Goal: Task Accomplishment & Management: Manage account settings

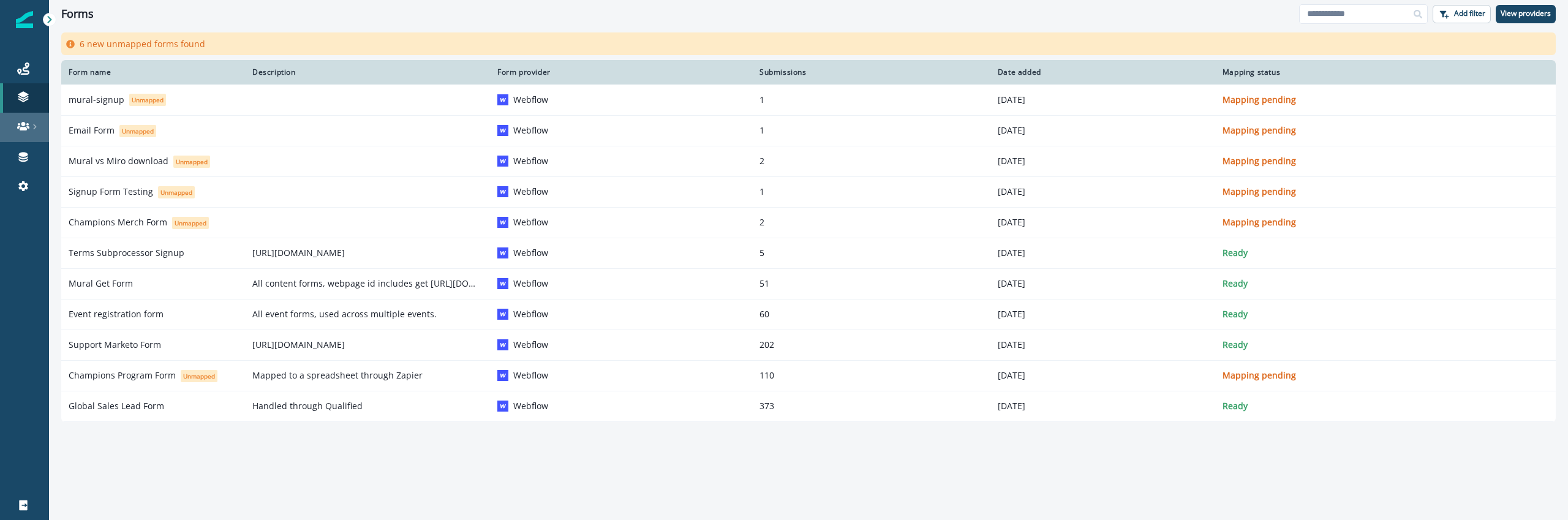
click at [19, 116] on link at bounding box center [24, 127] width 49 height 29
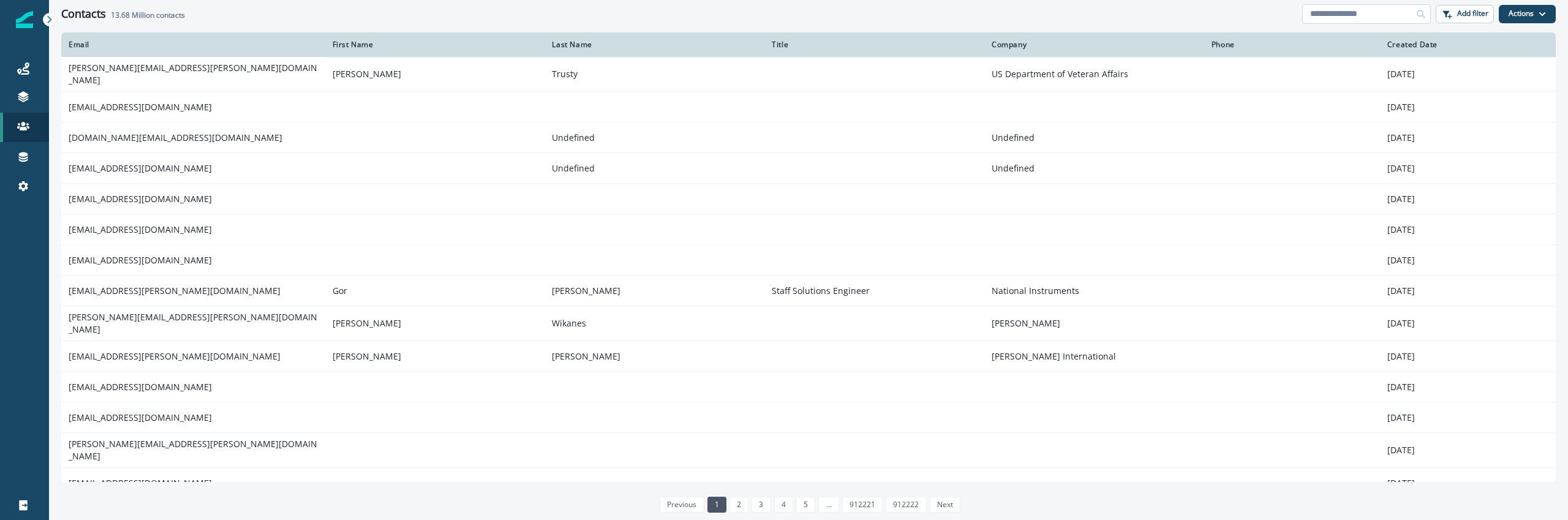
click at [1393, 11] on input at bounding box center [1366, 14] width 129 height 20
paste input "**********"
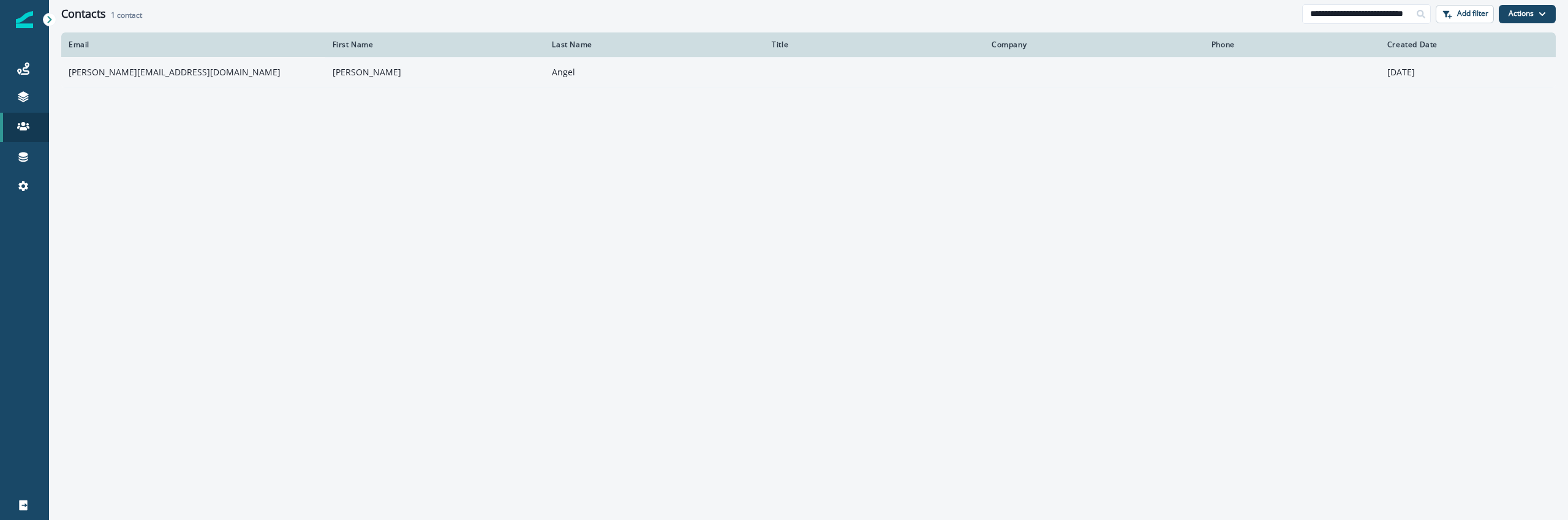
type input "**********"
click at [210, 77] on td "[PERSON_NAME][EMAIL_ADDRESS][DOMAIN_NAME]" at bounding box center [193, 72] width 264 height 31
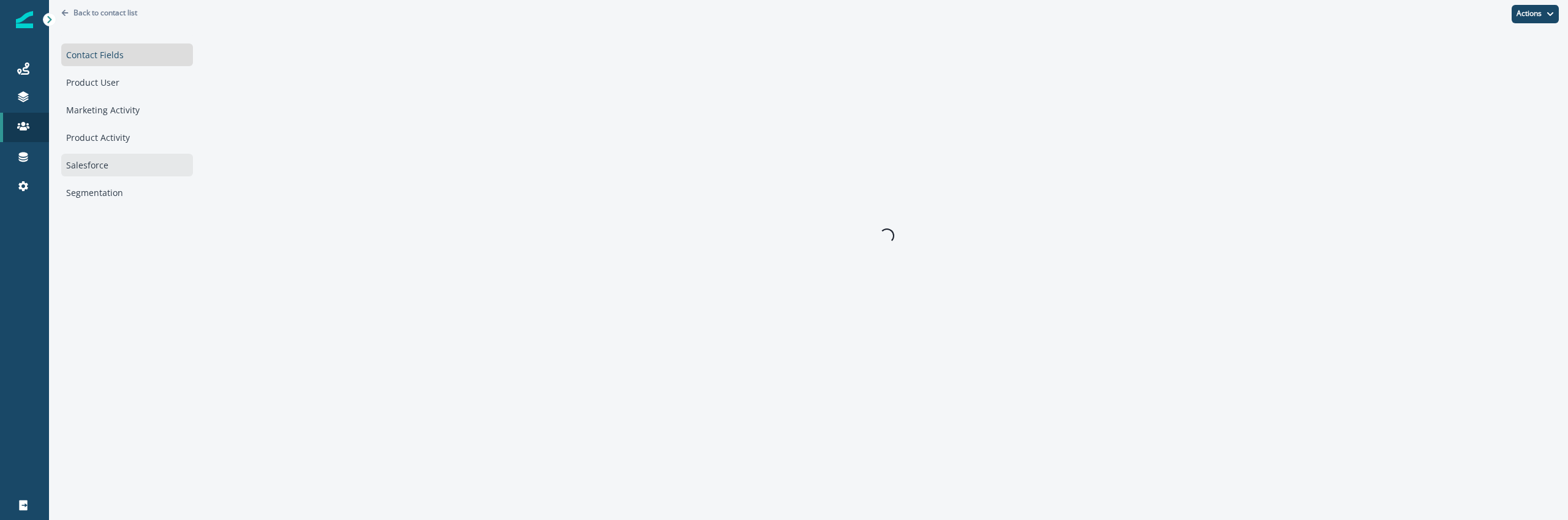
click at [112, 165] on div "Salesforce" at bounding box center [127, 165] width 132 height 23
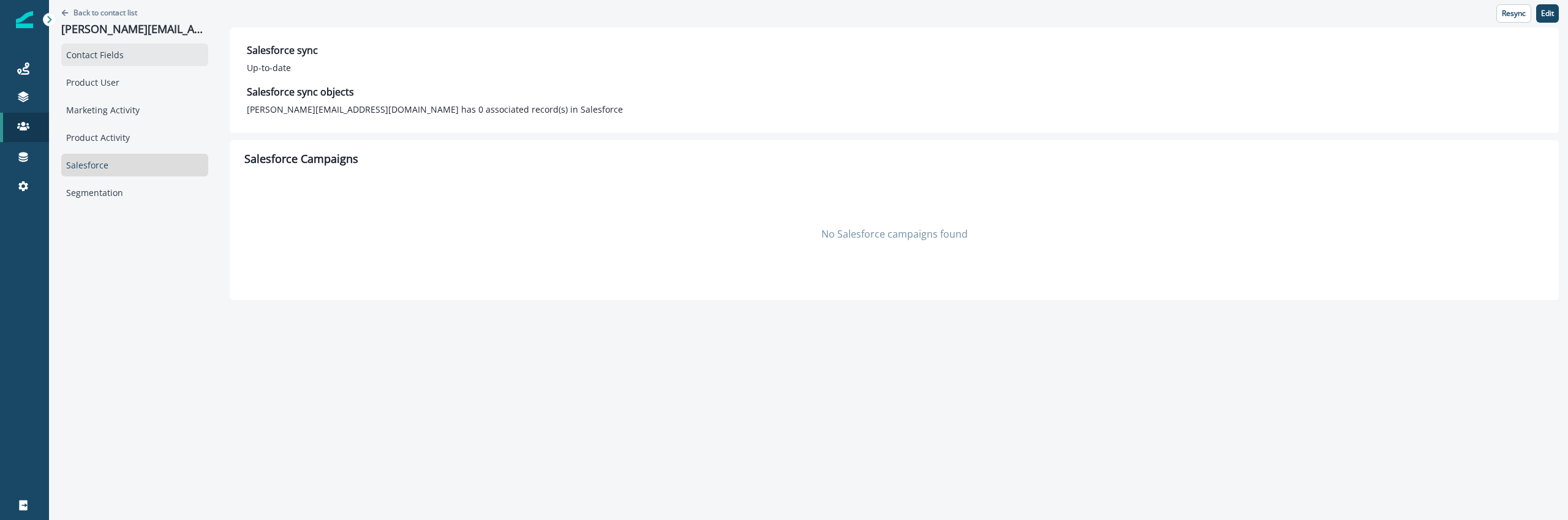
click at [116, 64] on div "Contact Fields" at bounding box center [134, 55] width 147 height 23
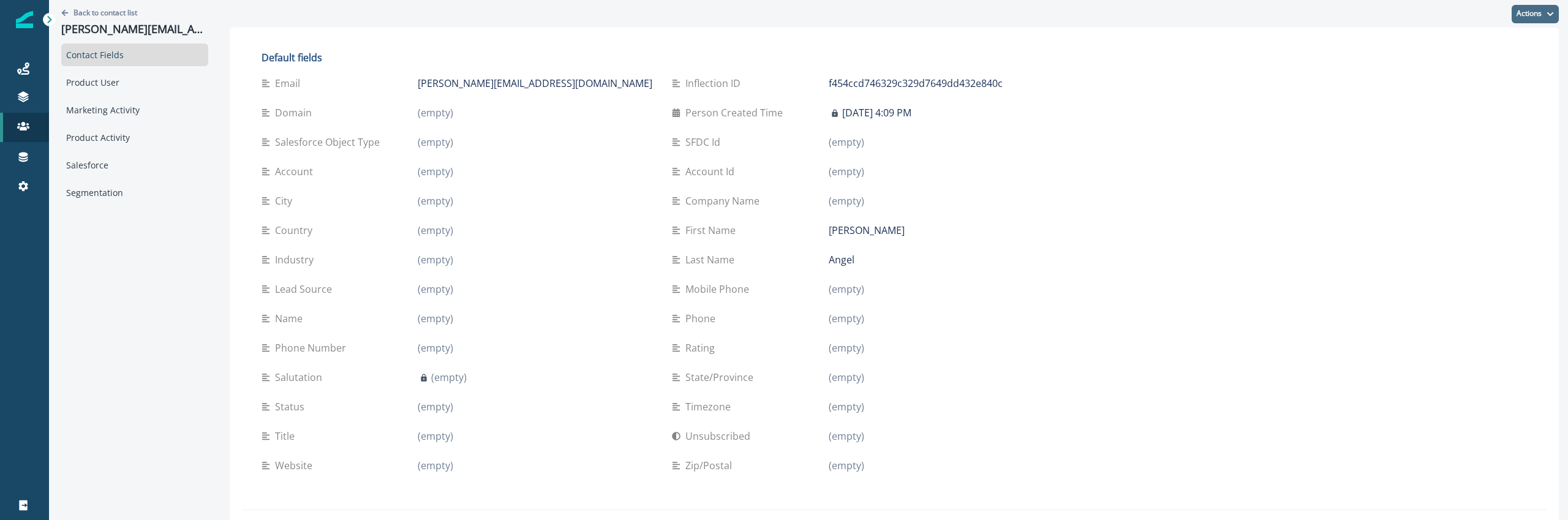
click at [1534, 18] on button "Actions" at bounding box center [1535, 14] width 47 height 18
click at [1475, 44] on button "Edit" at bounding box center [1490, 44] width 136 height 22
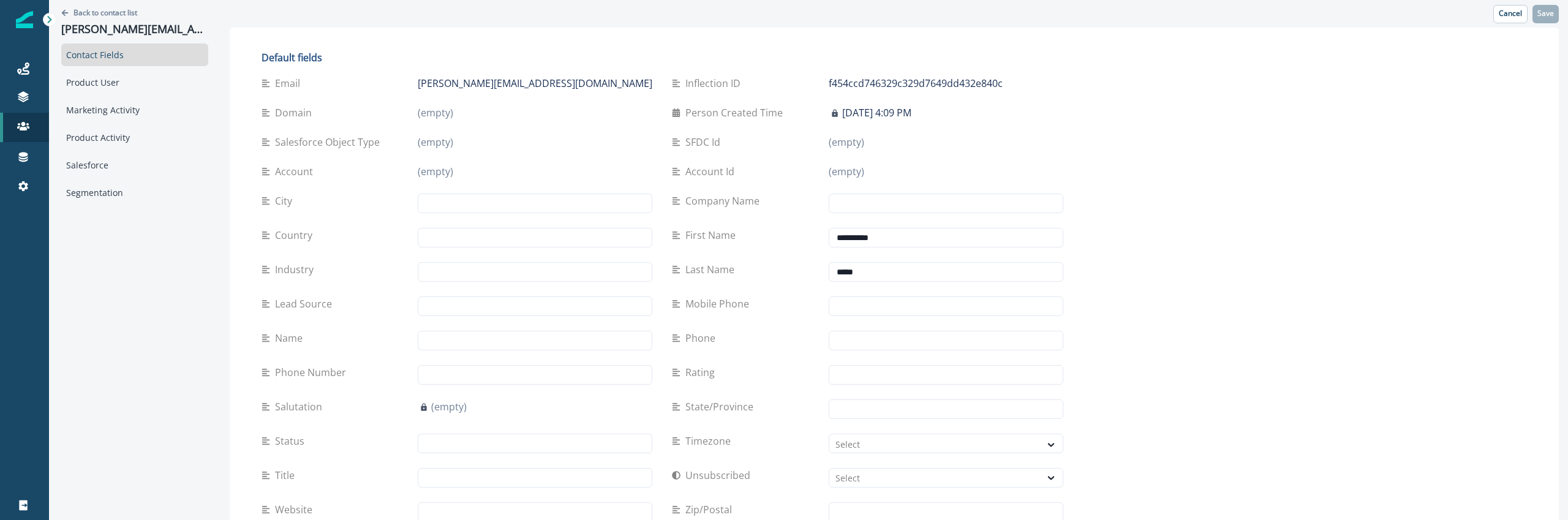
scroll to position [841, 0]
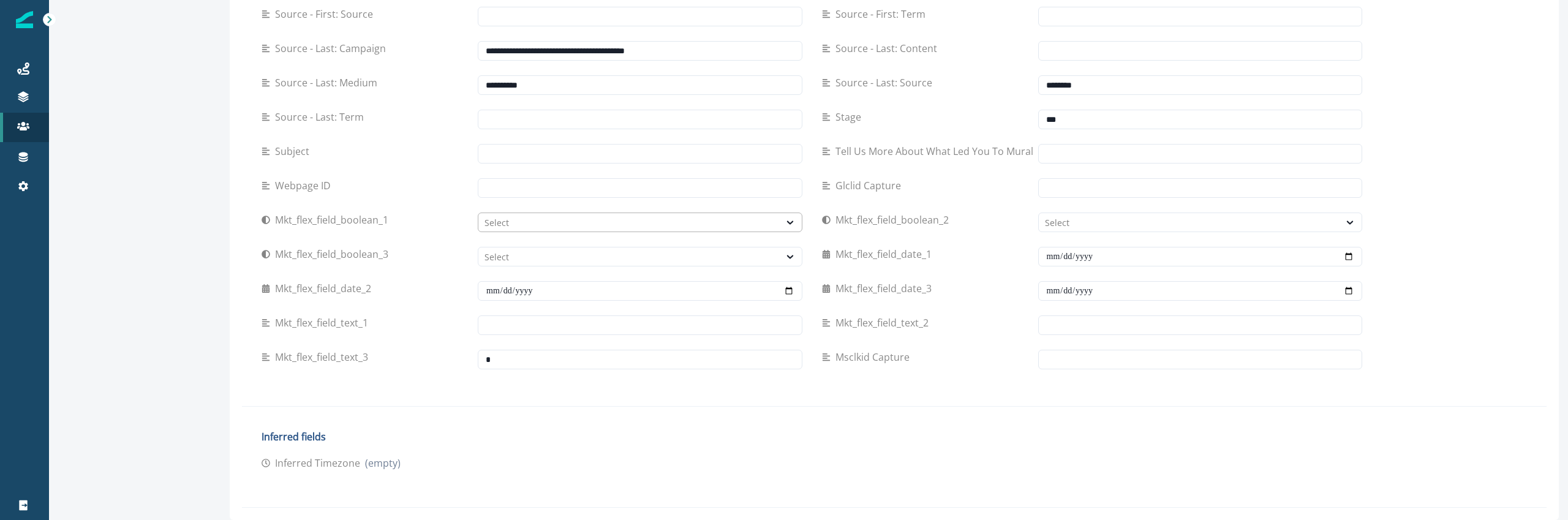
click at [610, 229] on div "Select" at bounding box center [629, 222] width 302 height 15
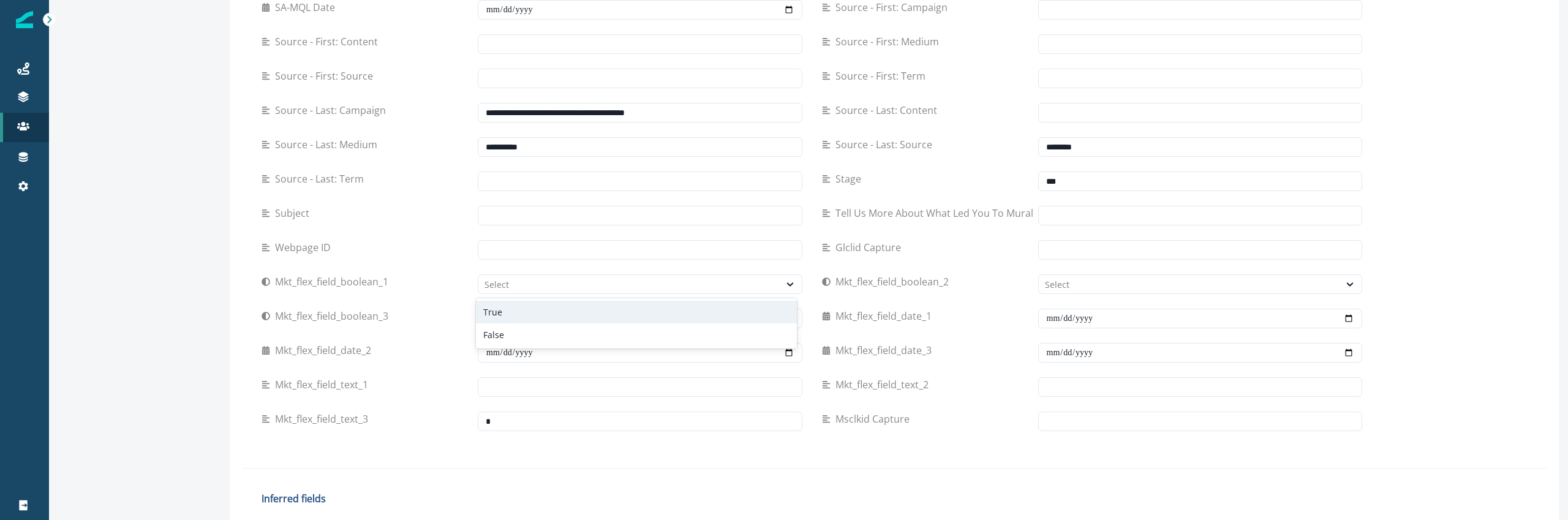
scroll to position [779, 0]
click at [557, 387] on input "text" at bounding box center [640, 387] width 325 height 20
click at [544, 436] on div "mkt_flex_field_text_3" at bounding box center [531, 420] width 541 height 34
click at [552, 423] on input "text" at bounding box center [640, 421] width 325 height 20
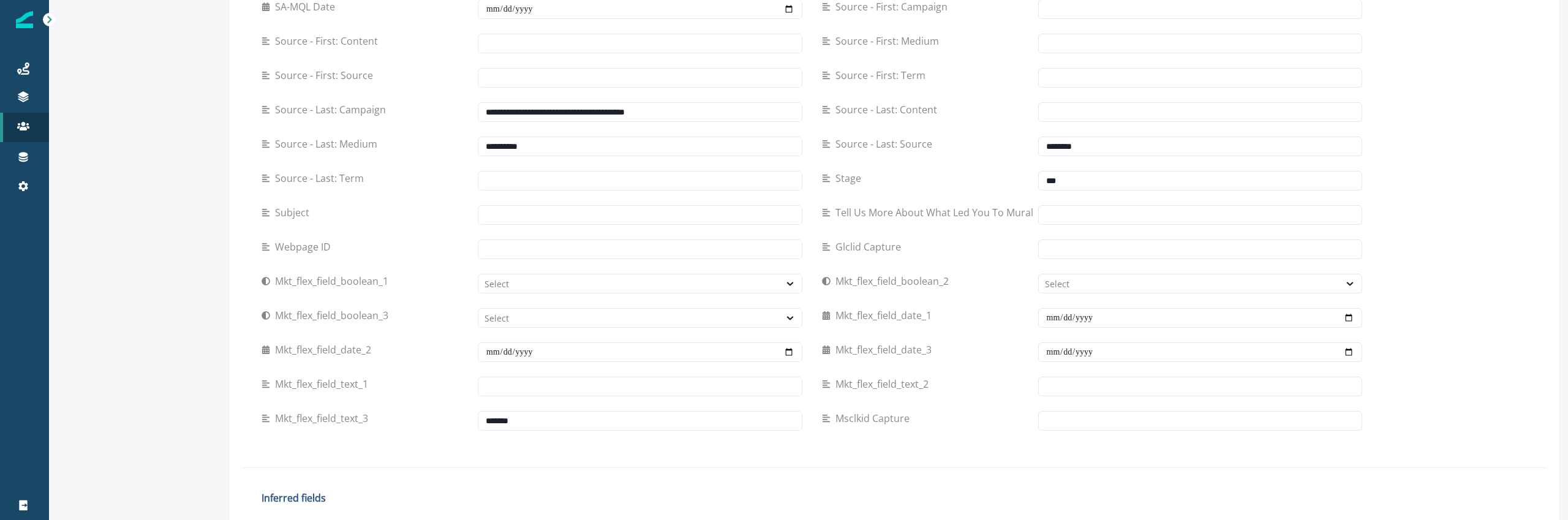
type input "******"
click at [569, 442] on div "**********" at bounding box center [812, 124] width 1140 height 663
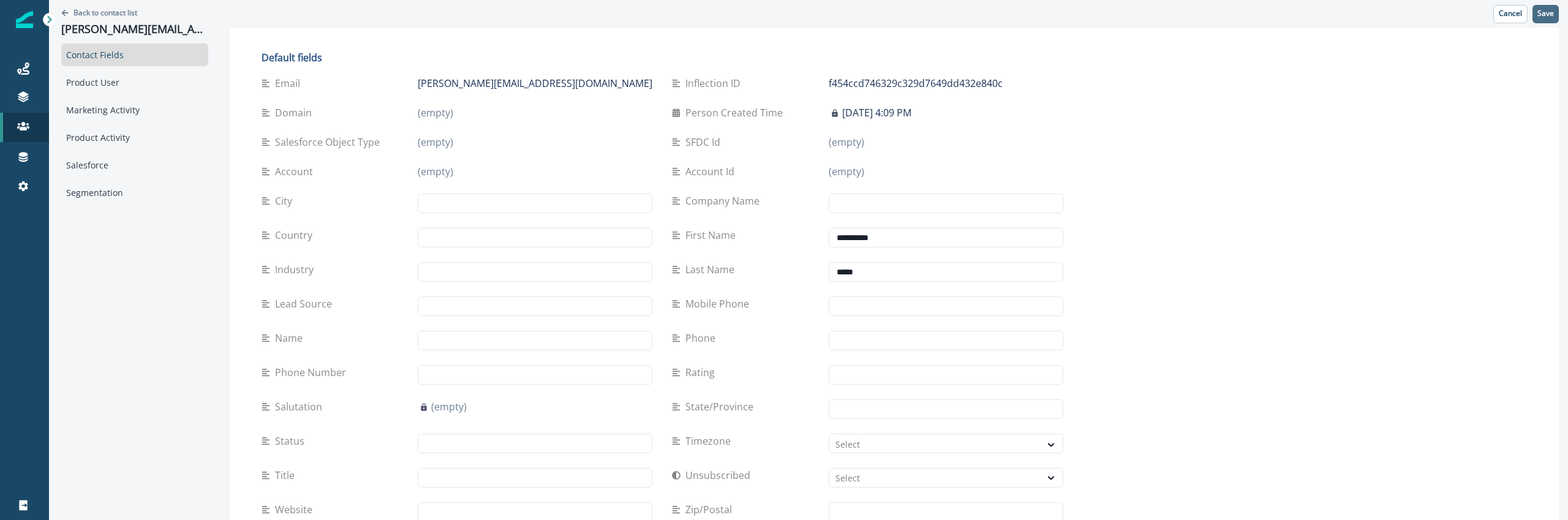
click at [1548, 9] on p "Save" at bounding box center [1545, 13] width 17 height 8
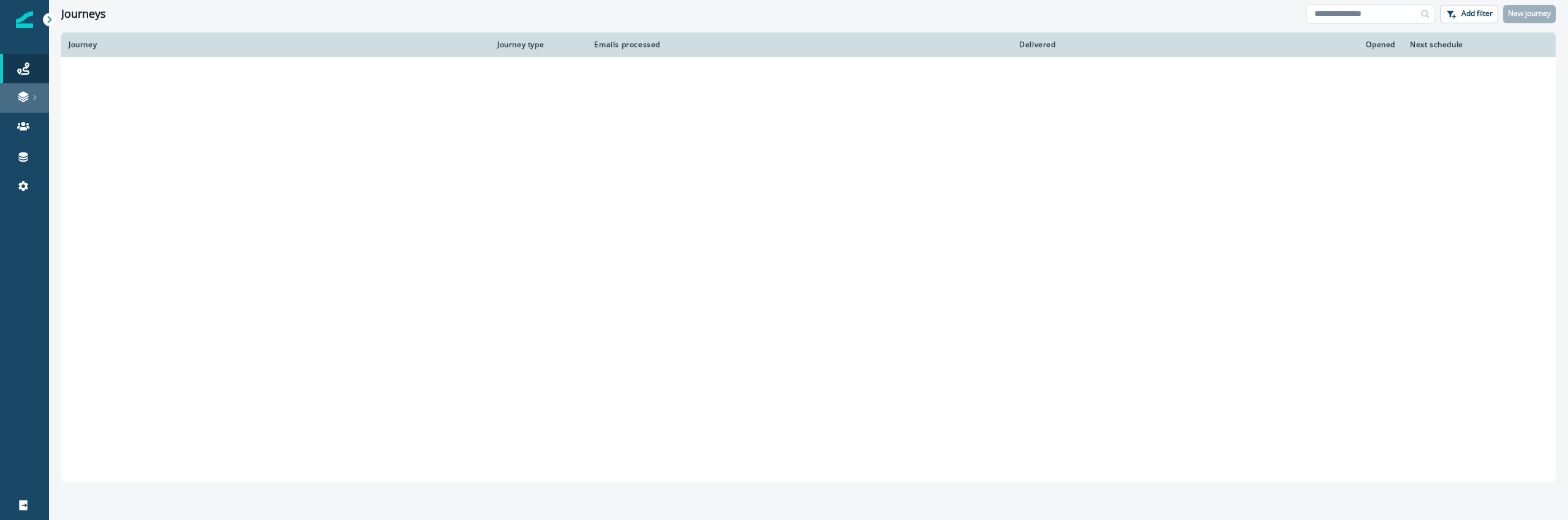
click at [24, 99] on icon at bounding box center [23, 96] width 12 height 12
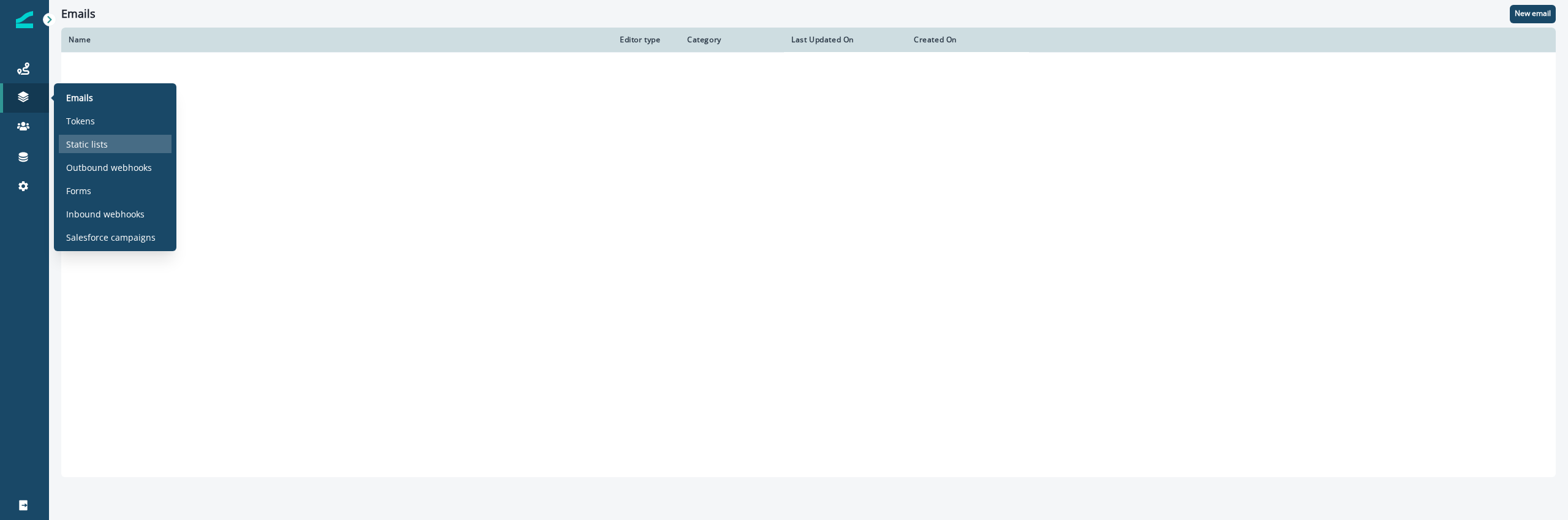
click at [103, 145] on p "Static lists" at bounding box center [87, 144] width 41 height 13
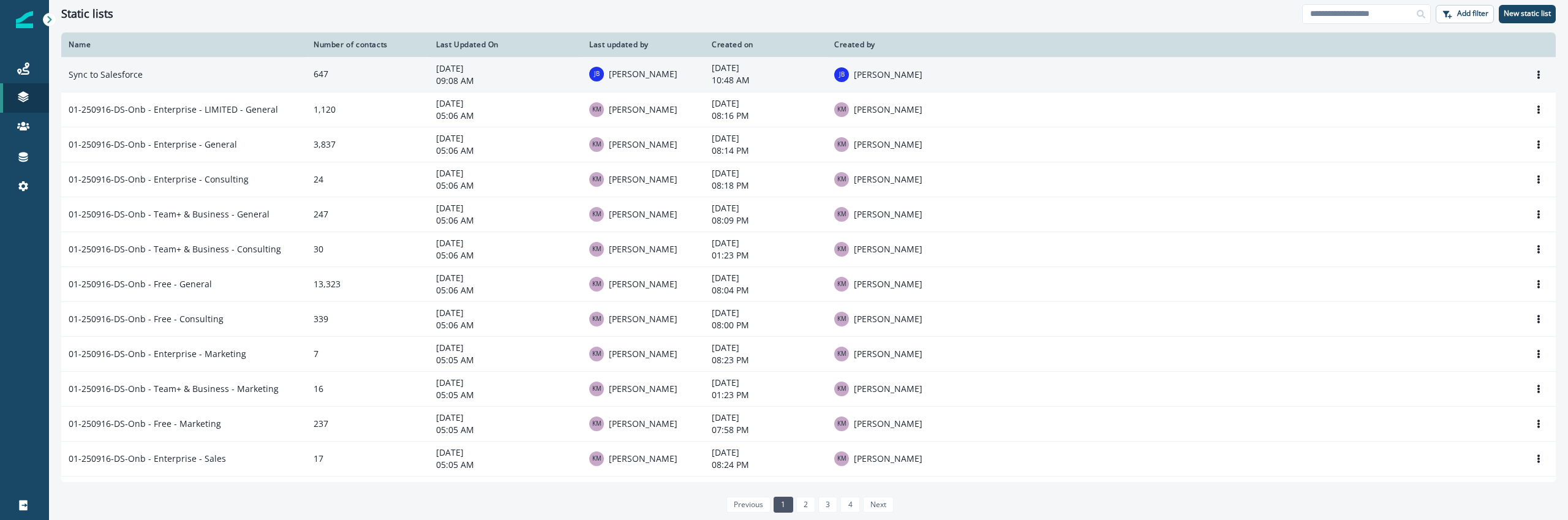
click at [214, 75] on td "Sync to Salesforce" at bounding box center [183, 75] width 245 height 35
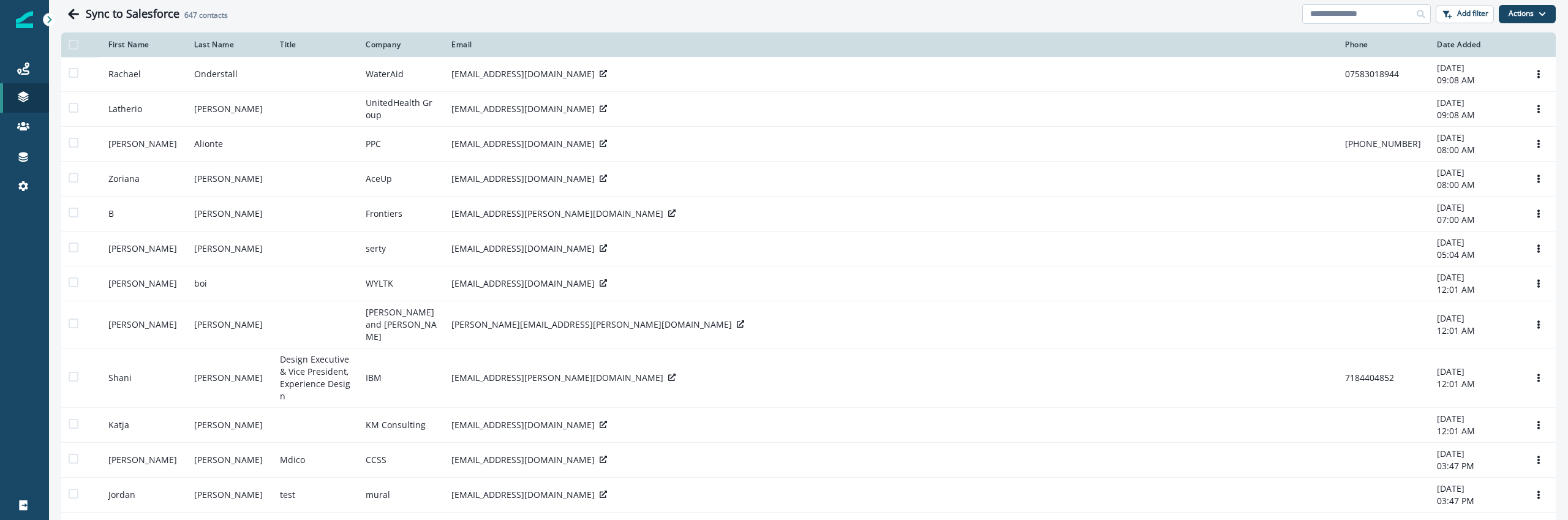
click at [1346, 19] on input at bounding box center [1366, 14] width 129 height 20
paste input "**********"
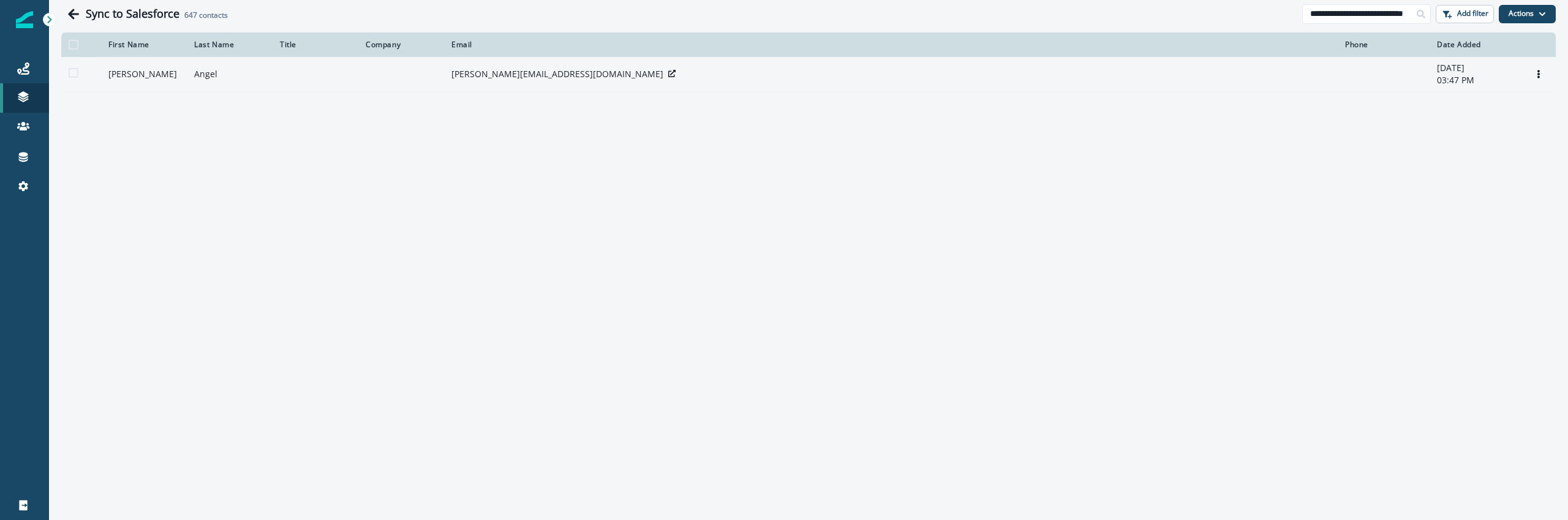
click at [668, 77] on icon at bounding box center [672, 74] width 8 height 8
click at [668, 80] on div at bounding box center [672, 74] width 8 height 12
click at [668, 77] on icon at bounding box center [672, 74] width 8 height 8
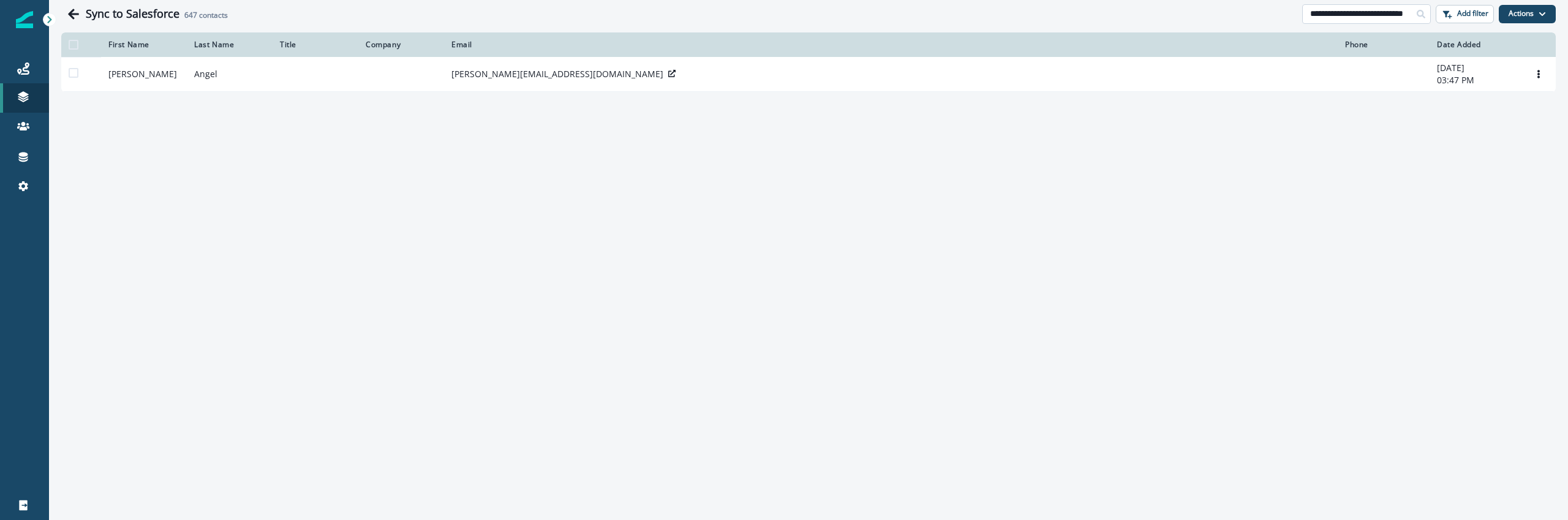
click at [1361, 8] on input "**********" at bounding box center [1366, 14] width 129 height 20
paste input
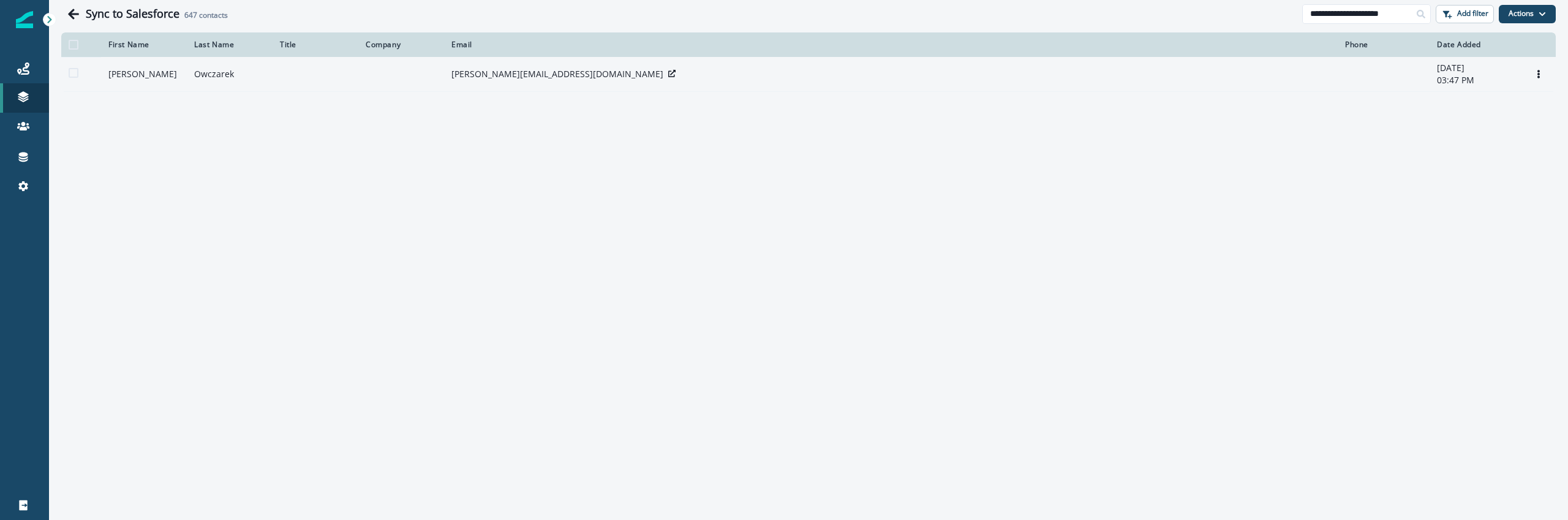
type input "**********"
click at [559, 80] on div "[PERSON_NAME][EMAIL_ADDRESS][DOMAIN_NAME]" at bounding box center [891, 74] width 879 height 12
click at [668, 77] on icon at bounding box center [672, 74] width 8 height 8
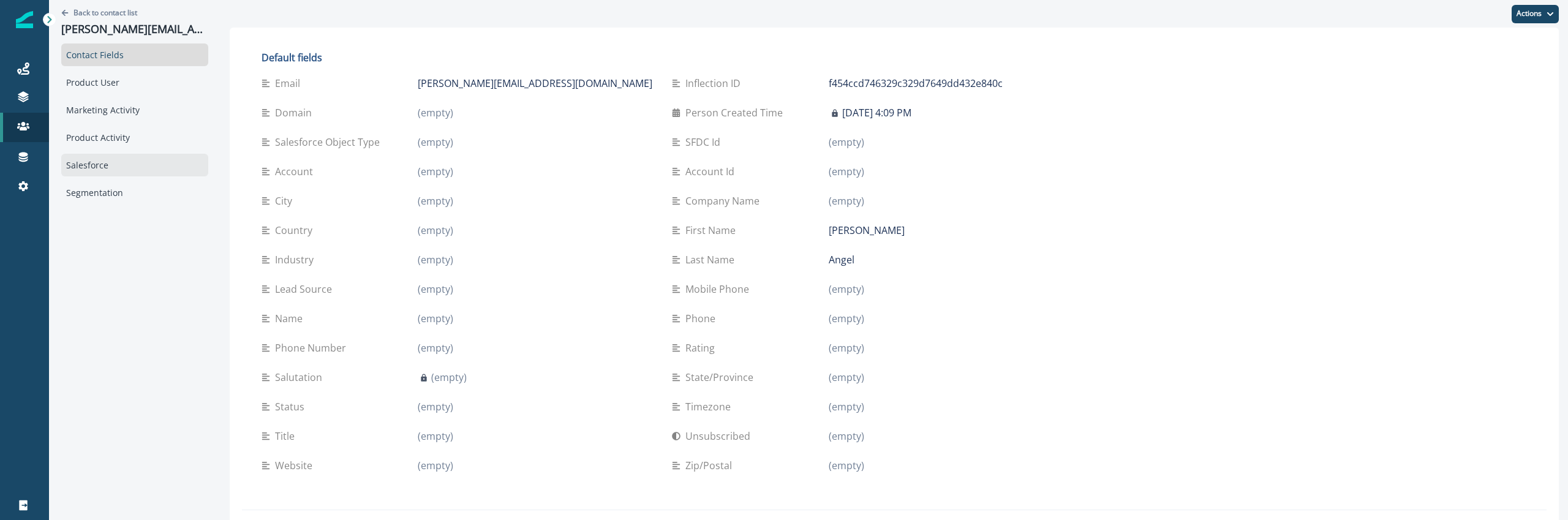
click at [117, 171] on div "Salesforce" at bounding box center [134, 165] width 147 height 23
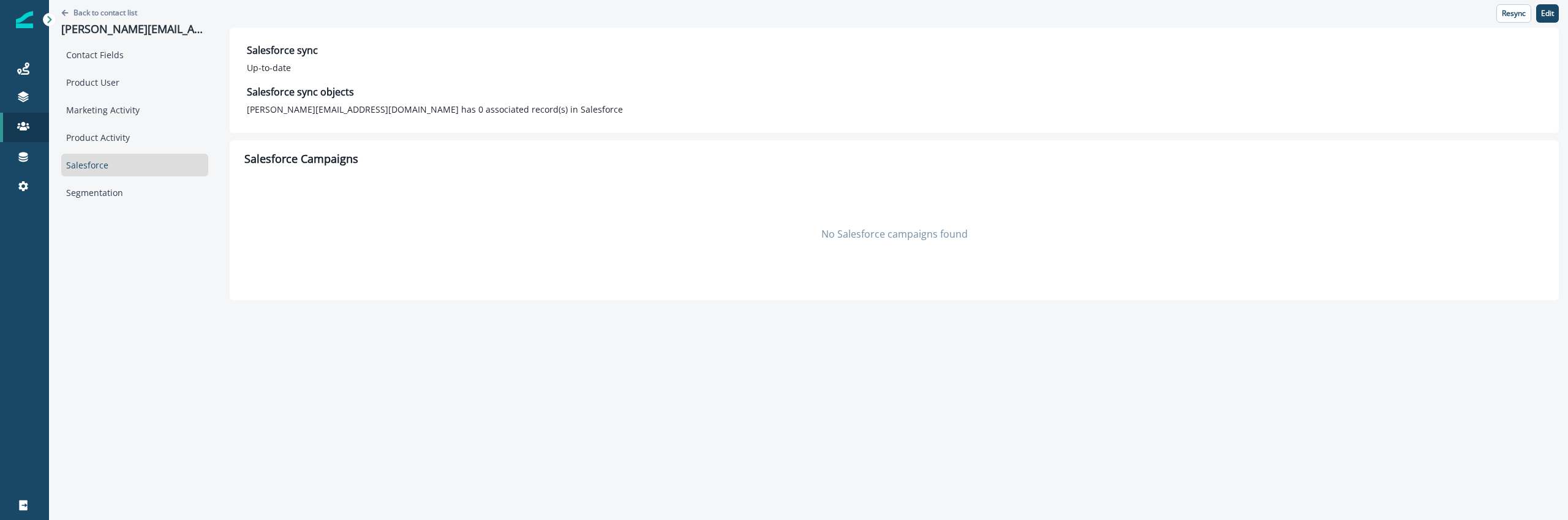
click at [145, 280] on div "Back to contact list alejandro.angel@enhancetech.io Contact Fields Product User…" at bounding box center [134, 150] width 171 height 300
click at [118, 80] on div "Product User" at bounding box center [134, 82] width 147 height 23
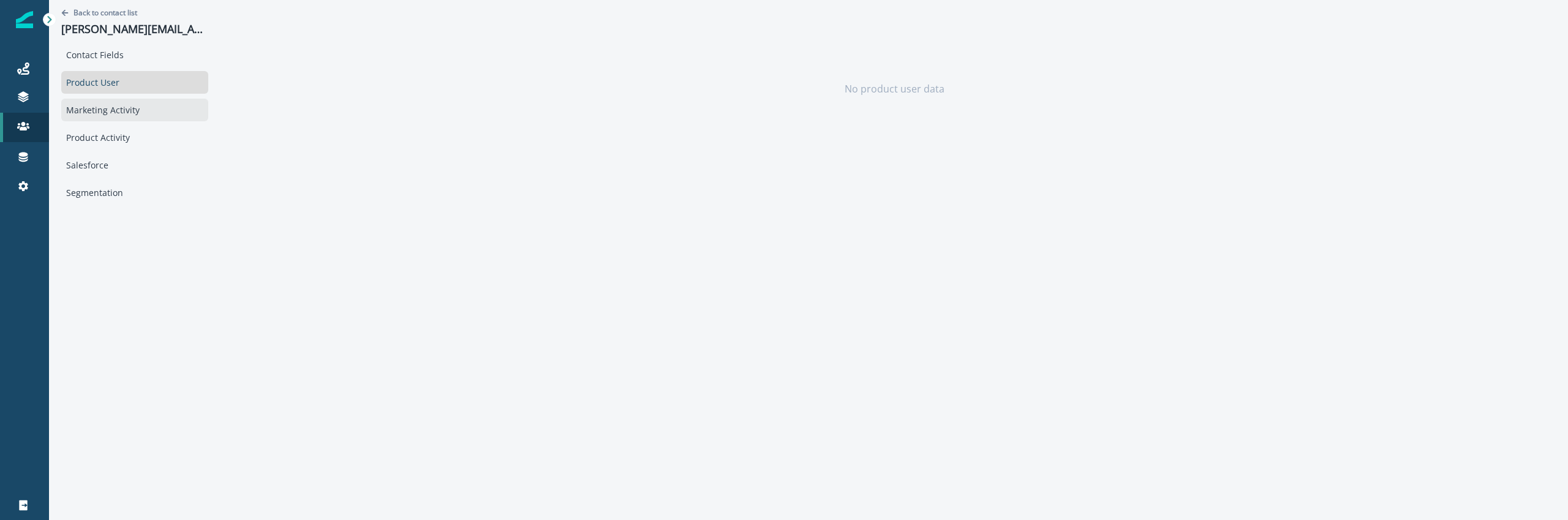
click at [118, 116] on div "Marketing Activity" at bounding box center [134, 110] width 147 height 23
click at [116, 137] on div "Product Activity" at bounding box center [134, 137] width 147 height 23
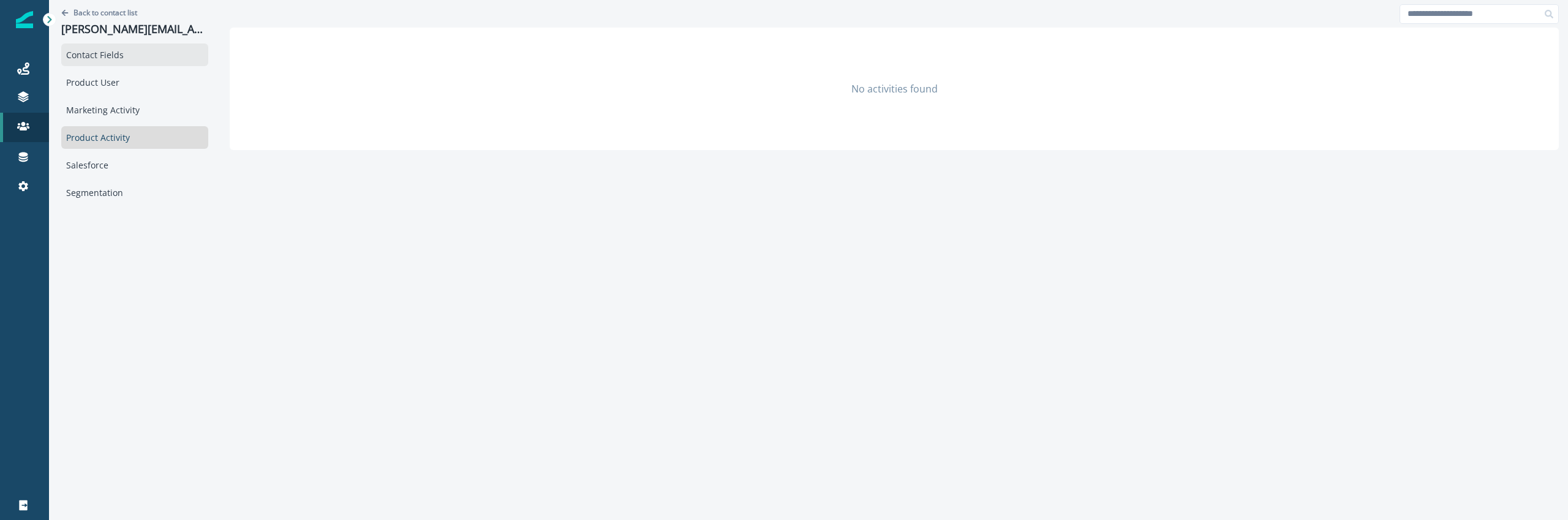
click at [113, 63] on div "Contact Fields" at bounding box center [134, 55] width 147 height 23
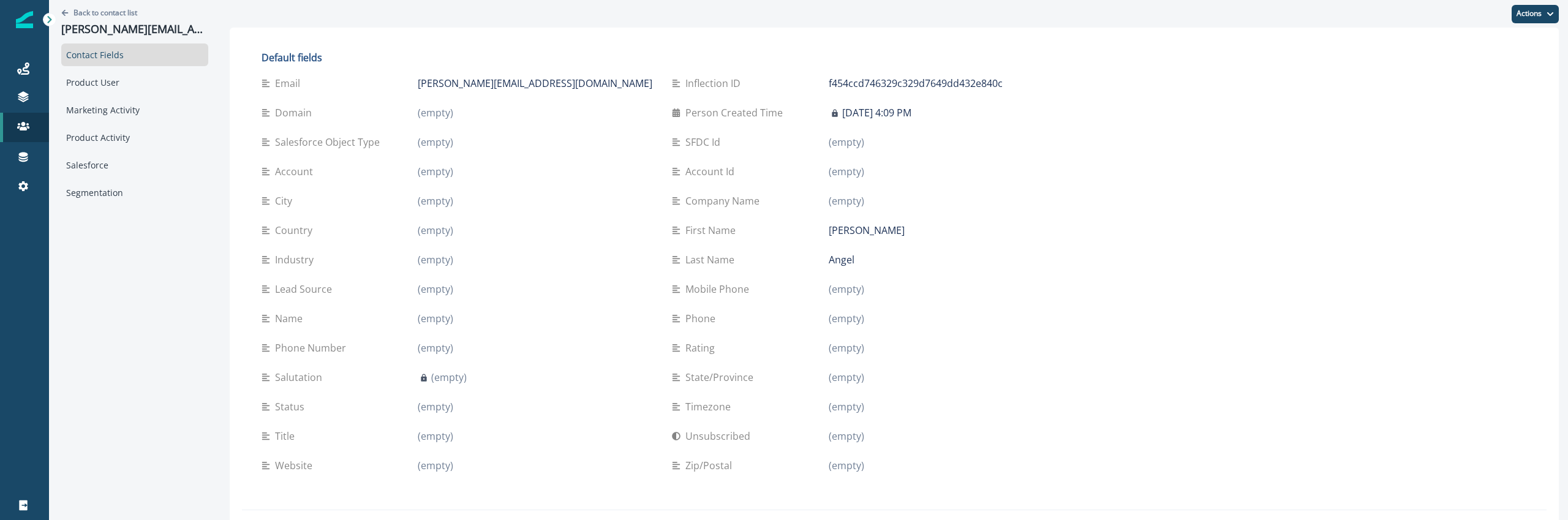
click at [133, 177] on div "Contact Fields Product User Marketing Activity Product Activity Salesforce Segm…" at bounding box center [134, 124] width 147 height 161
click at [132, 171] on div "Salesforce" at bounding box center [134, 165] width 147 height 23
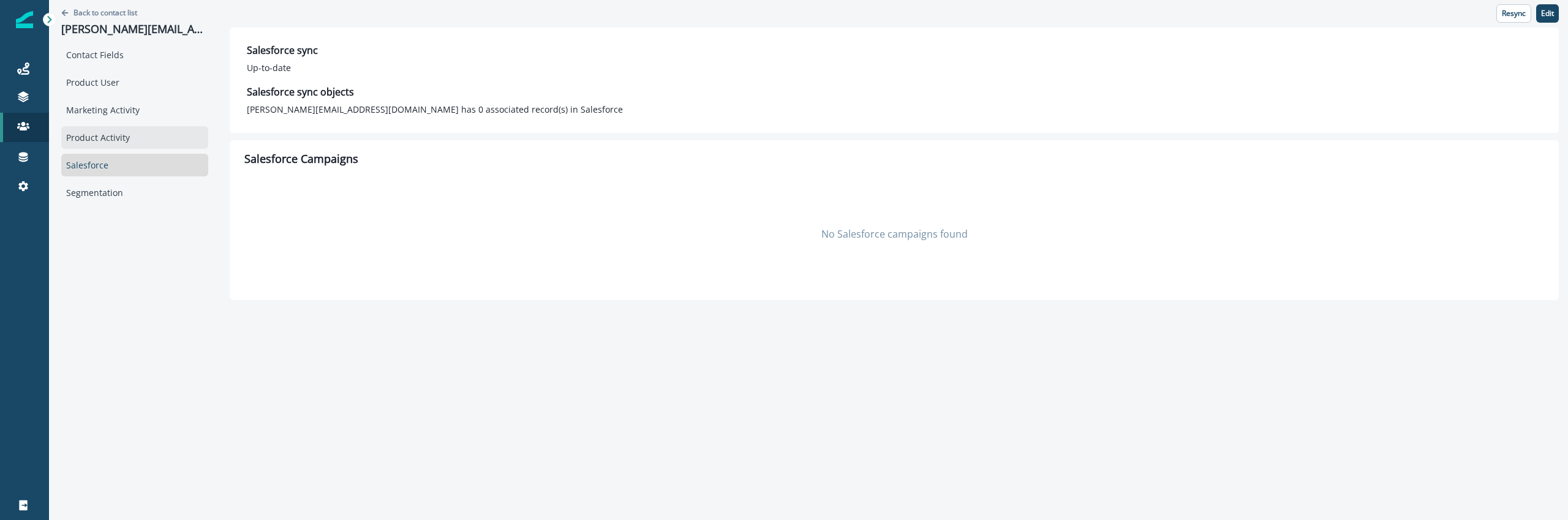
click at [130, 138] on div "Product Activity" at bounding box center [134, 137] width 147 height 23
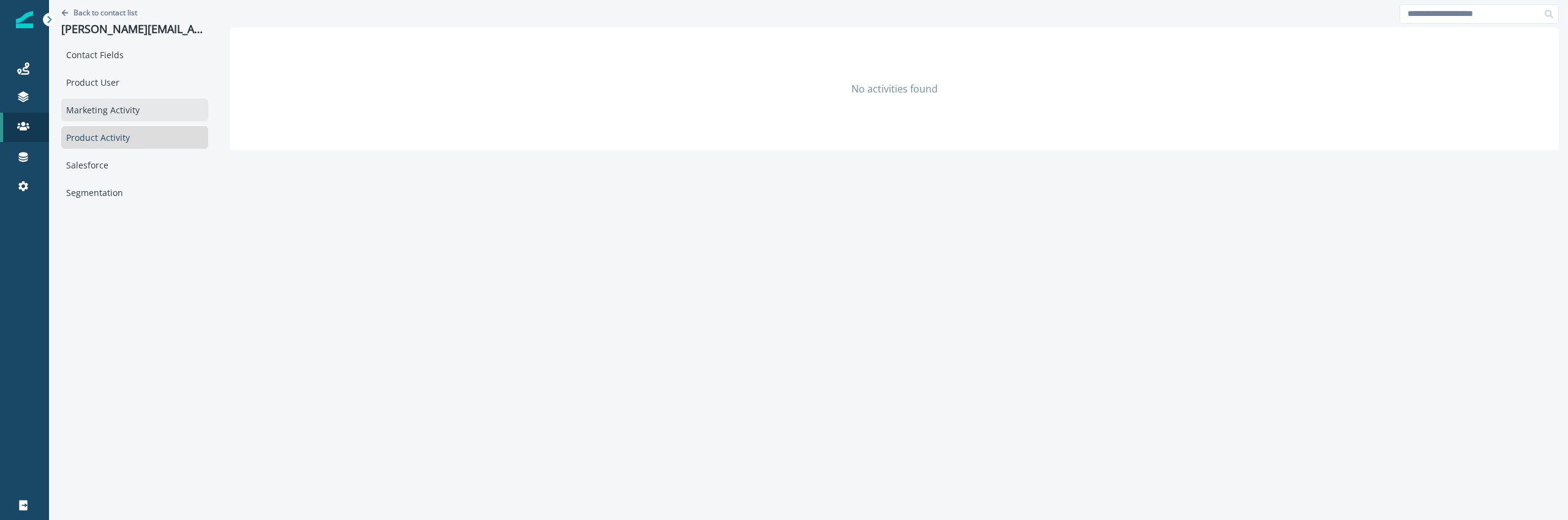
click at [132, 106] on div "Marketing Activity" at bounding box center [134, 110] width 147 height 23
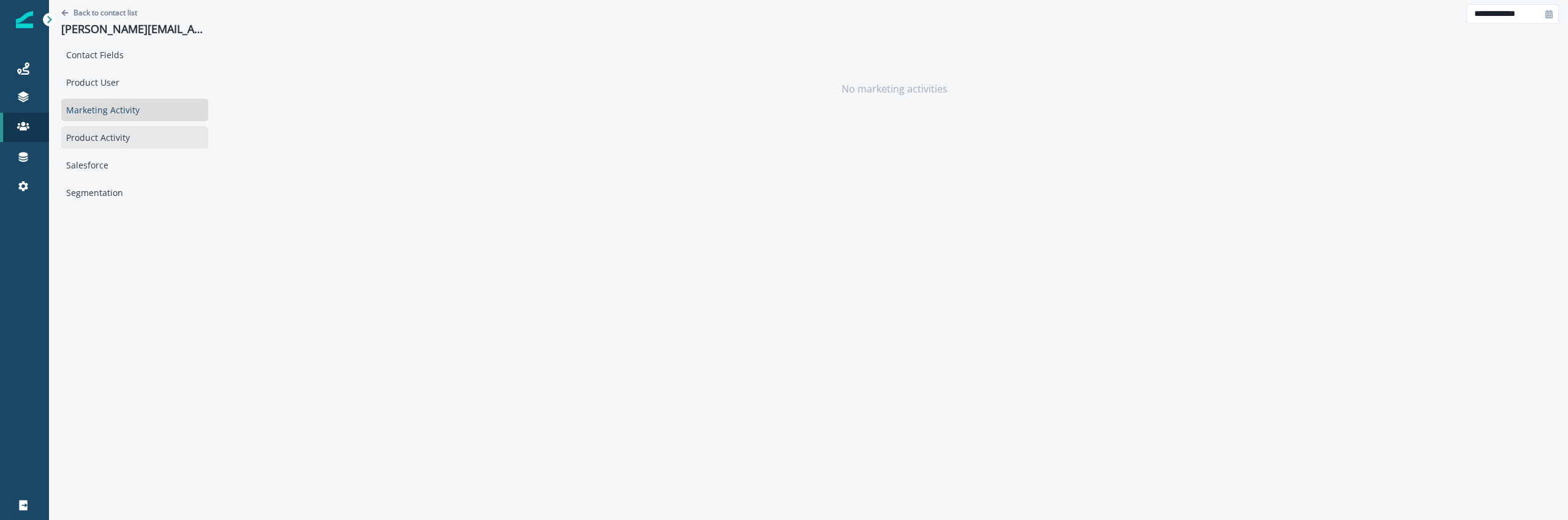
click at [128, 132] on div "Product Activity" at bounding box center [134, 137] width 147 height 23
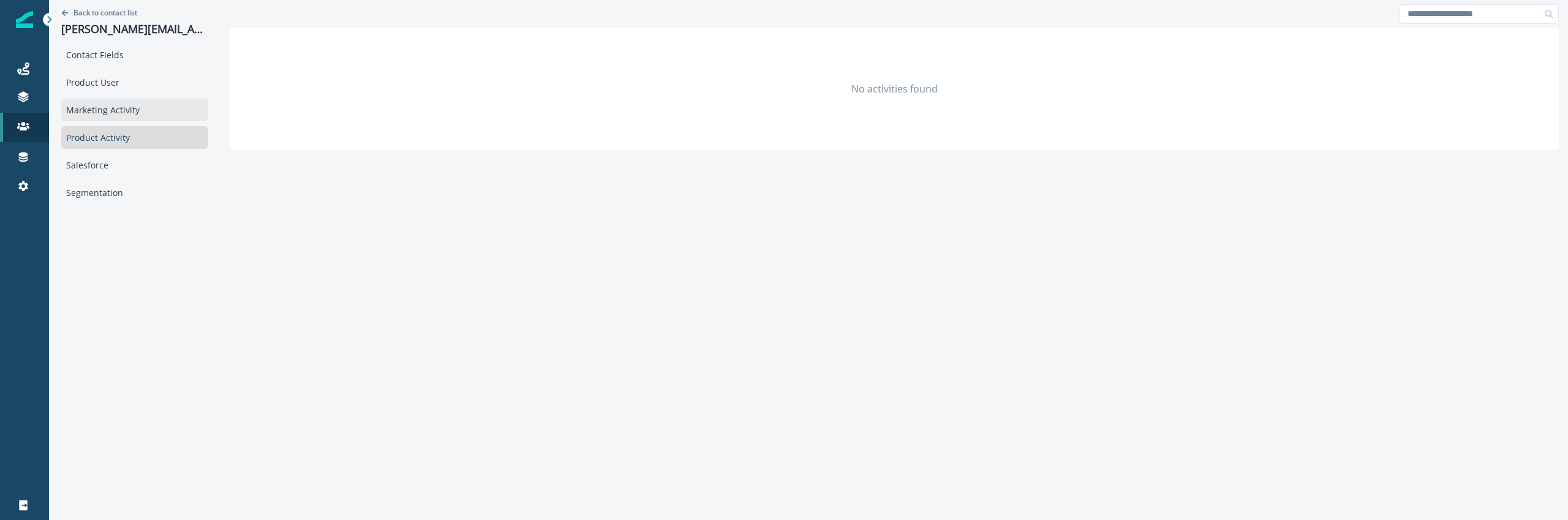
click at [129, 106] on div "Marketing Activity" at bounding box center [134, 110] width 147 height 23
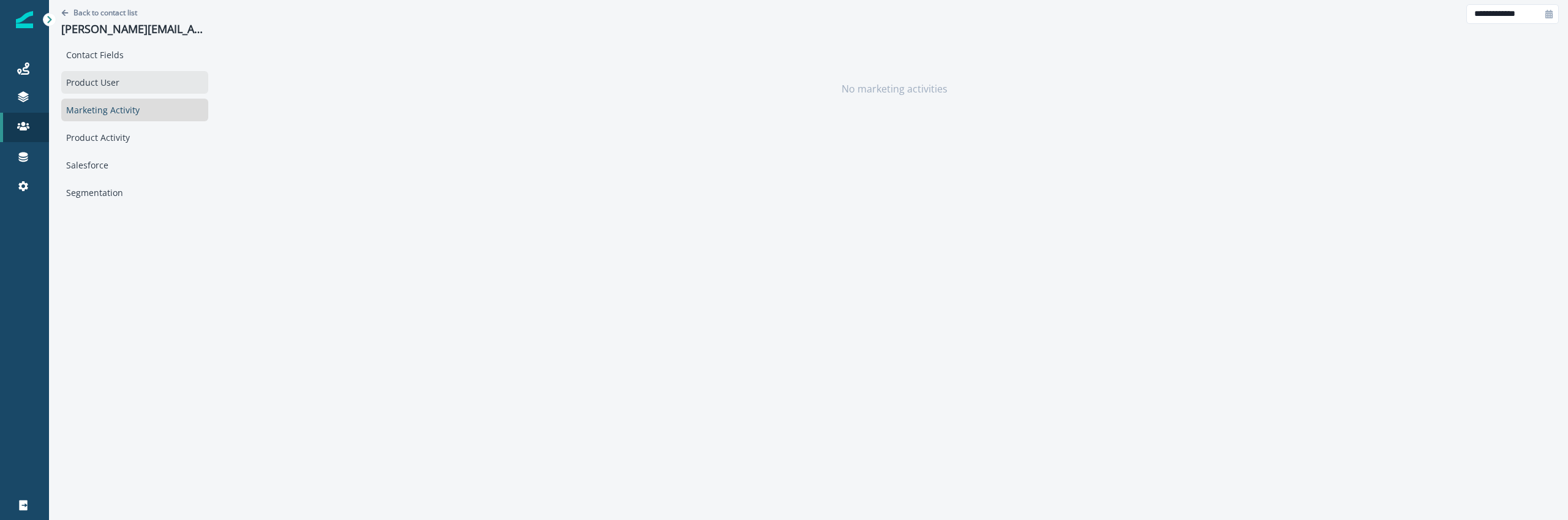
click at [129, 84] on div "Product User" at bounding box center [134, 82] width 147 height 23
click at [129, 57] on div "Contact Fields" at bounding box center [134, 55] width 147 height 23
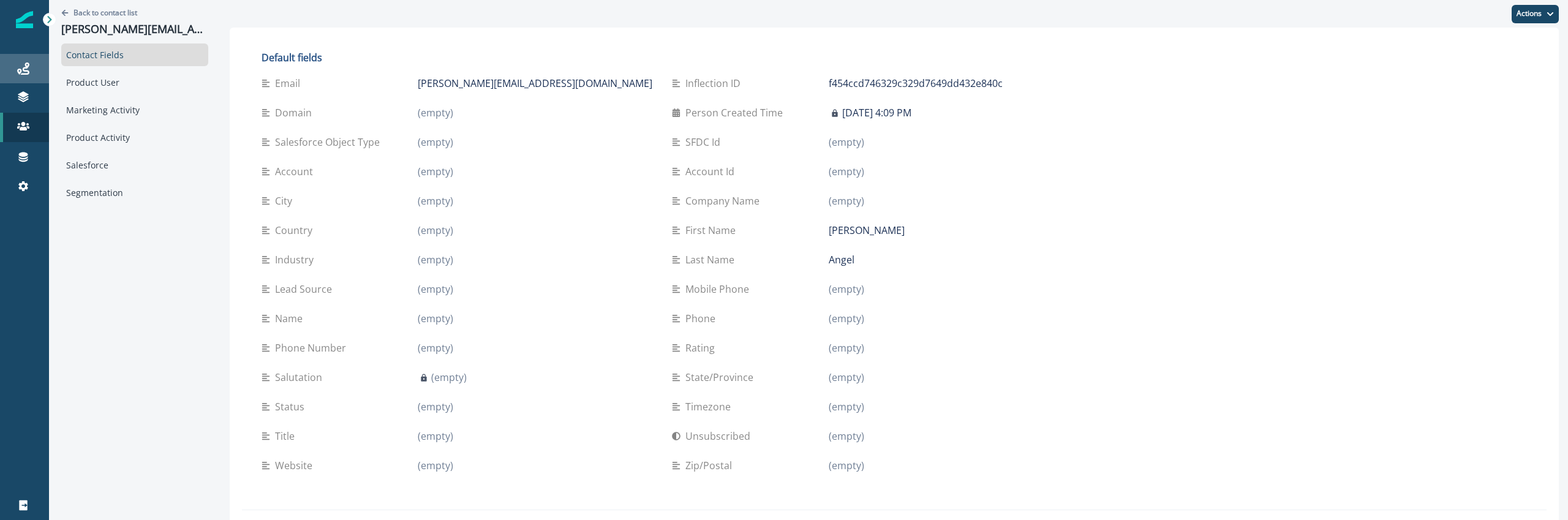
click at [21, 76] on link "Journeys" at bounding box center [24, 68] width 49 height 29
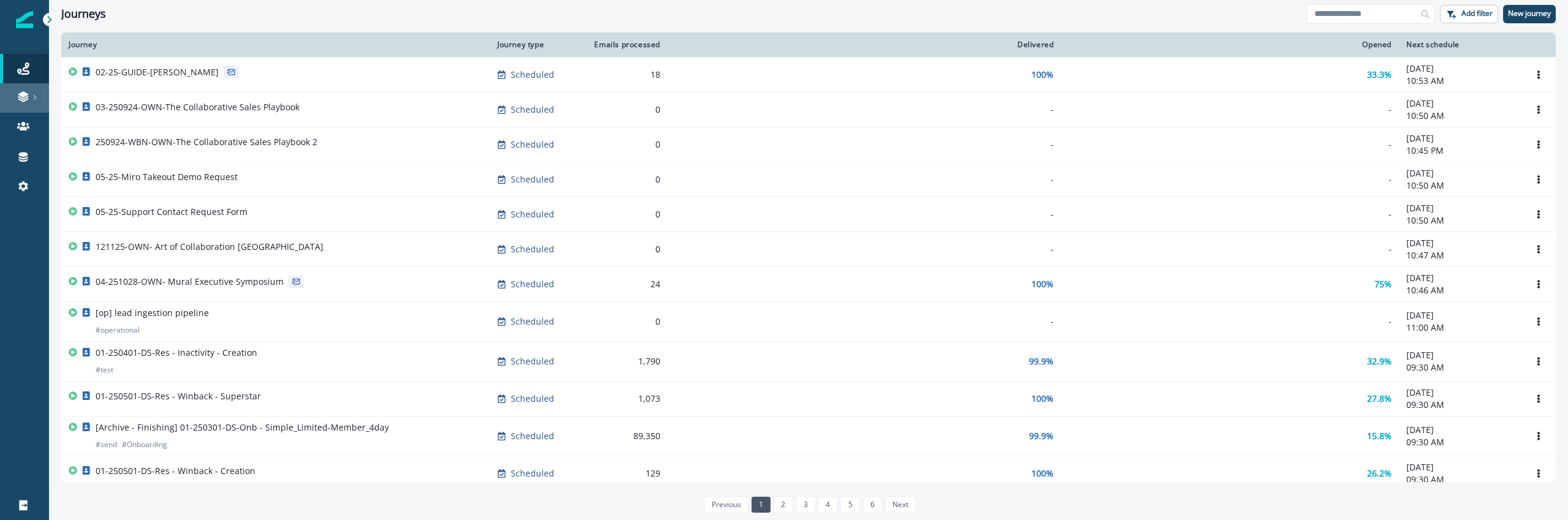
click at [36, 99] on icon at bounding box center [35, 97] width 6 height 6
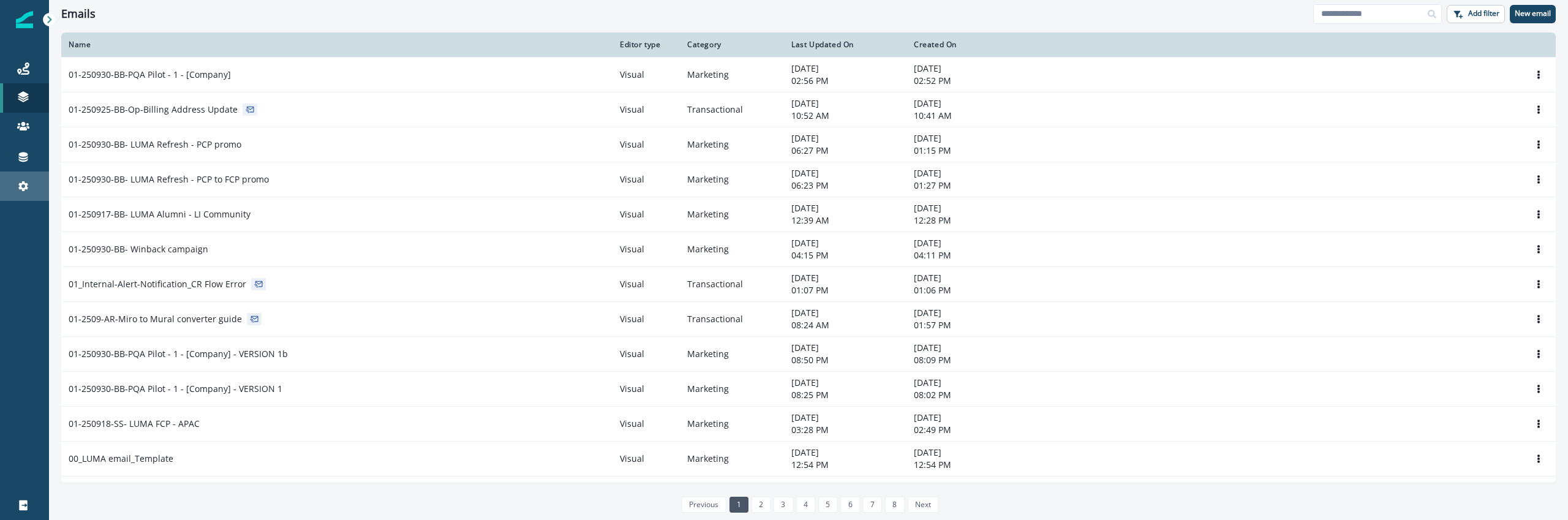
click at [34, 200] on link "Settings" at bounding box center [24, 185] width 49 height 29
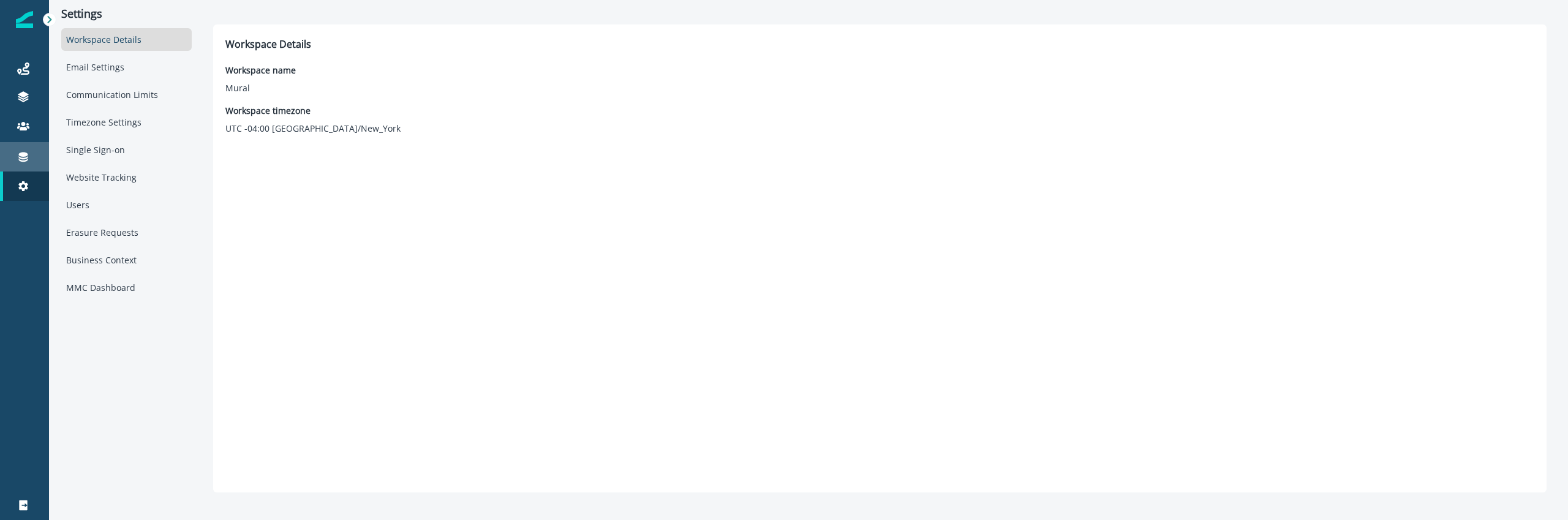
click at [29, 146] on link "Connections" at bounding box center [24, 156] width 49 height 29
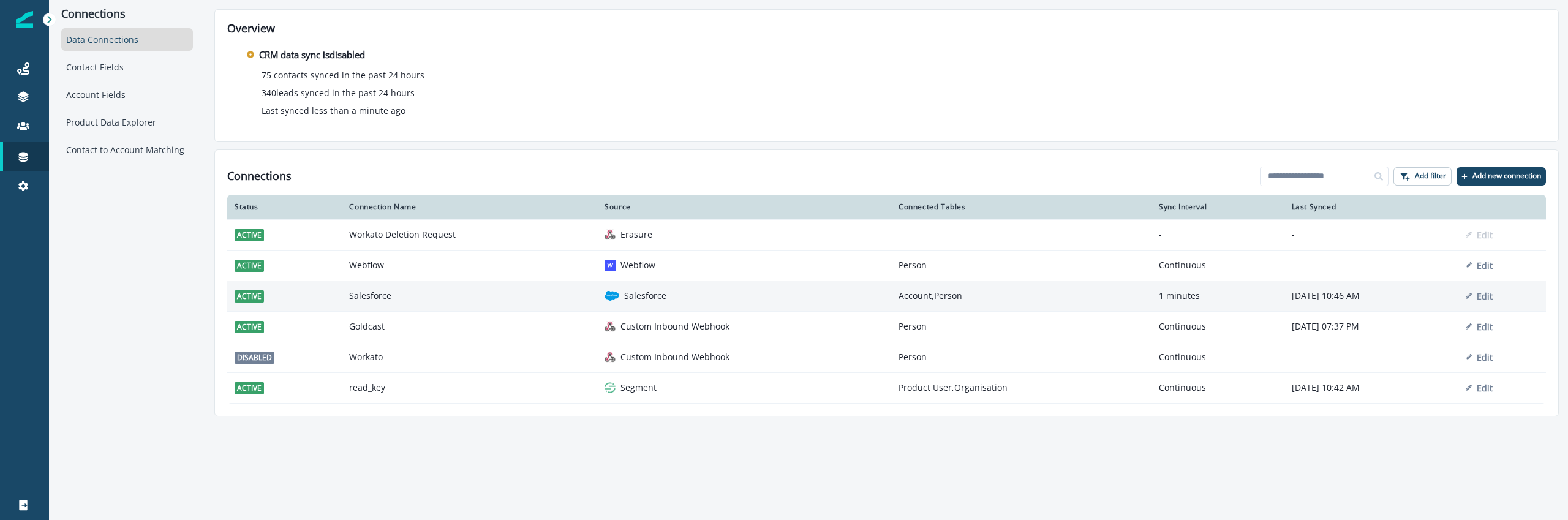
click at [398, 295] on td "Salesforce" at bounding box center [469, 295] width 256 height 31
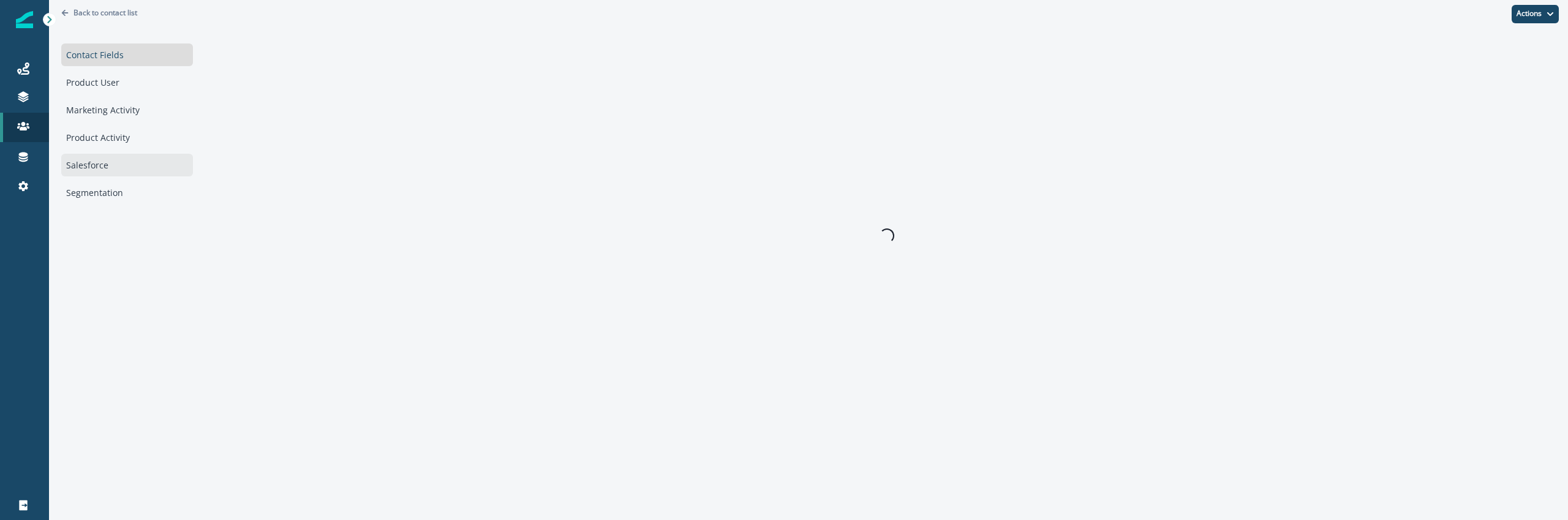
click at [105, 164] on div "Salesforce" at bounding box center [127, 165] width 132 height 23
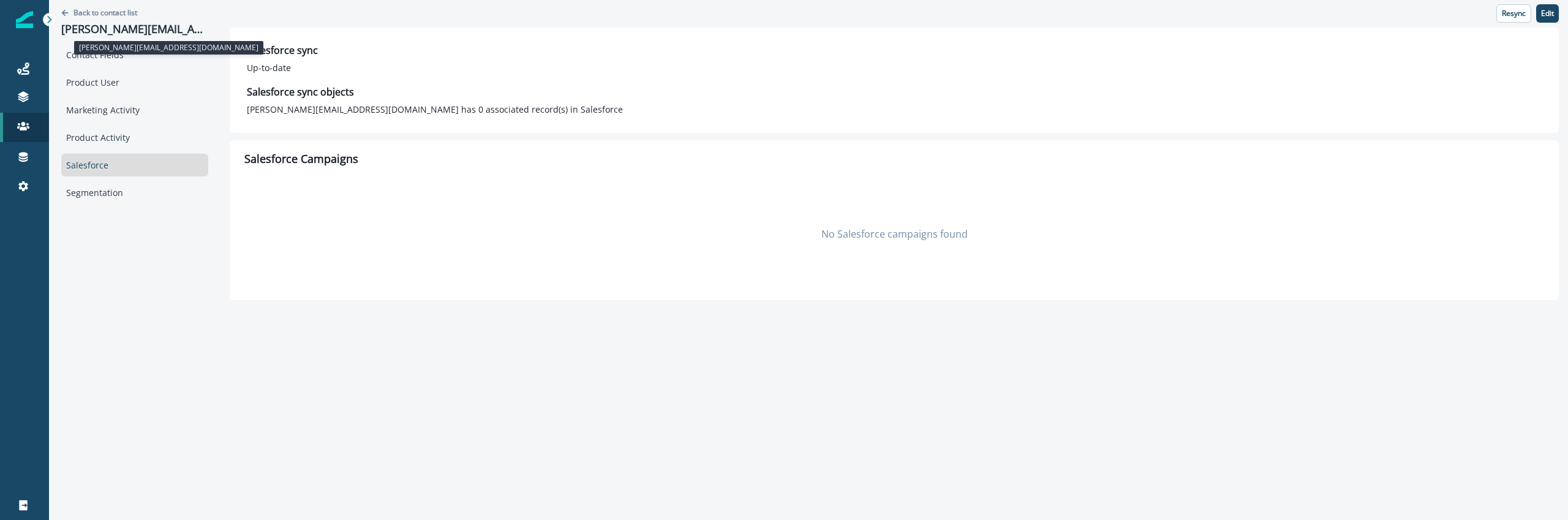
click at [136, 28] on p "[PERSON_NAME][EMAIL_ADDRESS][DOMAIN_NAME]" at bounding box center [134, 29] width 147 height 14
copy p "[PERSON_NAME][EMAIL_ADDRESS][DOMAIN_NAME]"
click at [145, 73] on div "Product User" at bounding box center [134, 82] width 147 height 23
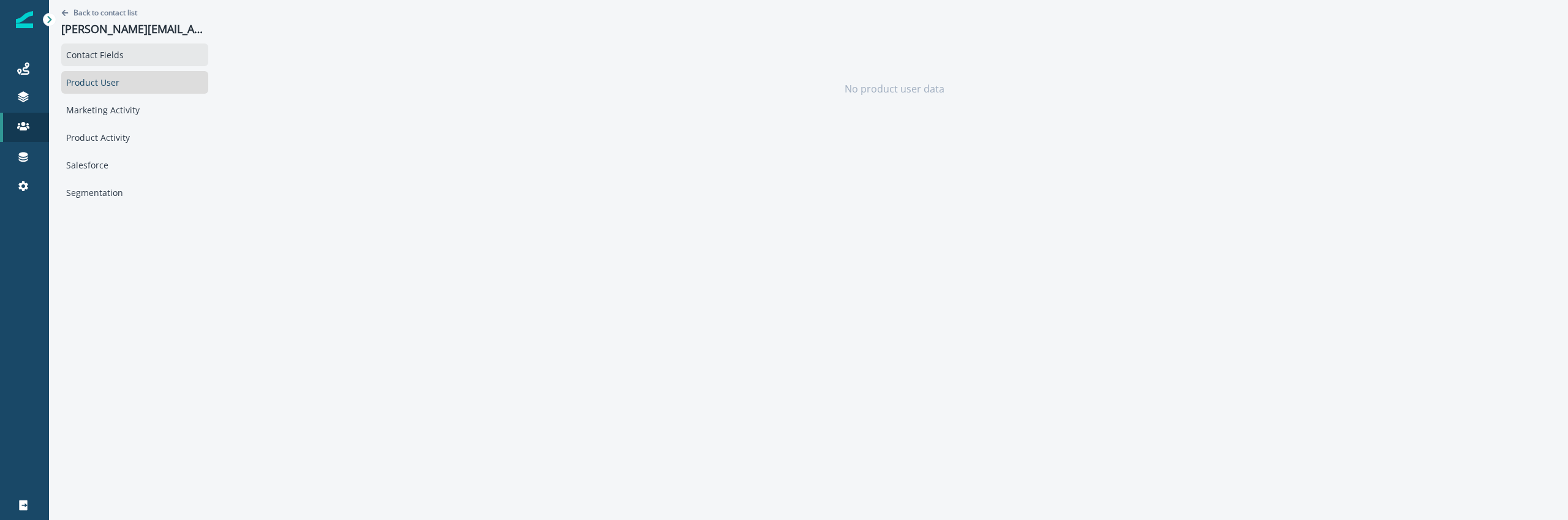
click at [144, 57] on div "Contact Fields" at bounding box center [134, 55] width 147 height 23
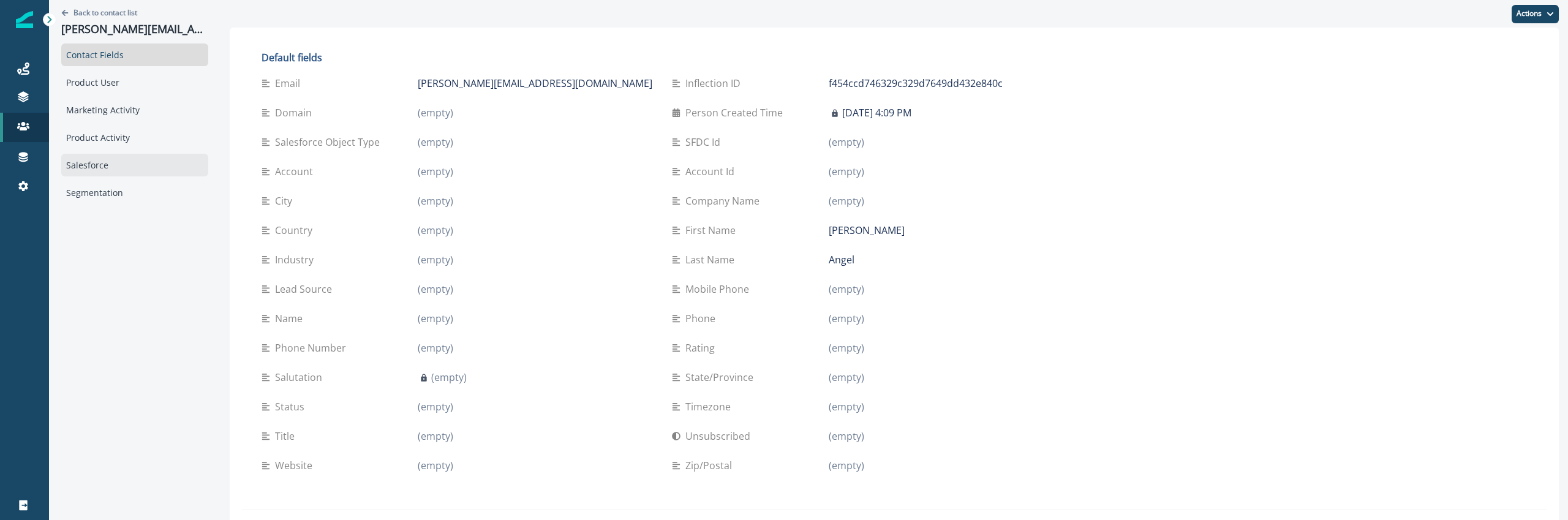
click at [126, 84] on div "Product User" at bounding box center [134, 82] width 147 height 23
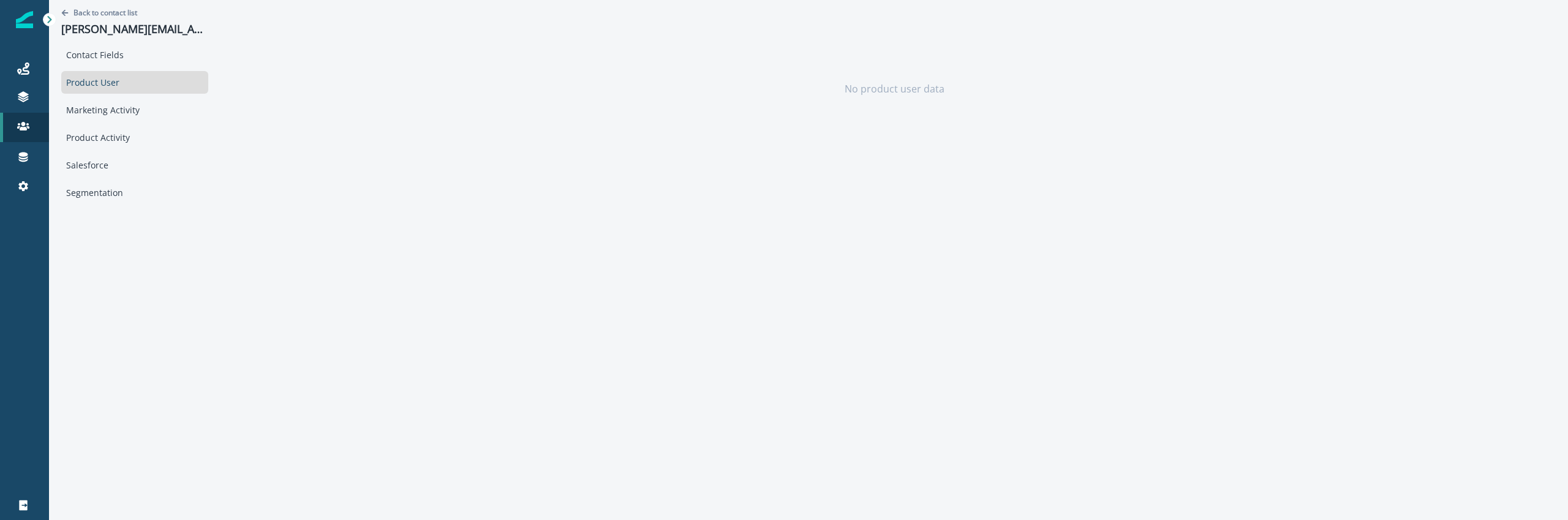
click at [126, 84] on div "Product User" at bounding box center [134, 82] width 147 height 23
click at [128, 161] on div "Salesforce" at bounding box center [134, 165] width 147 height 23
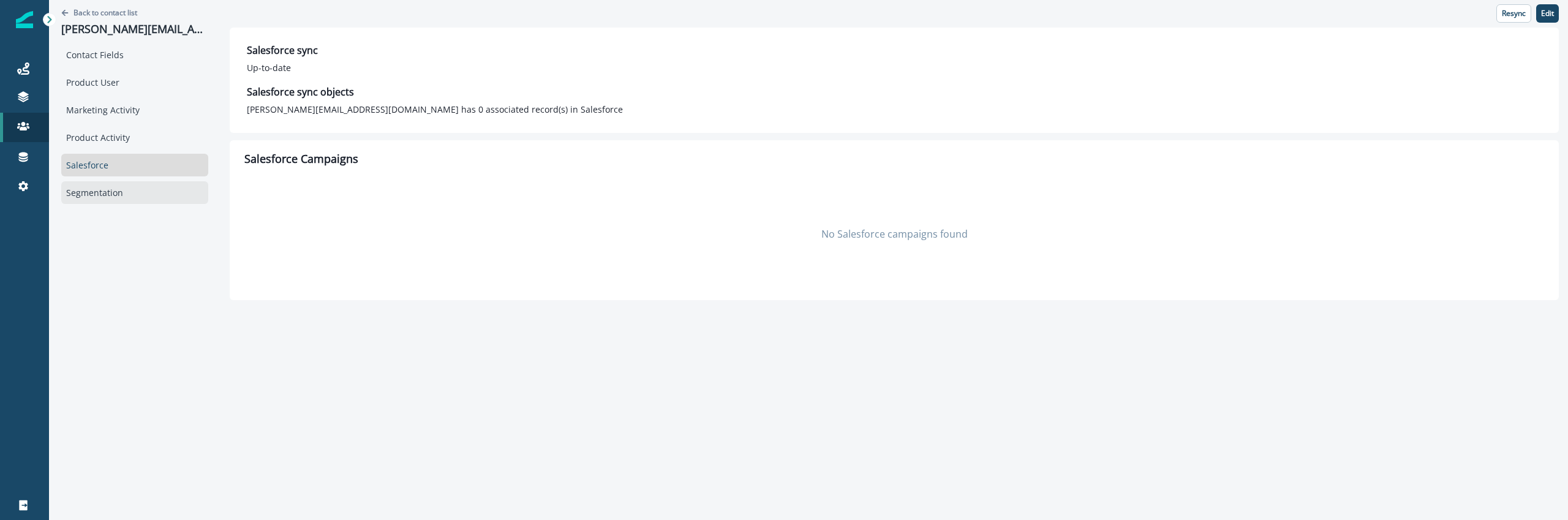
click at [122, 187] on div "Segmentation" at bounding box center [134, 192] width 147 height 23
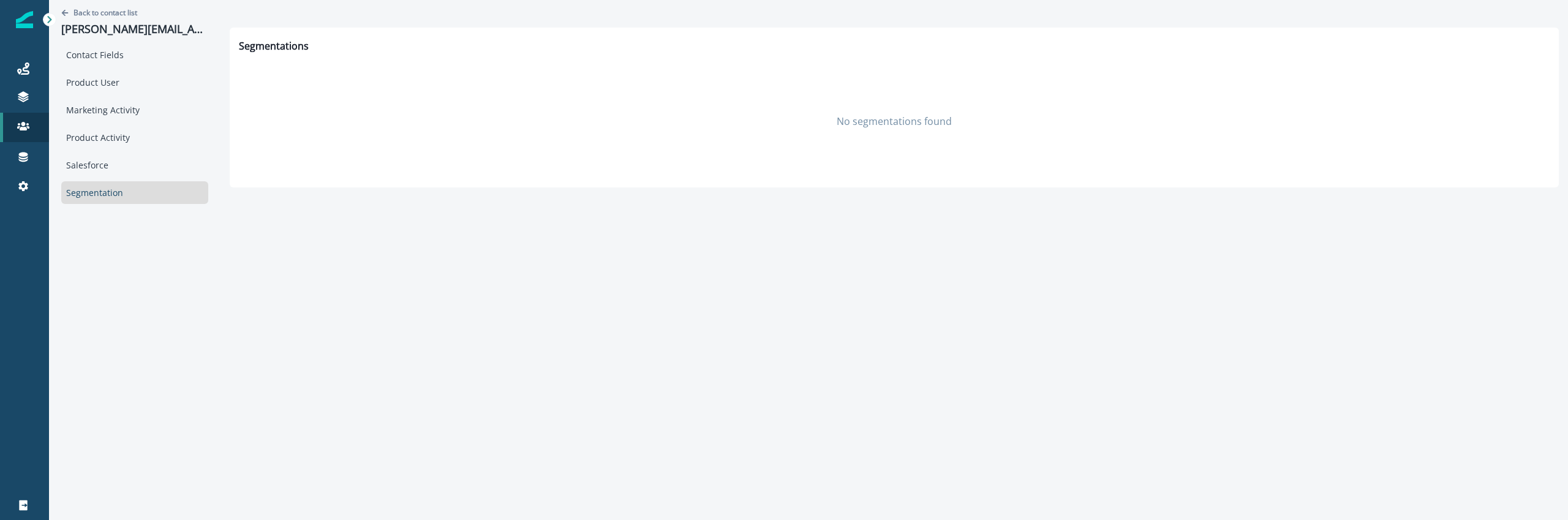
click at [125, 149] on div "Contact Fields Product User Marketing Activity Product Activity Salesforce Segm…" at bounding box center [134, 124] width 147 height 161
click at [126, 145] on div "Product Activity" at bounding box center [134, 137] width 147 height 23
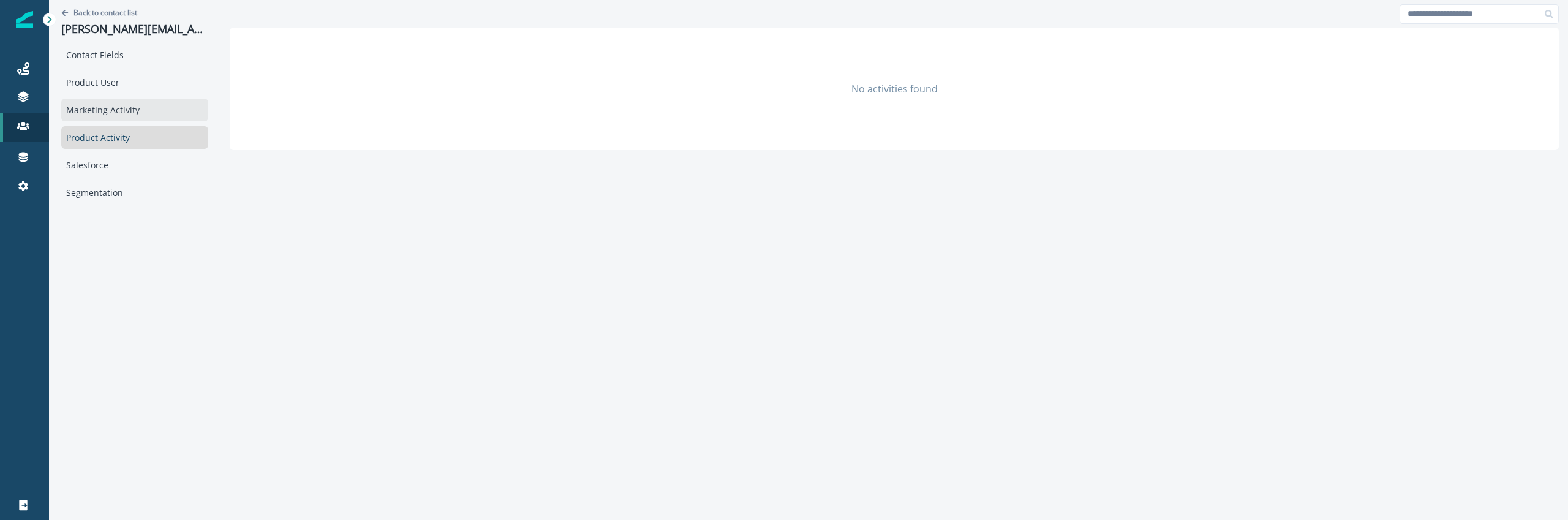
click at [128, 112] on div "Marketing Activity" at bounding box center [134, 110] width 147 height 23
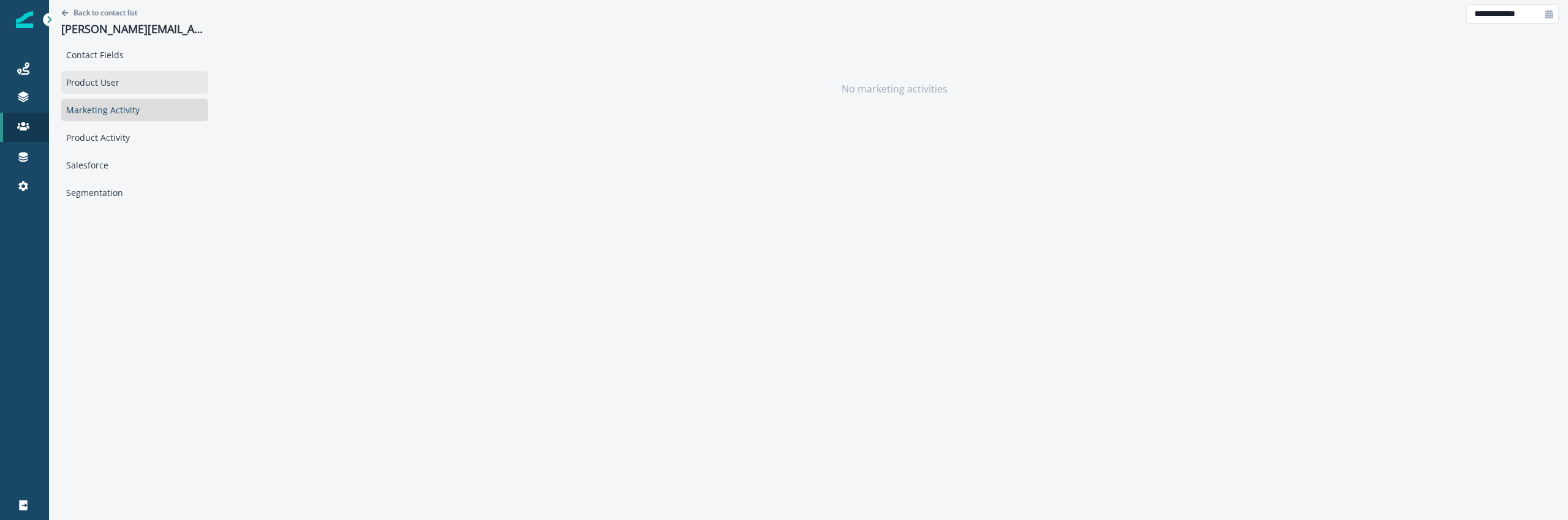
click at [122, 85] on div "Product User" at bounding box center [134, 82] width 147 height 23
click at [123, 65] on div "Contact Fields" at bounding box center [134, 55] width 147 height 23
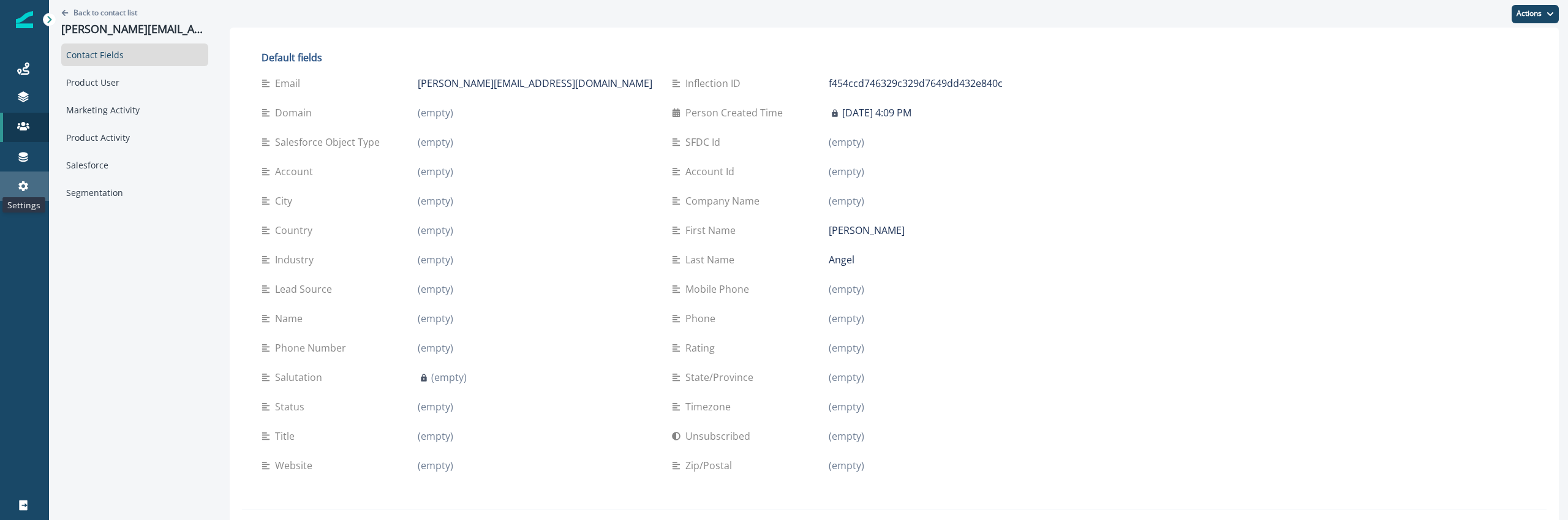
click at [26, 181] on icon at bounding box center [23, 186] width 12 height 12
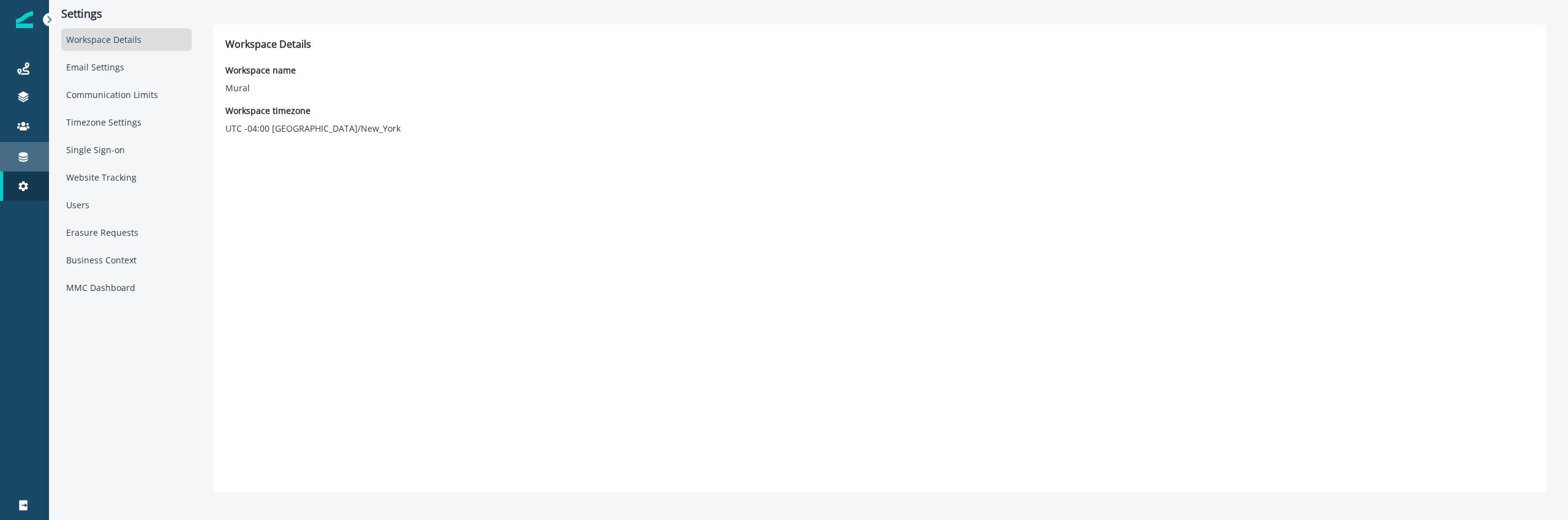
click at [27, 154] on icon at bounding box center [23, 157] width 9 height 10
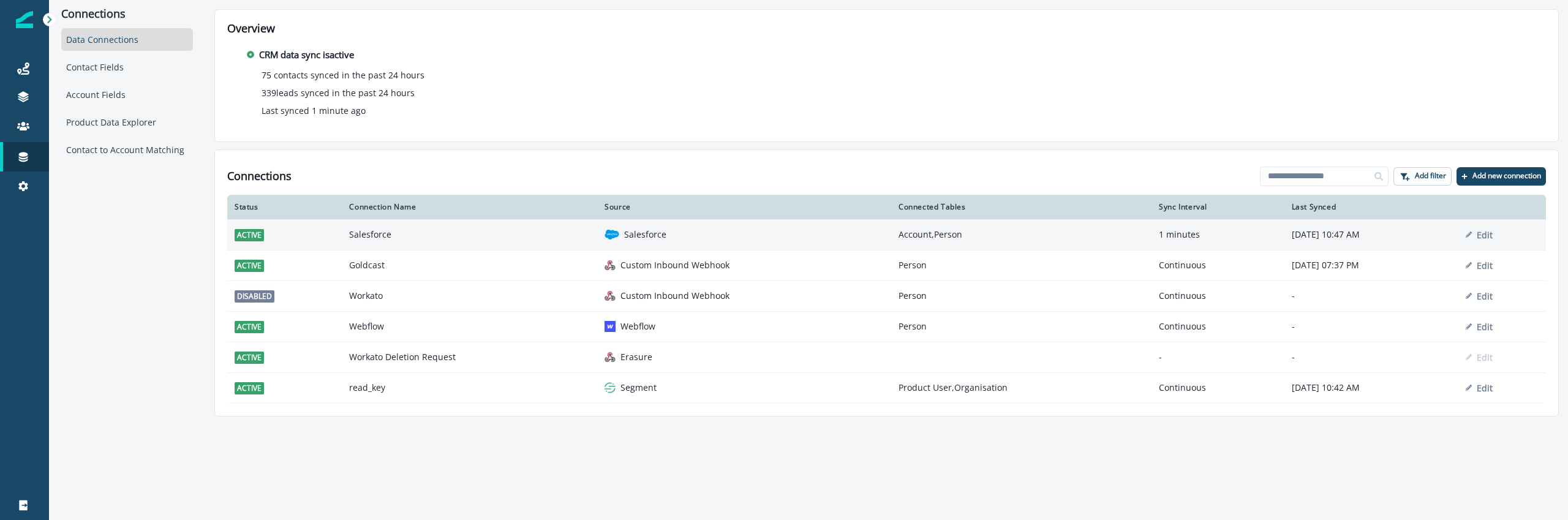
click at [437, 220] on td "Salesforce" at bounding box center [469, 234] width 256 height 31
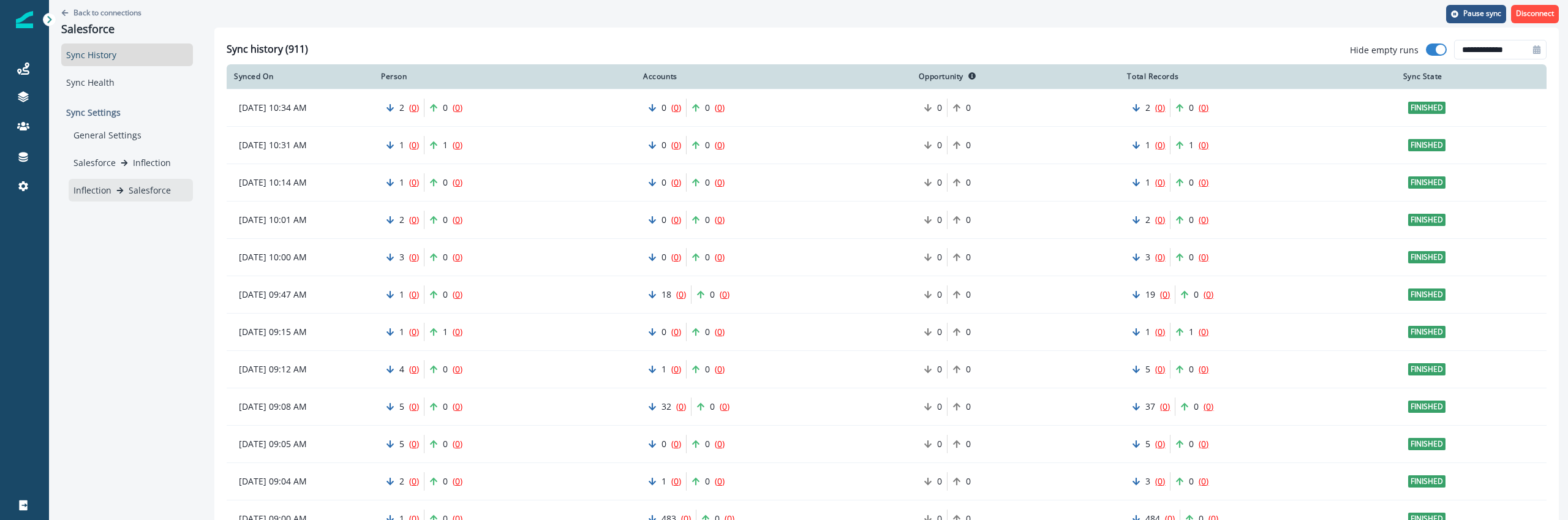
click at [103, 191] on p "Inflection" at bounding box center [92, 190] width 38 height 13
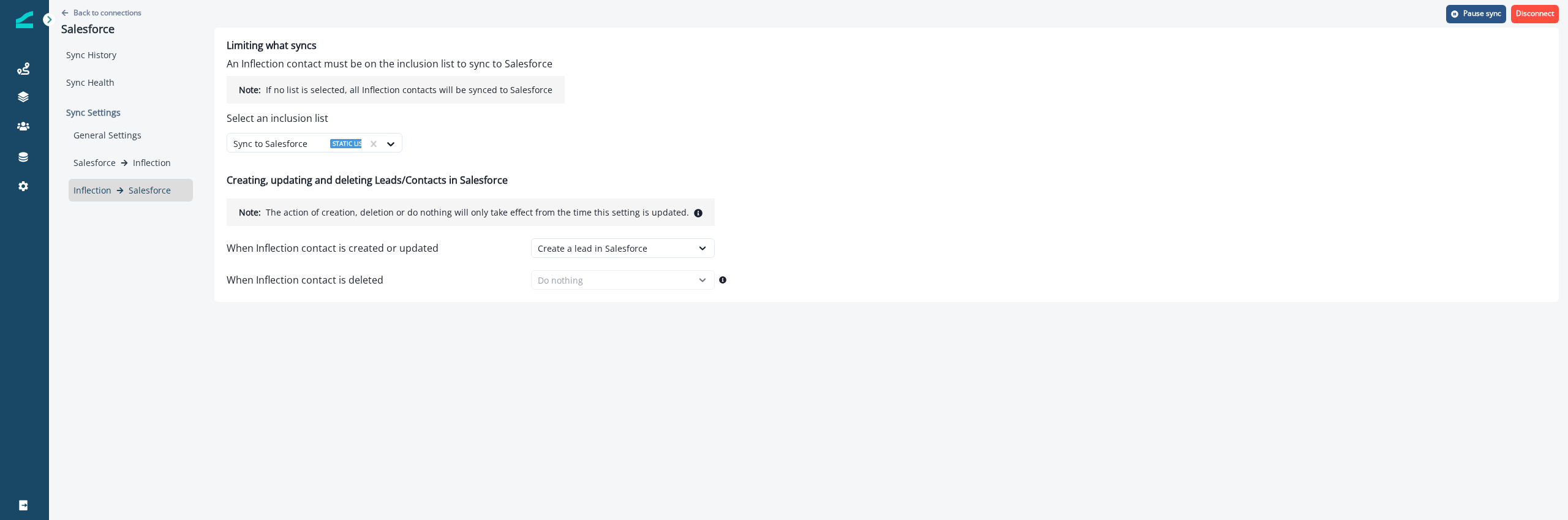
click at [247, 396] on div "Back to connections Salesforce Sync History Sync Health Sync Settings General S…" at bounding box center [808, 260] width 1519 height 520
click at [188, 278] on div "Back to connections Salesforce Sync History Sync Health Sync Settings General S…" at bounding box center [127, 151] width 156 height 302
click at [136, 150] on div "General Settings Salesforce Inflection Inflection Salesforce" at bounding box center [130, 162] width 124 height 78
click at [136, 136] on div "General Settings" at bounding box center [130, 135] width 124 height 23
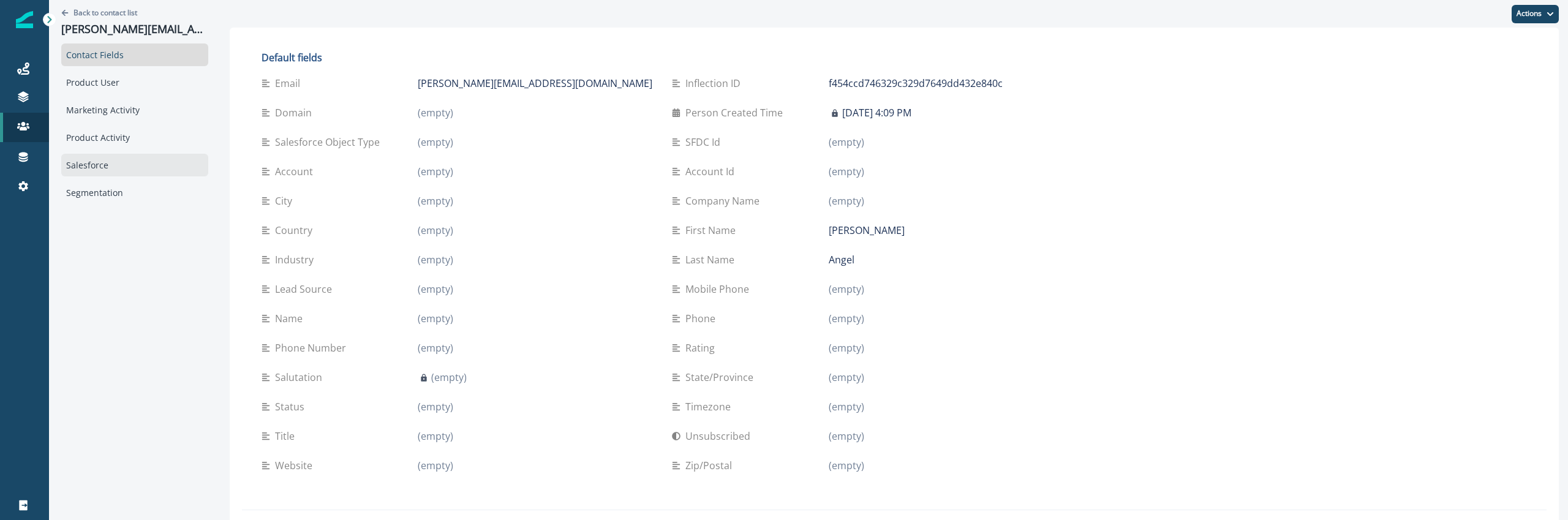
click at [103, 172] on div "Salesforce" at bounding box center [134, 165] width 147 height 23
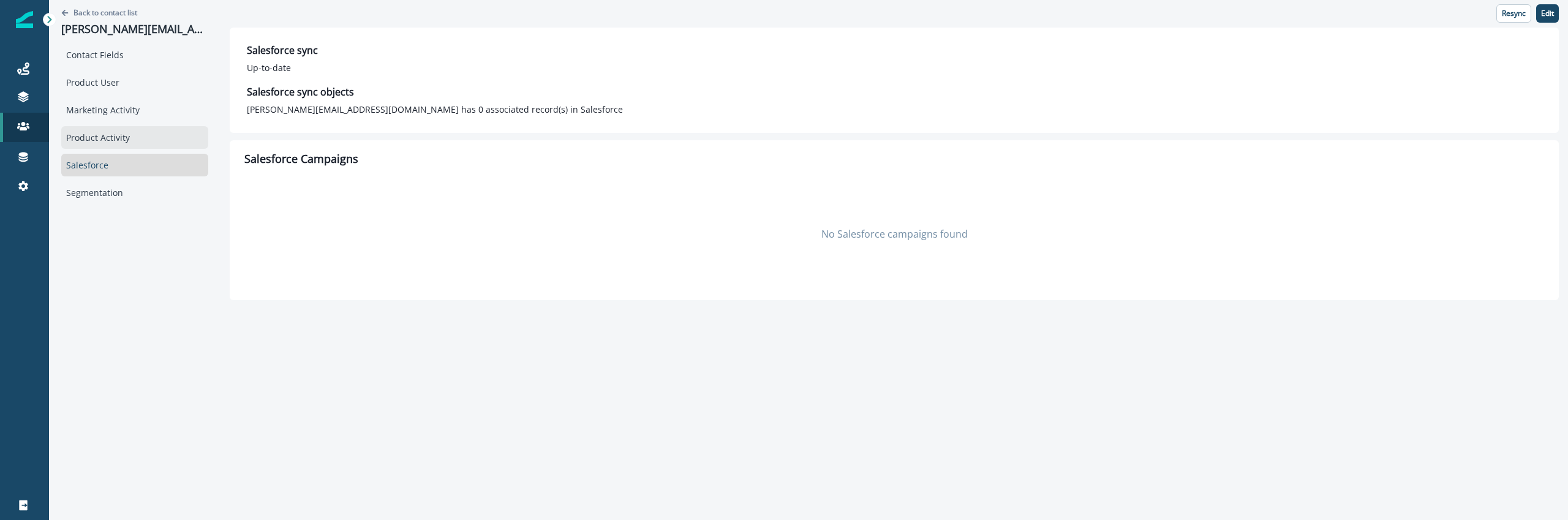
click at [126, 145] on div "Product Activity" at bounding box center [134, 137] width 147 height 23
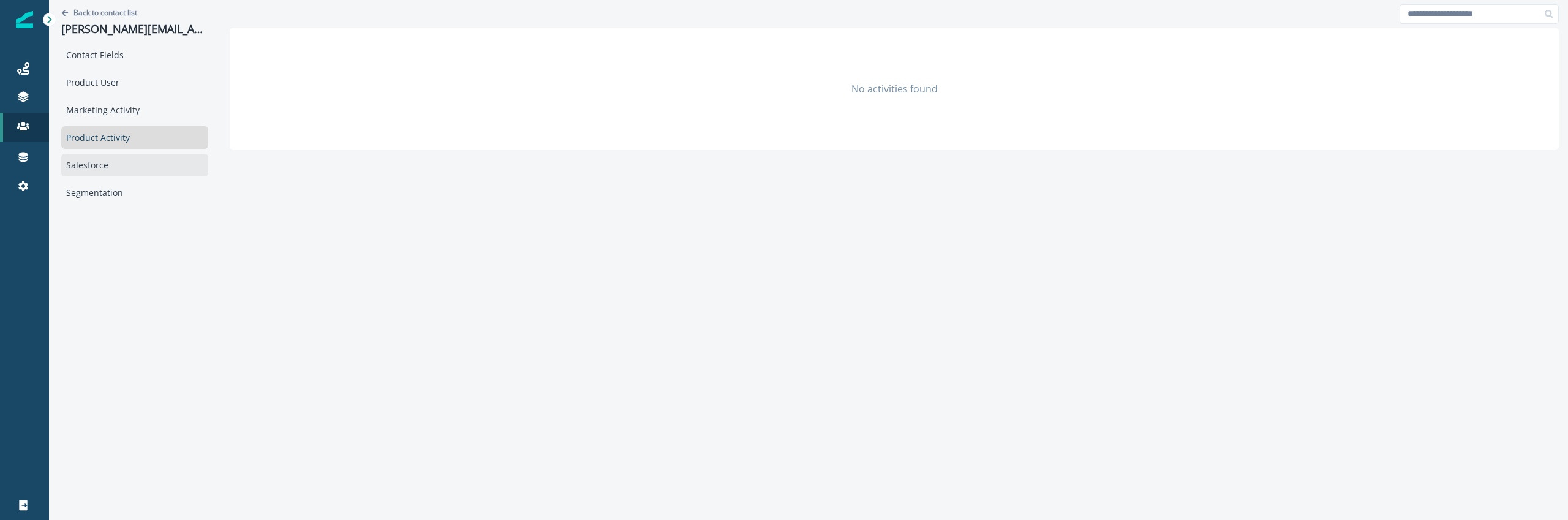
click at [121, 158] on div "Salesforce" at bounding box center [134, 165] width 147 height 23
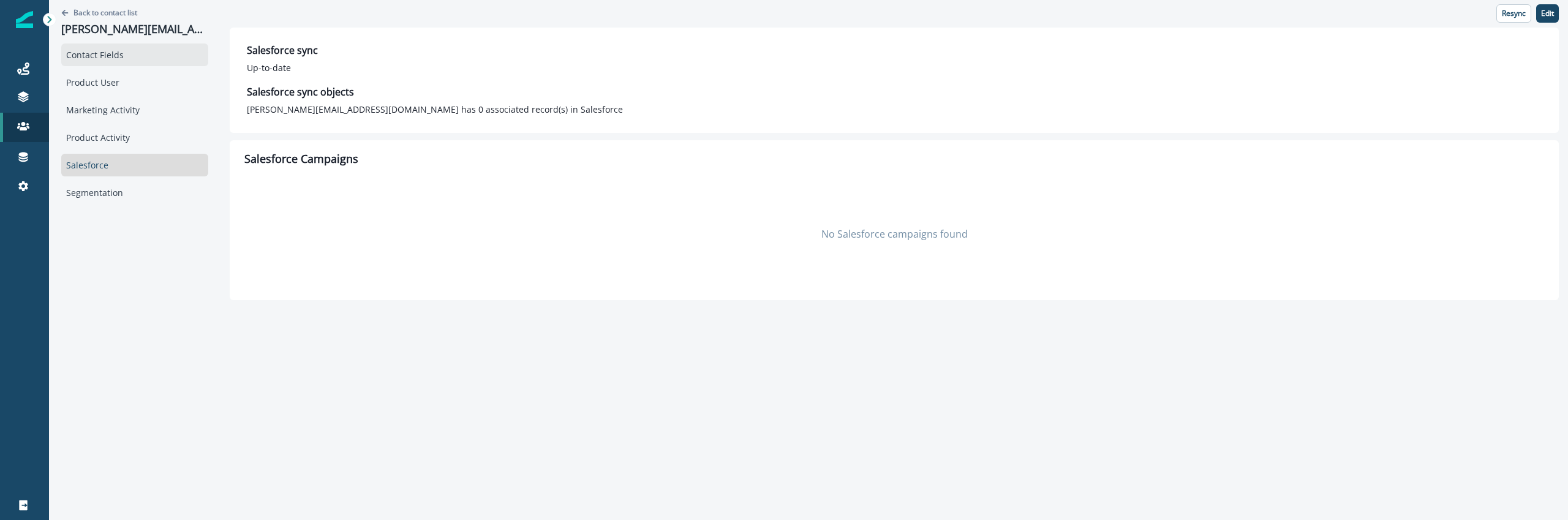
click at [91, 49] on div "Contact Fields" at bounding box center [134, 55] width 147 height 23
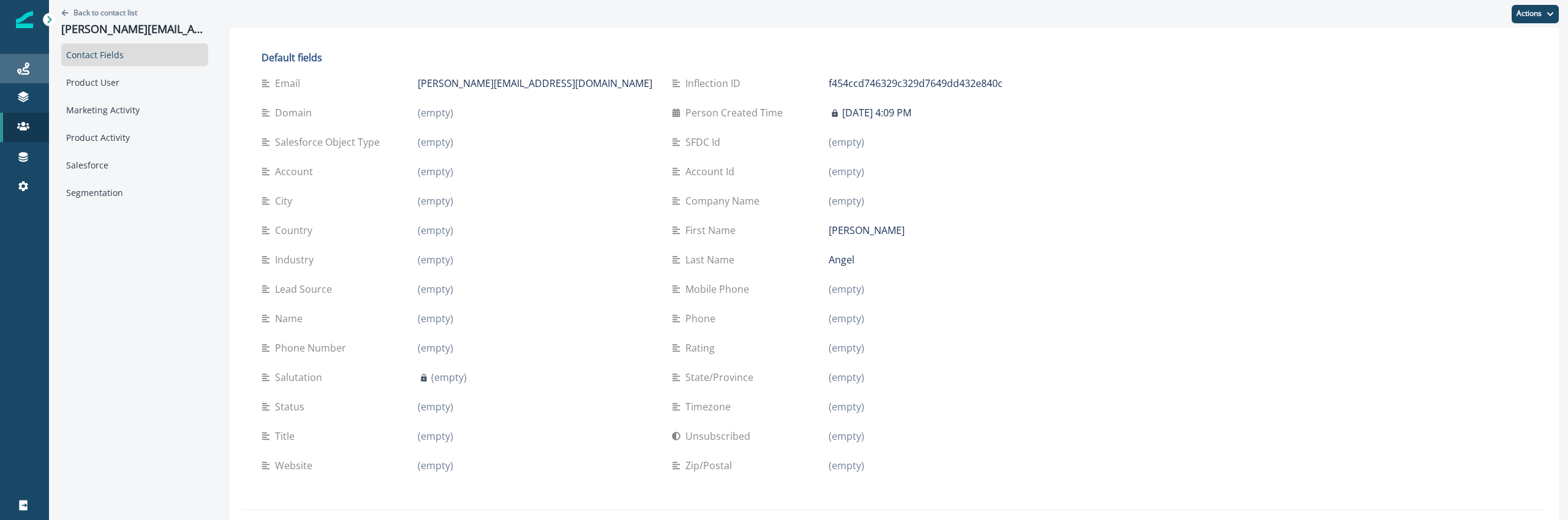
click at [34, 64] on div "Journeys" at bounding box center [24, 68] width 39 height 14
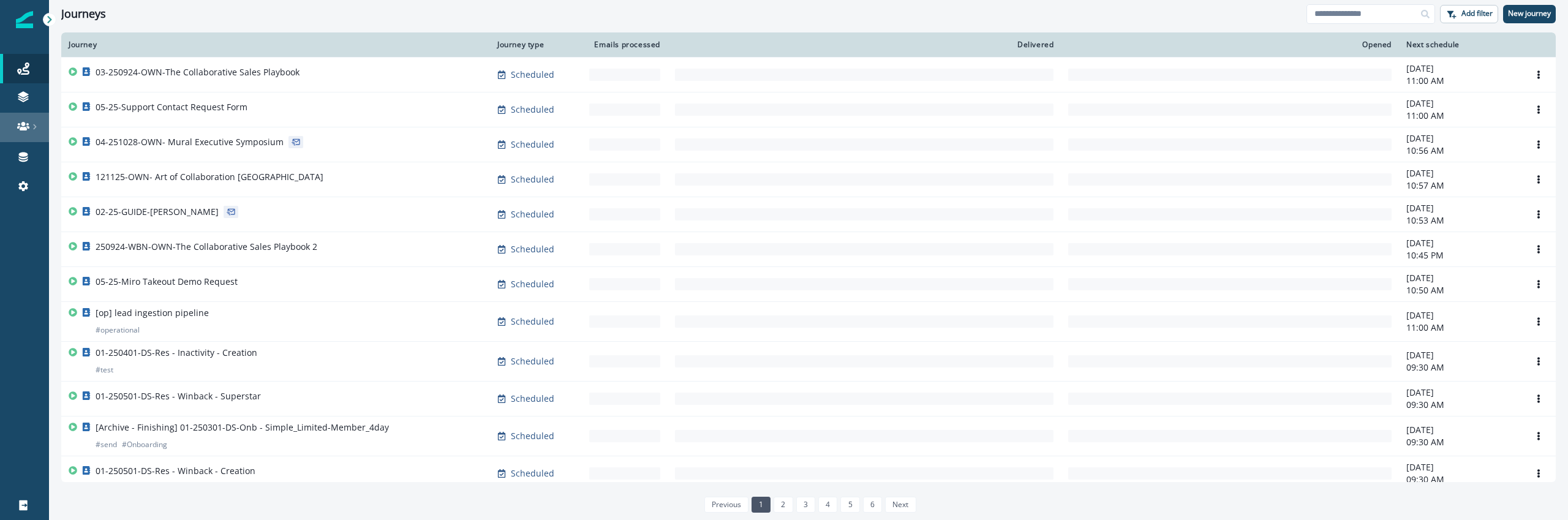
click at [28, 132] on link at bounding box center [24, 127] width 49 height 29
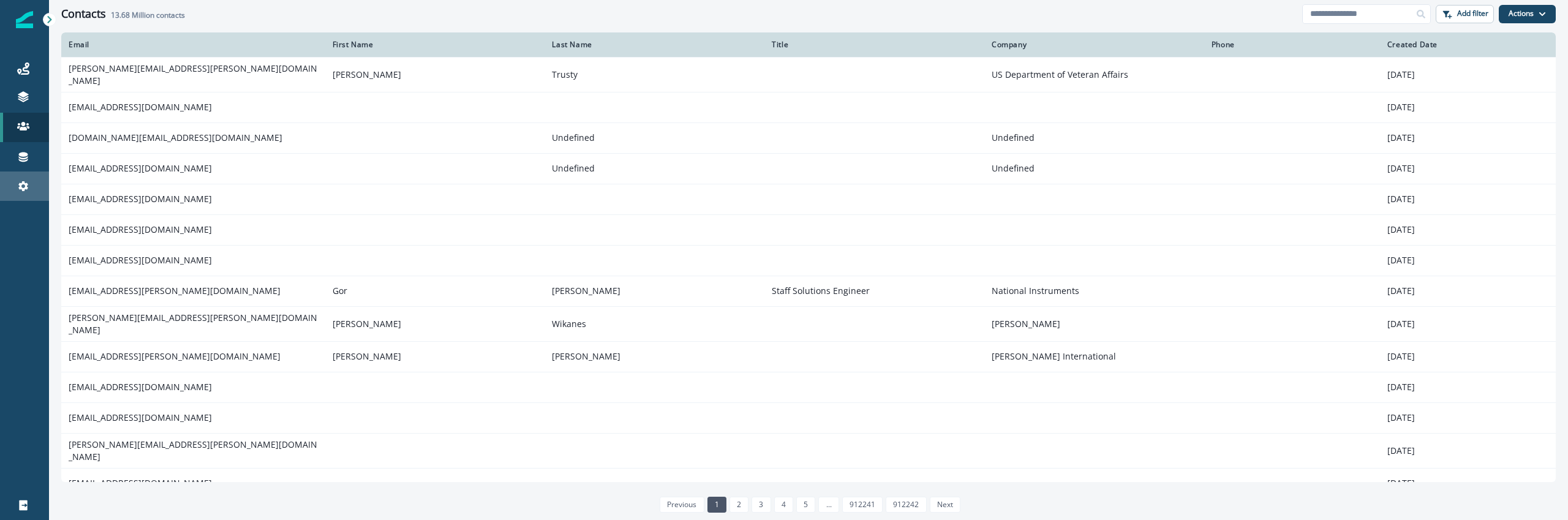
click at [31, 179] on div "Settings" at bounding box center [24, 185] width 39 height 14
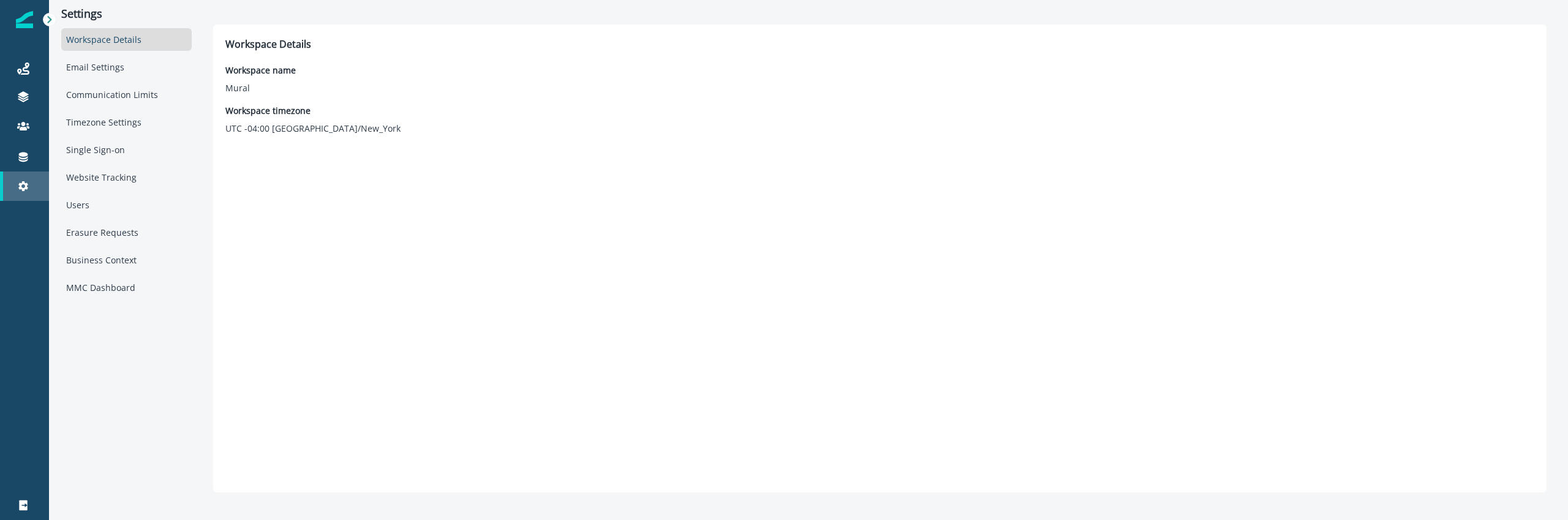
click at [30, 173] on link "Settings" at bounding box center [24, 185] width 49 height 29
click at [110, 289] on div "MMC Dashboard" at bounding box center [126, 287] width 130 height 23
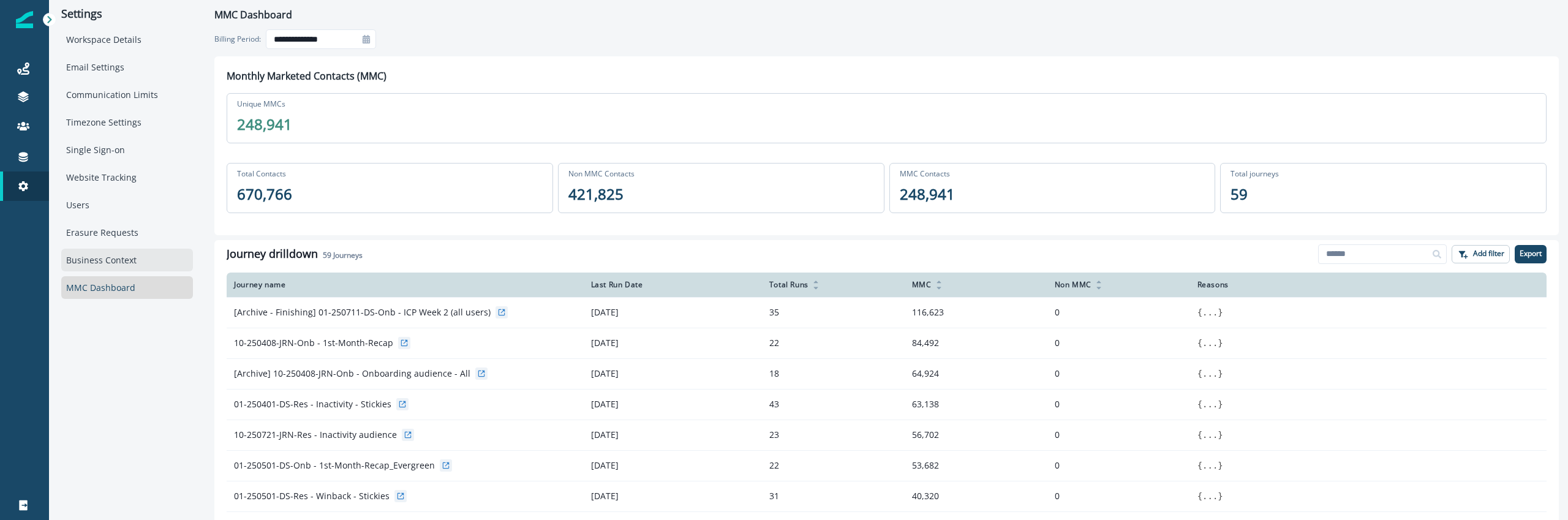
click at [123, 263] on div "Business Context" at bounding box center [127, 260] width 132 height 23
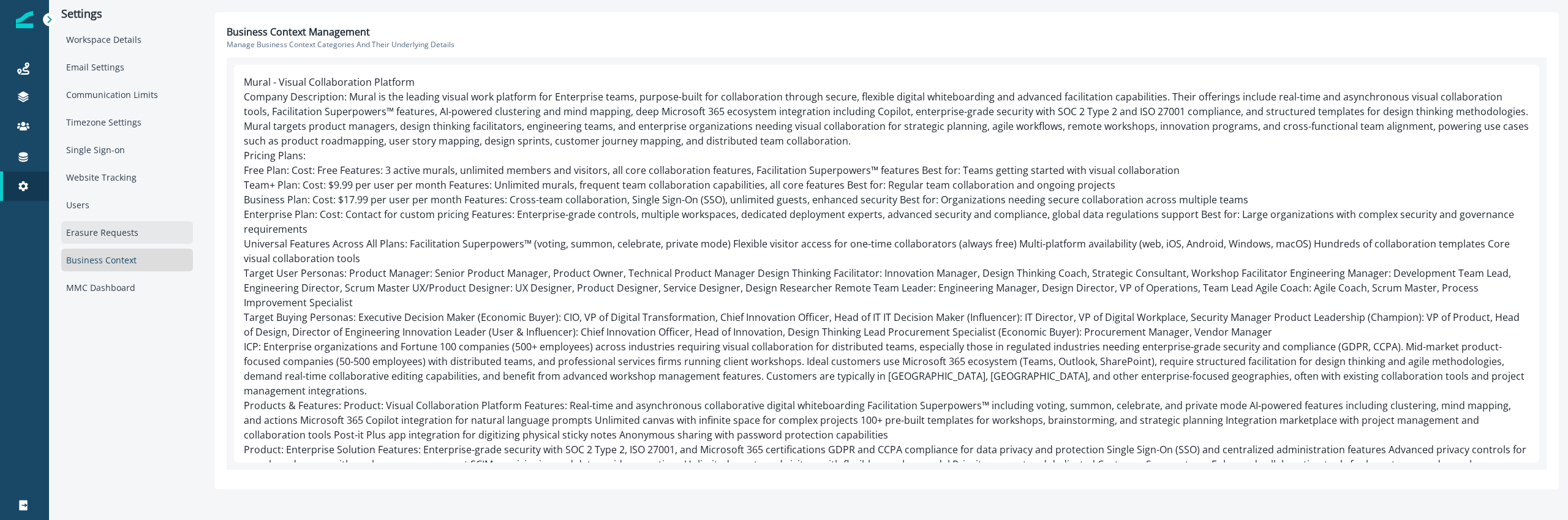
click at [129, 237] on div "Erasure Requests" at bounding box center [127, 232] width 132 height 23
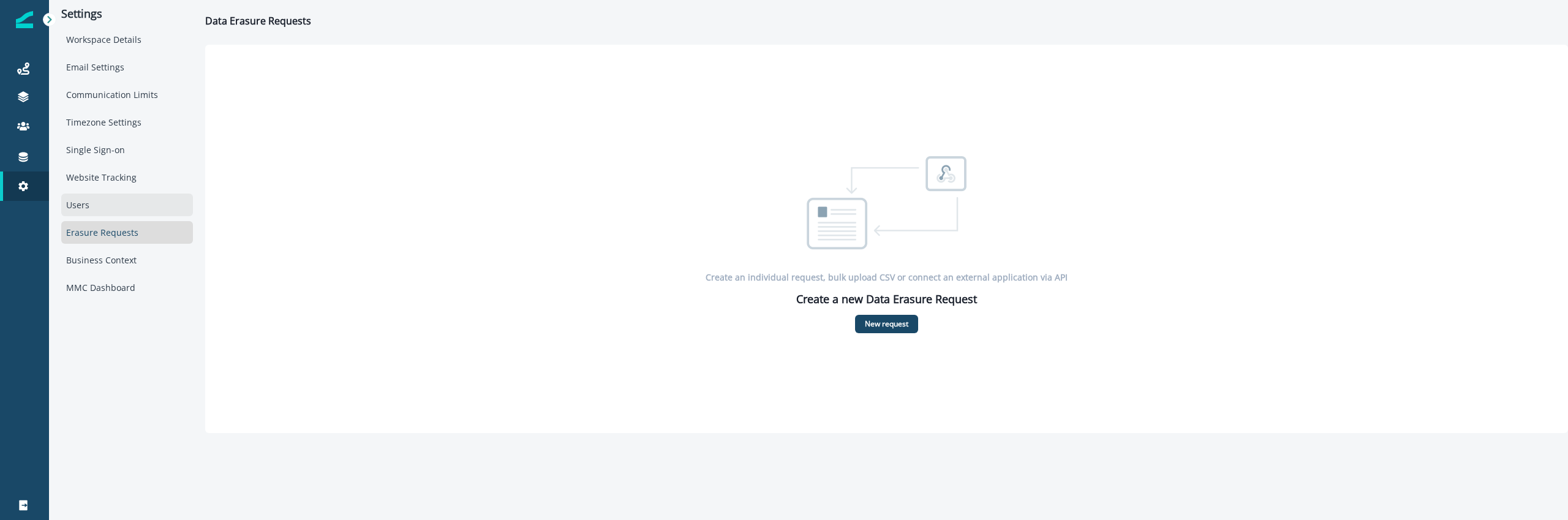
click at [132, 216] on div "Users" at bounding box center [127, 205] width 132 height 23
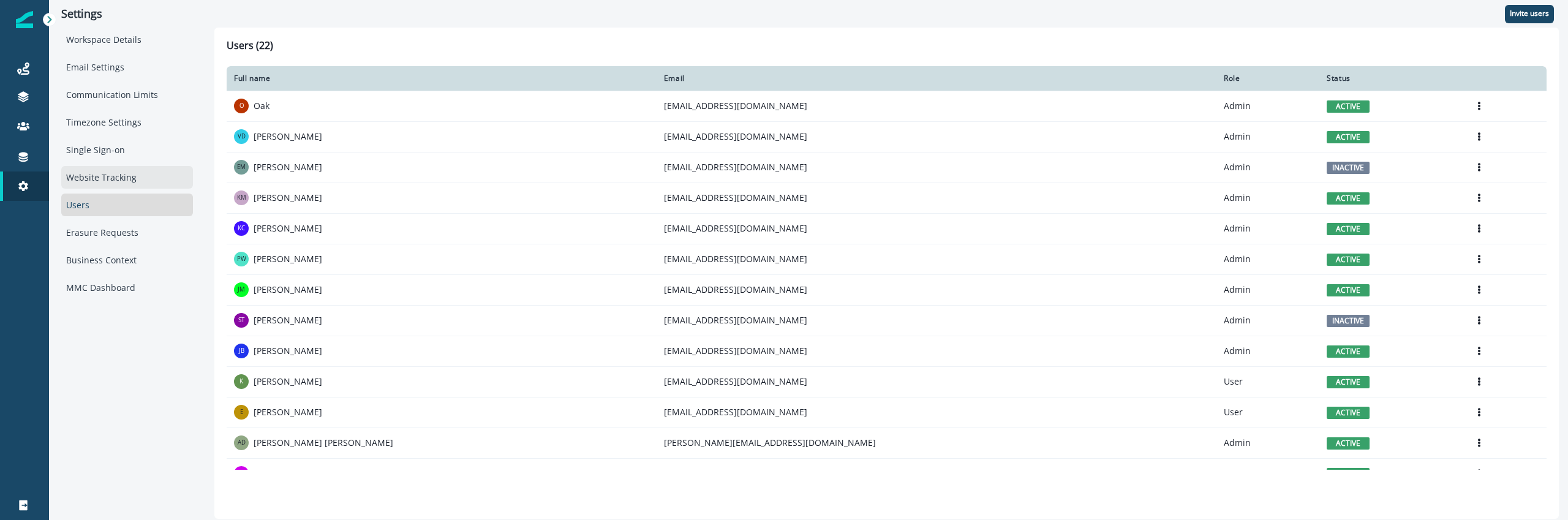
click at [132, 185] on div "Website Tracking" at bounding box center [127, 177] width 132 height 23
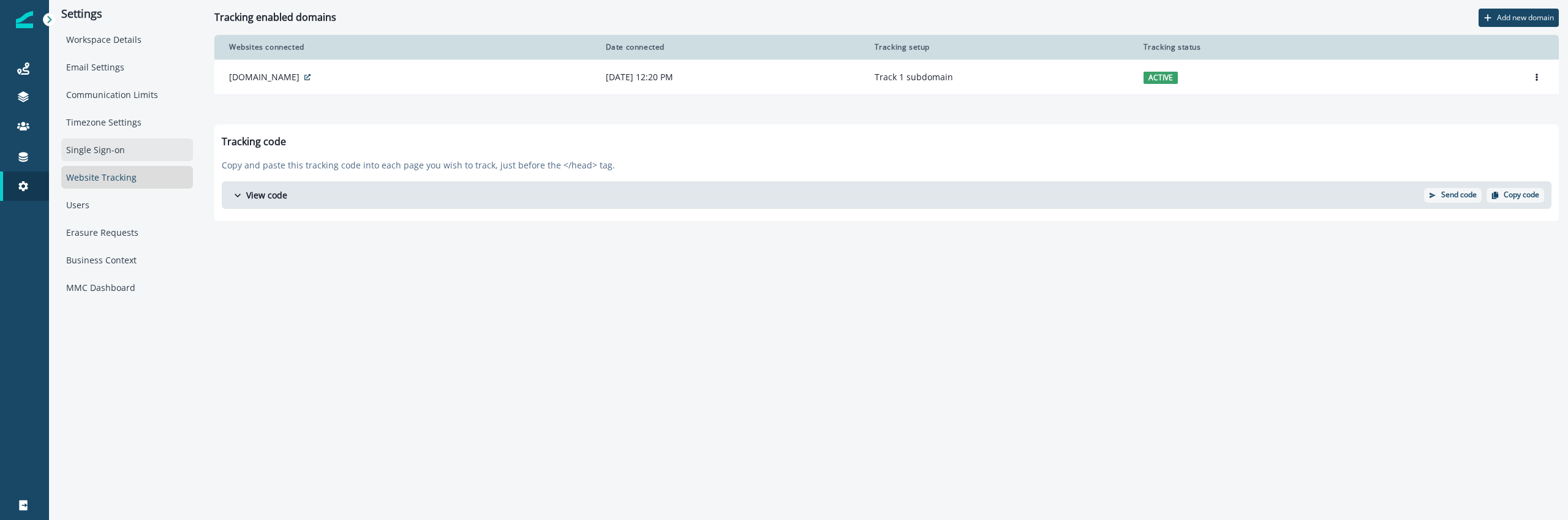
click at [133, 155] on div "Single Sign-on" at bounding box center [127, 150] width 132 height 23
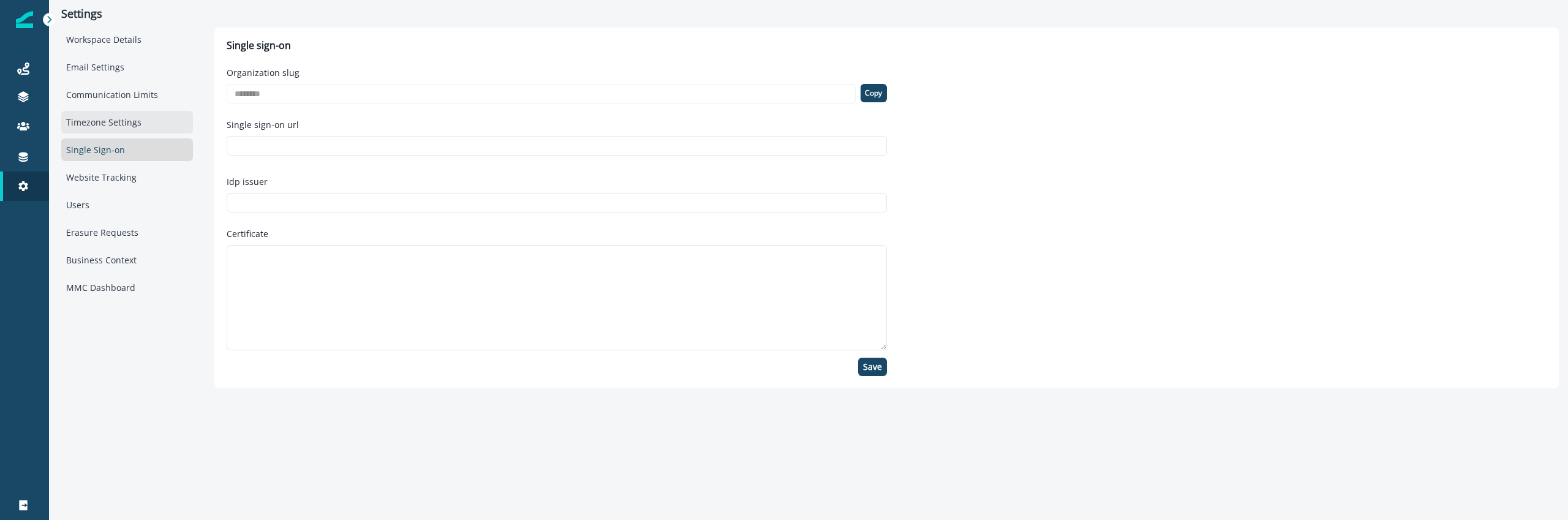
click at [132, 122] on div "Timezone Settings" at bounding box center [127, 122] width 132 height 23
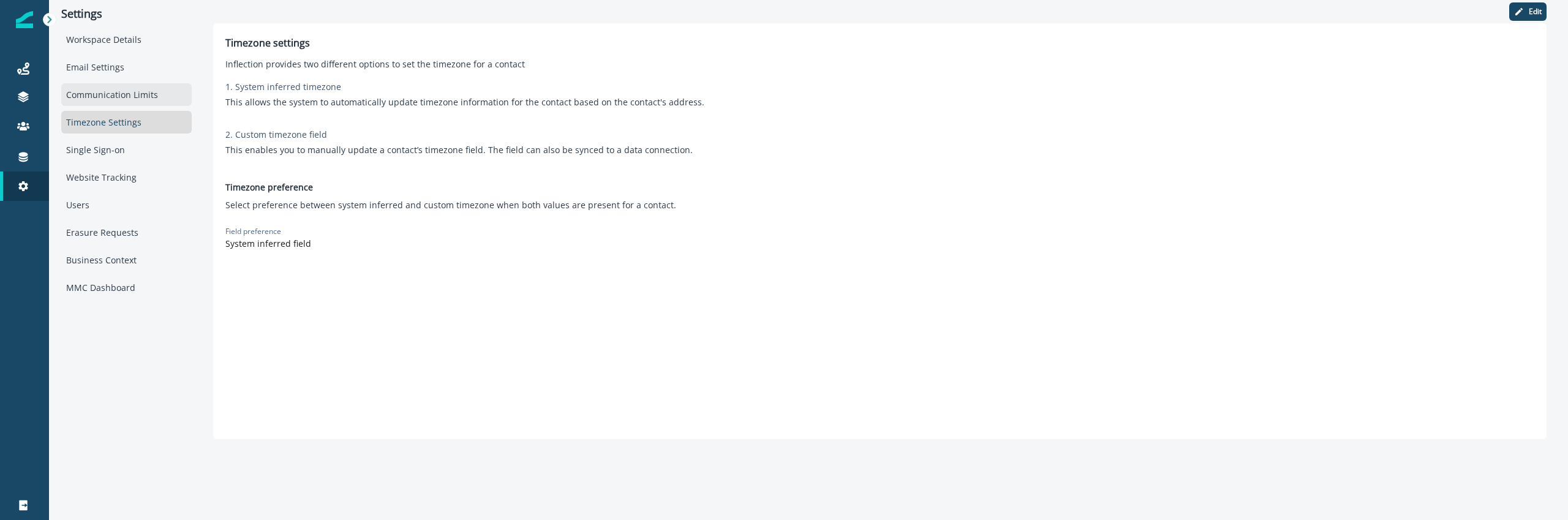
click at [132, 95] on div "Communication Limits" at bounding box center [126, 94] width 130 height 23
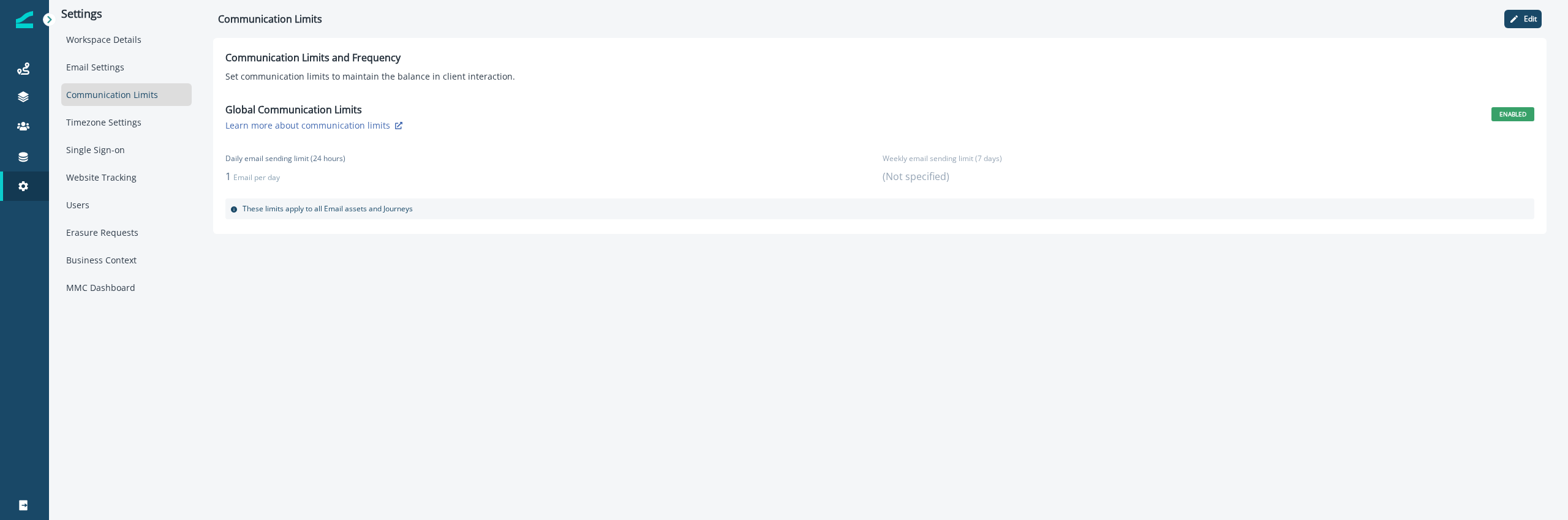
click at [132, 81] on div "Workspace Details Email Settings Communication Limits Timezone Settings Single …" at bounding box center [126, 163] width 130 height 271
click at [131, 73] on div "Email Settings" at bounding box center [126, 67] width 130 height 23
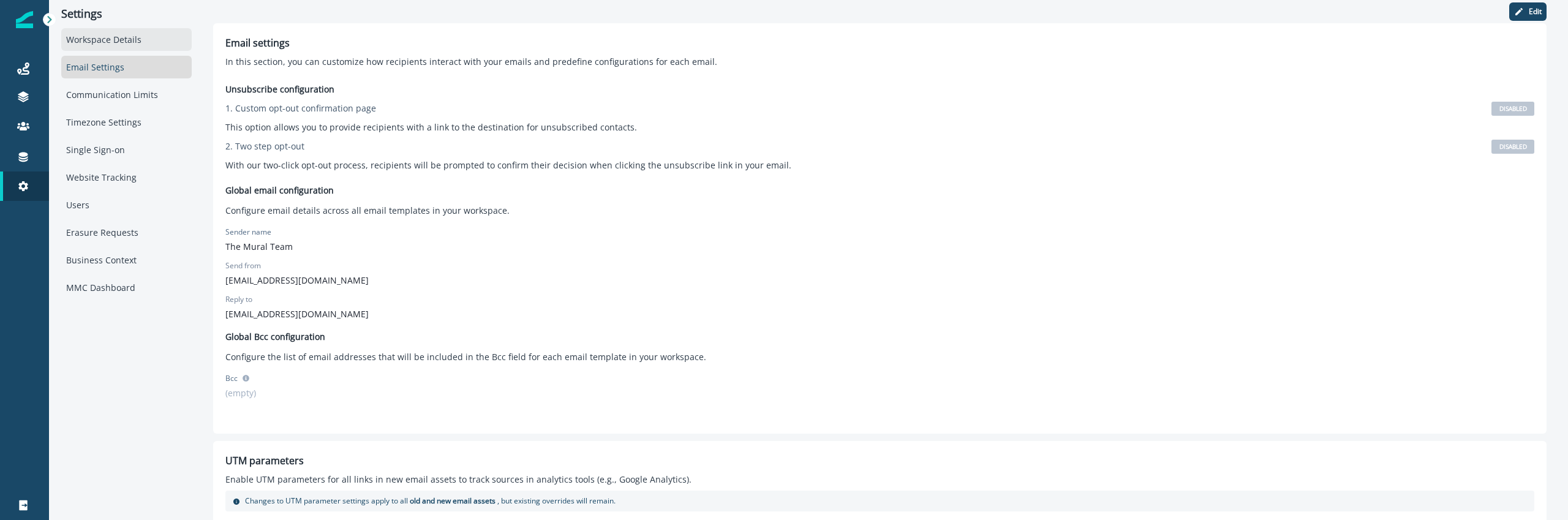
click at [130, 39] on div "Workspace Details" at bounding box center [126, 39] width 130 height 23
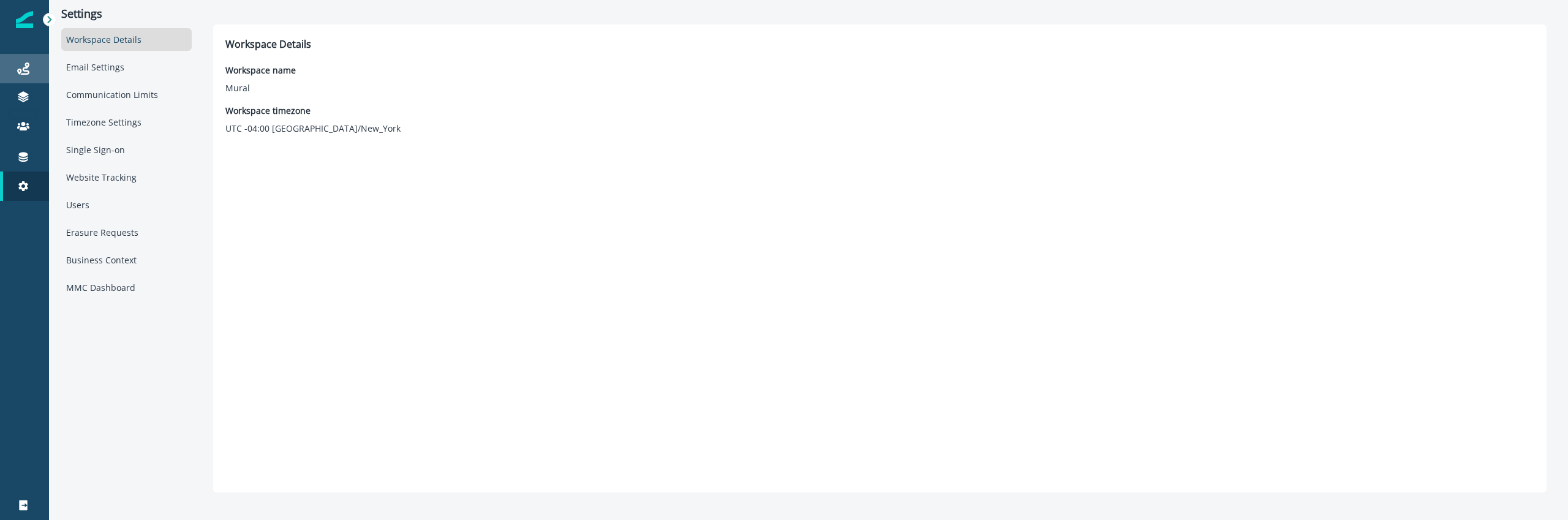
click at [31, 70] on div "Journeys" at bounding box center [24, 68] width 39 height 14
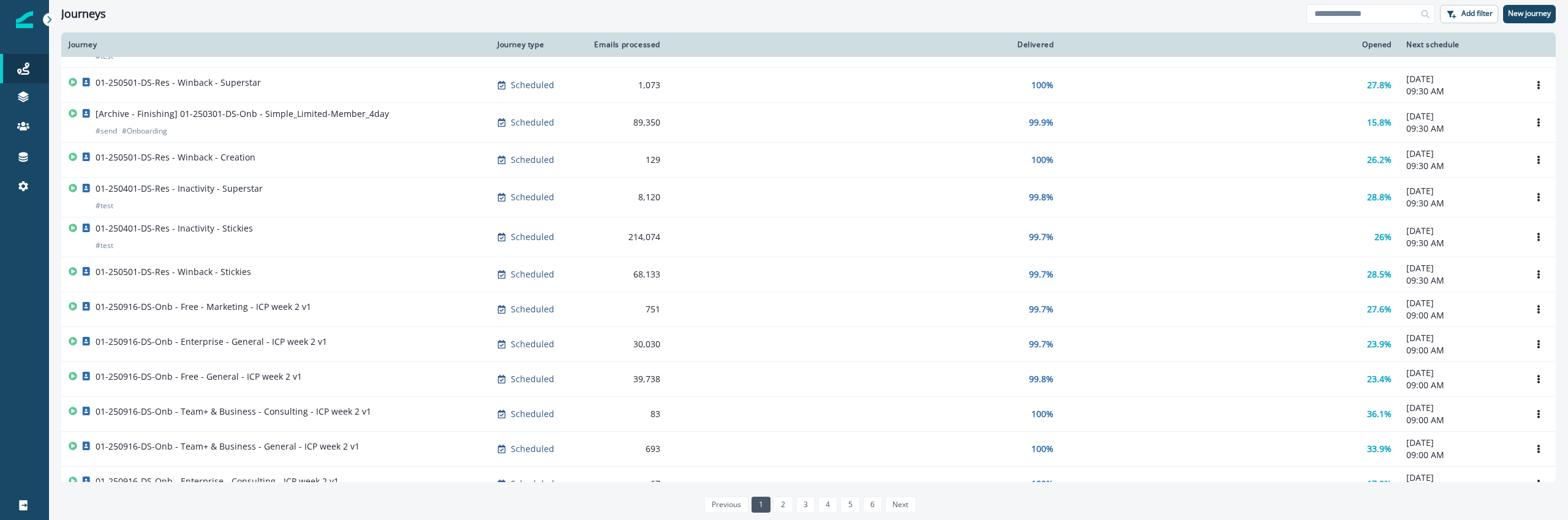
scroll to position [652, 0]
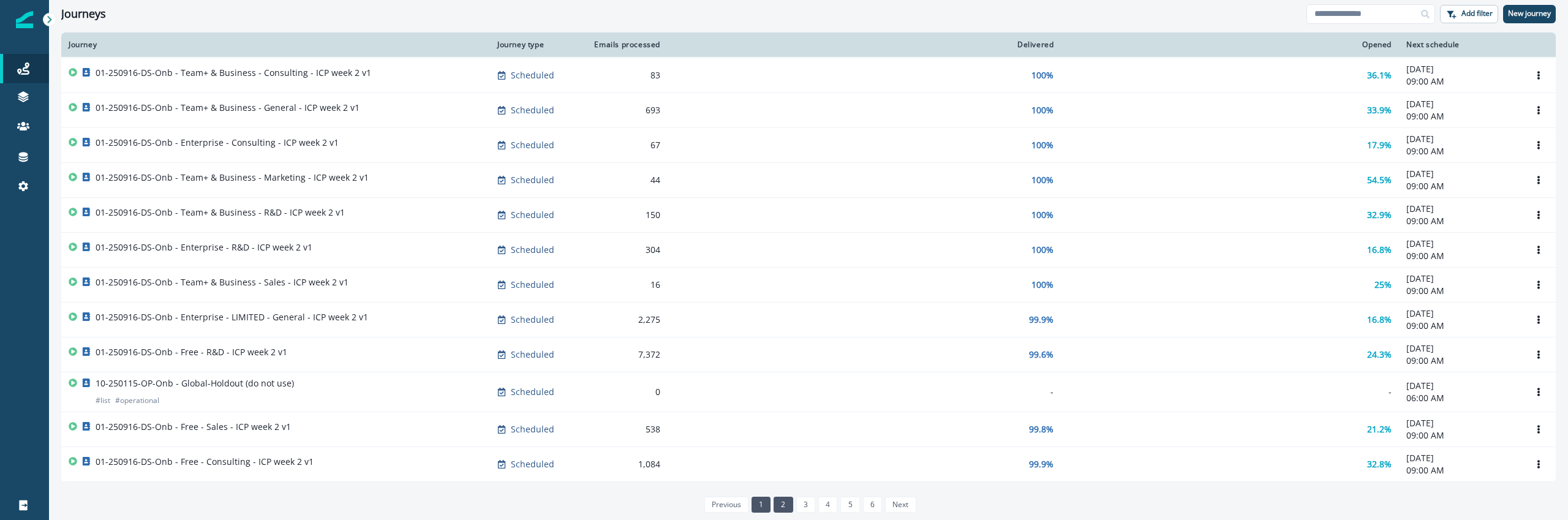
click at [786, 509] on link "2" at bounding box center [782, 504] width 19 height 16
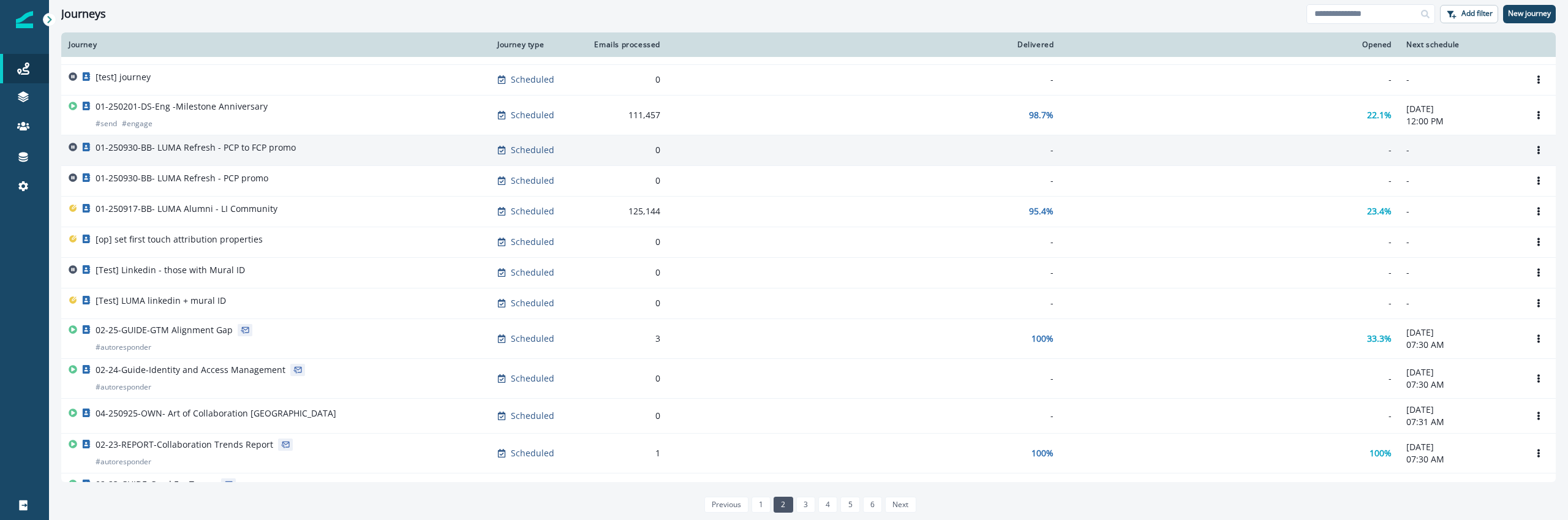
scroll to position [441, 0]
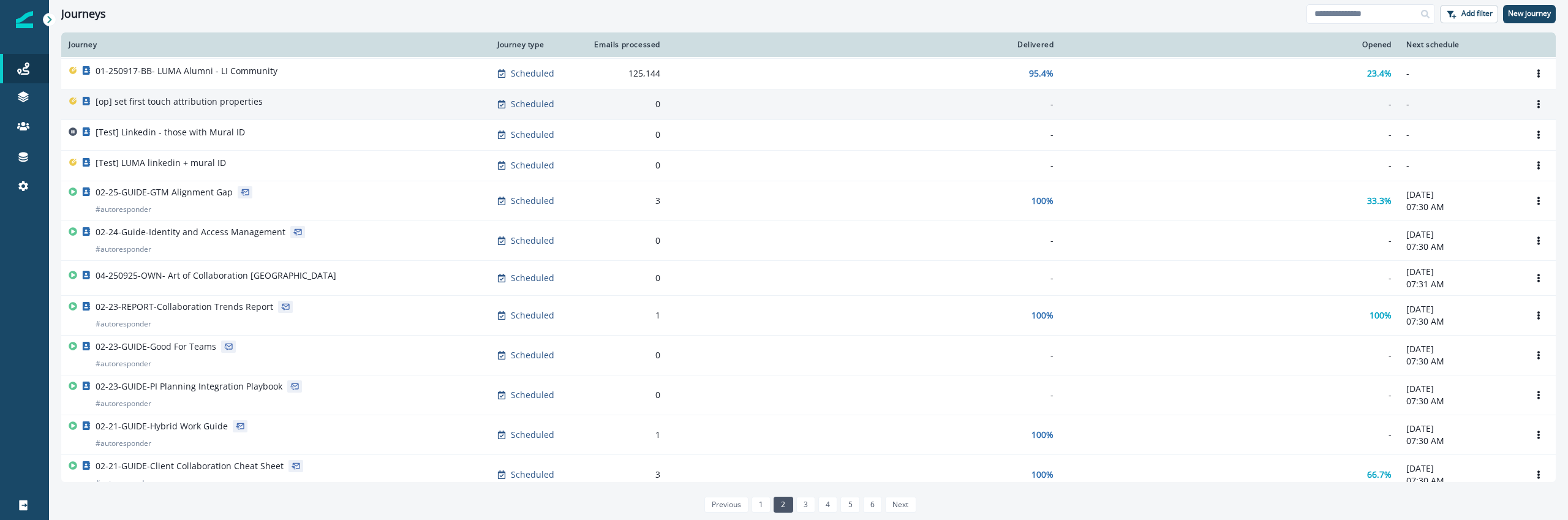
click at [268, 99] on div "[op] set first touch attribution properties" at bounding box center [275, 104] width 414 height 17
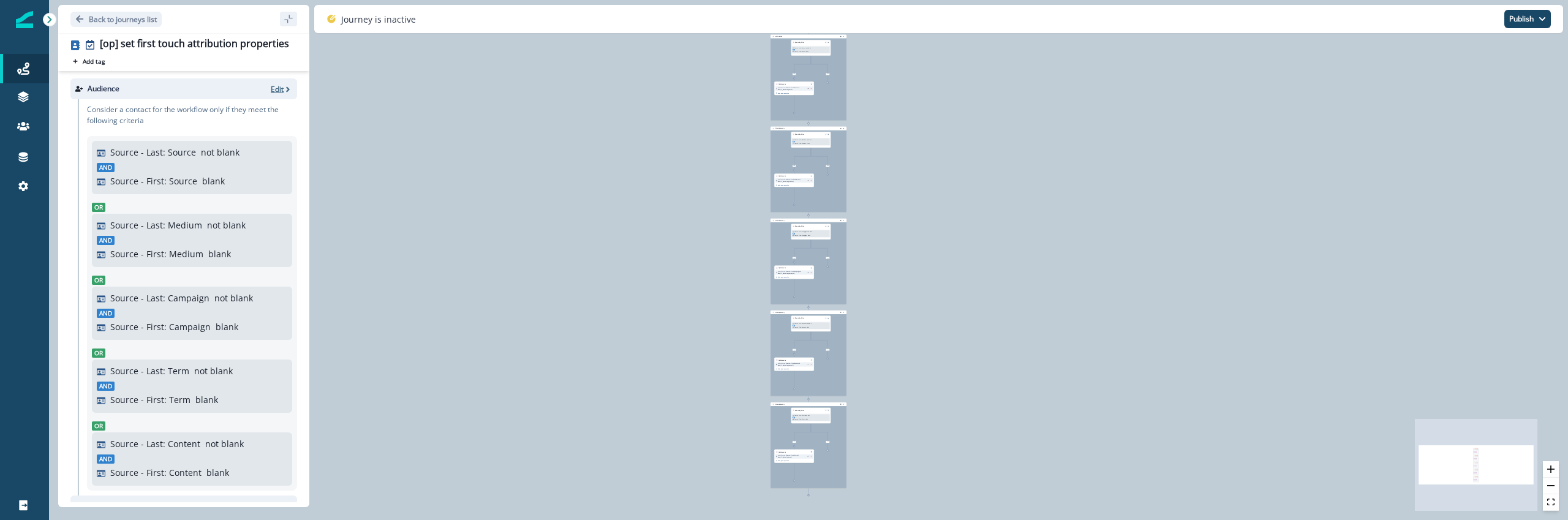
click at [274, 84] on p "Edit" at bounding box center [277, 89] width 13 height 11
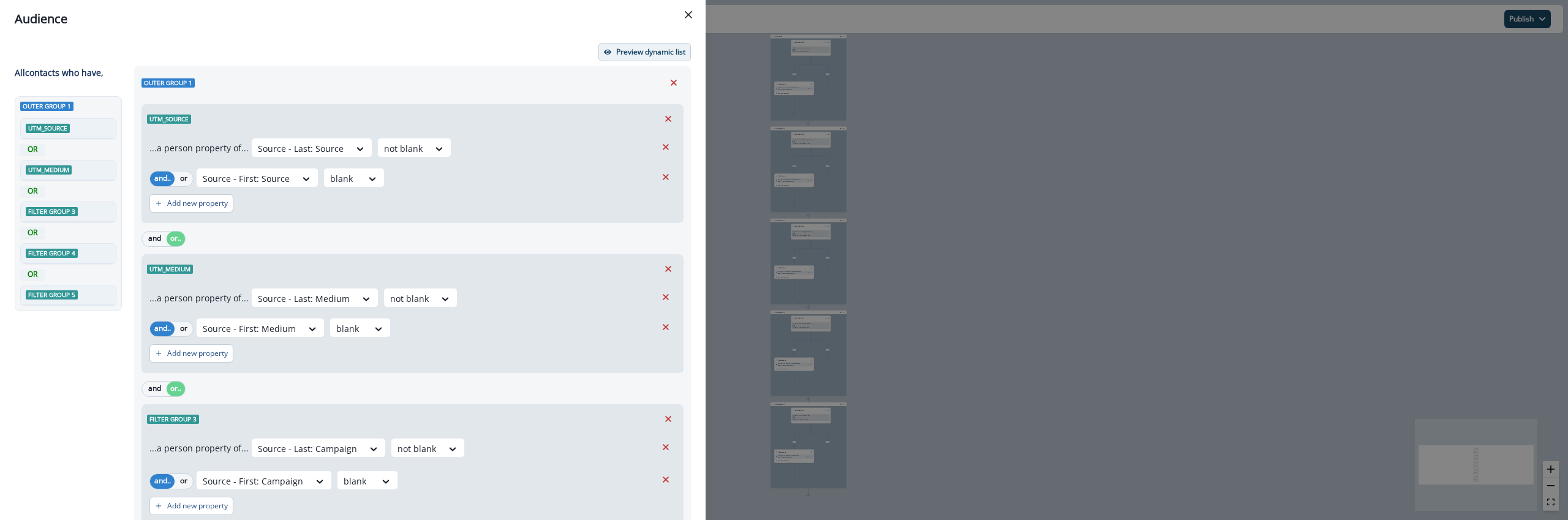
click at [648, 59] on button "Preview dynamic list" at bounding box center [645, 52] width 93 height 18
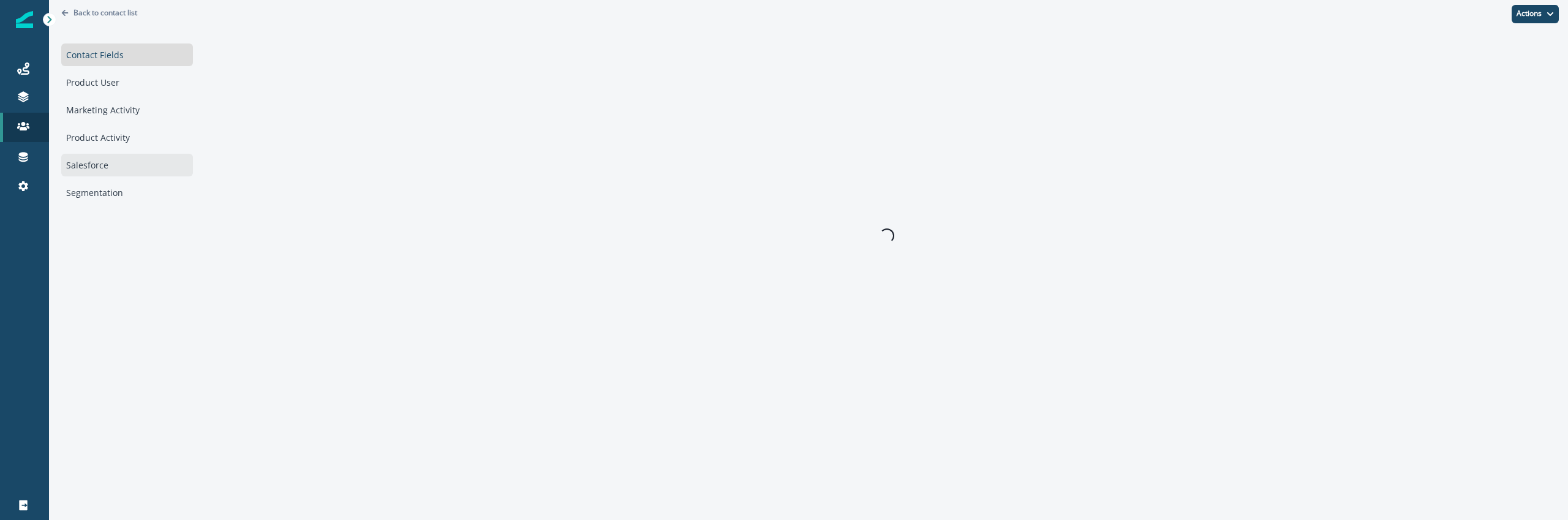
click at [95, 171] on div "Salesforce" at bounding box center [127, 165] width 132 height 23
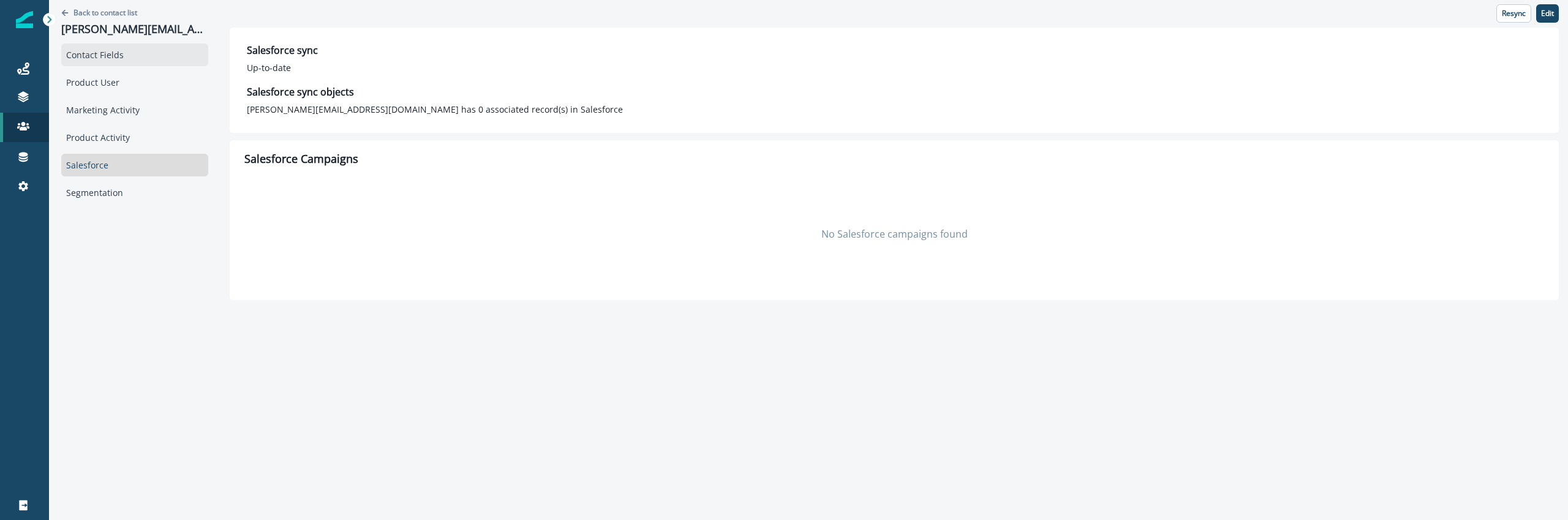
click at [111, 57] on div "Contact Fields" at bounding box center [134, 55] width 147 height 23
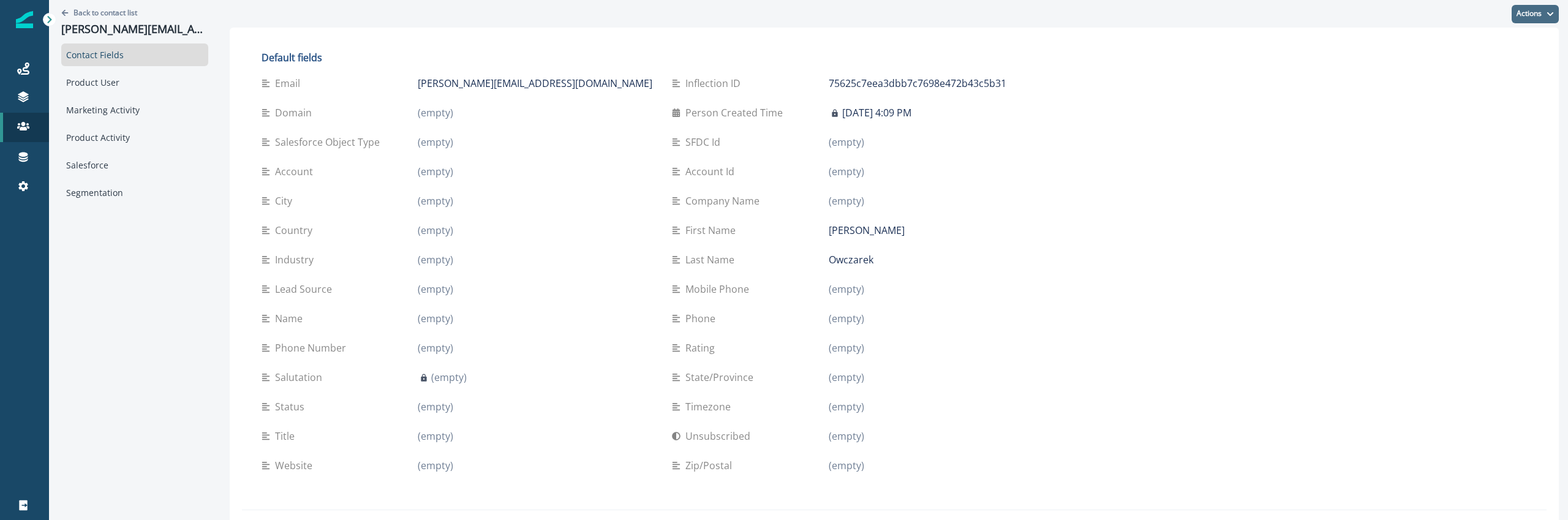
click at [1532, 12] on button "Actions" at bounding box center [1535, 14] width 47 height 18
click at [1444, 44] on button "Edit" at bounding box center [1490, 44] width 136 height 22
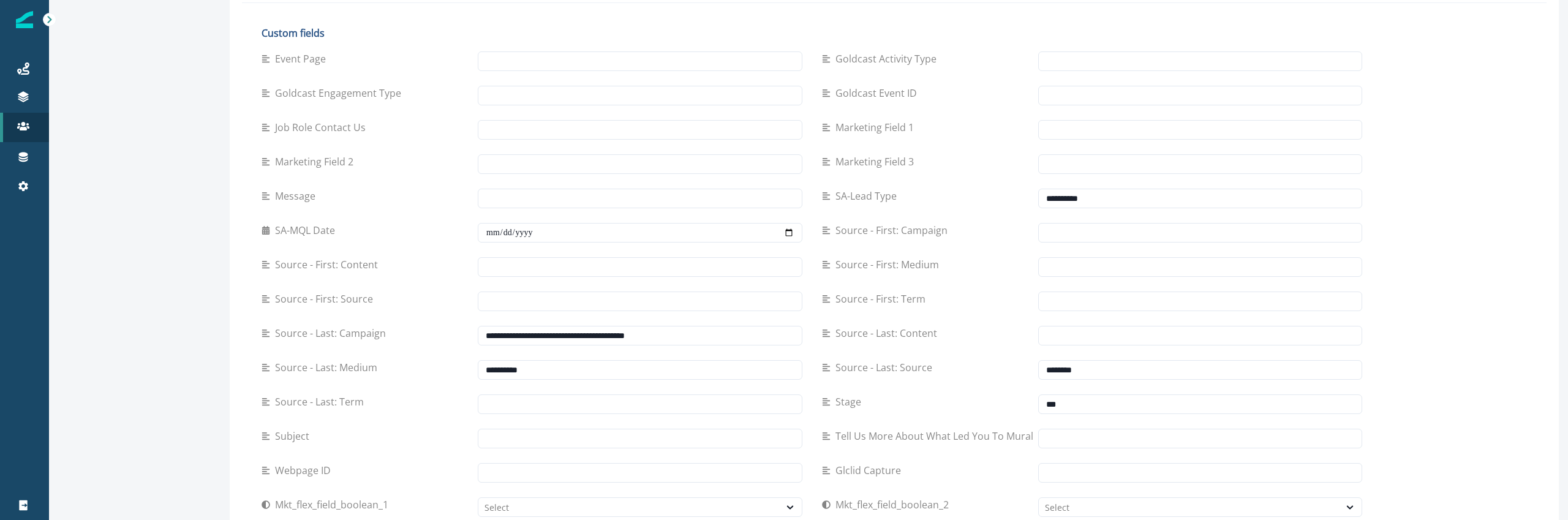
scroll to position [841, 0]
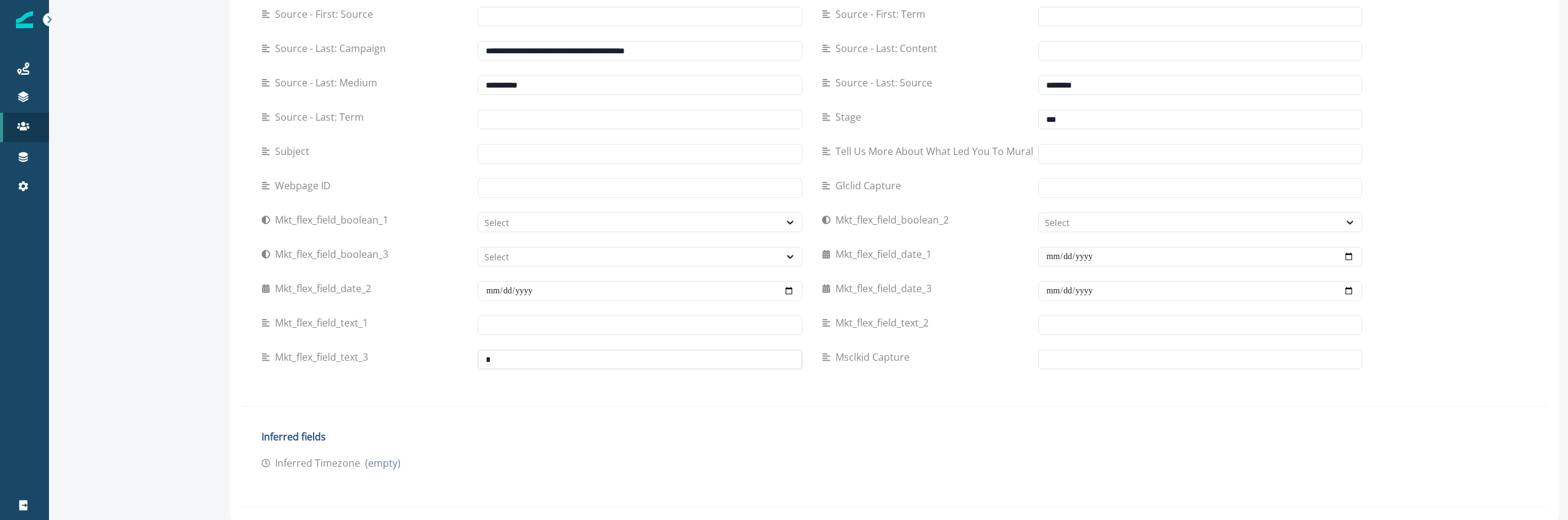
click at [538, 350] on input "text" at bounding box center [640, 359] width 325 height 20
type input "******"
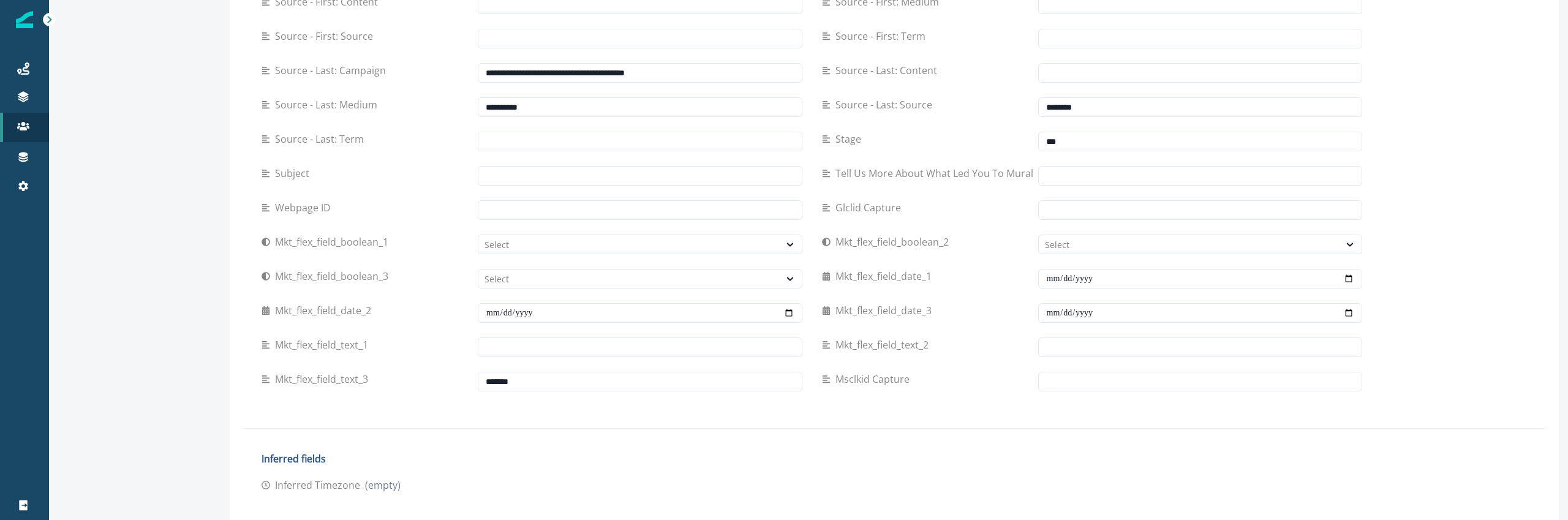
scroll to position [0, 0]
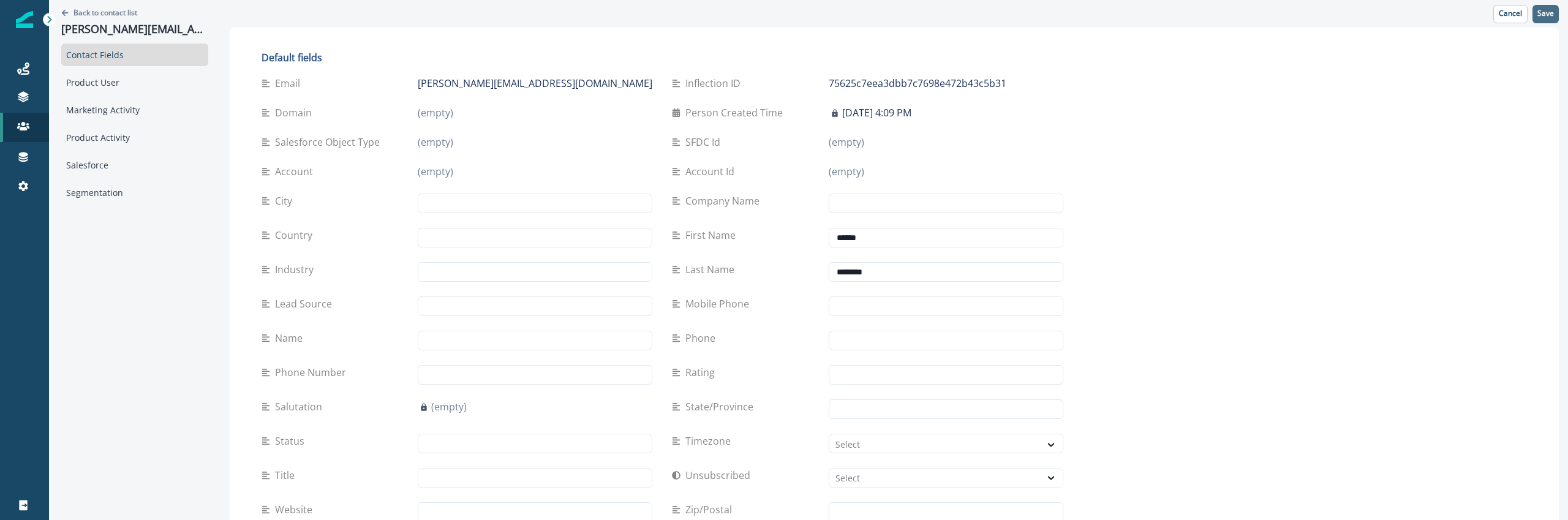
click at [1550, 18] on button "Save" at bounding box center [1545, 14] width 26 height 18
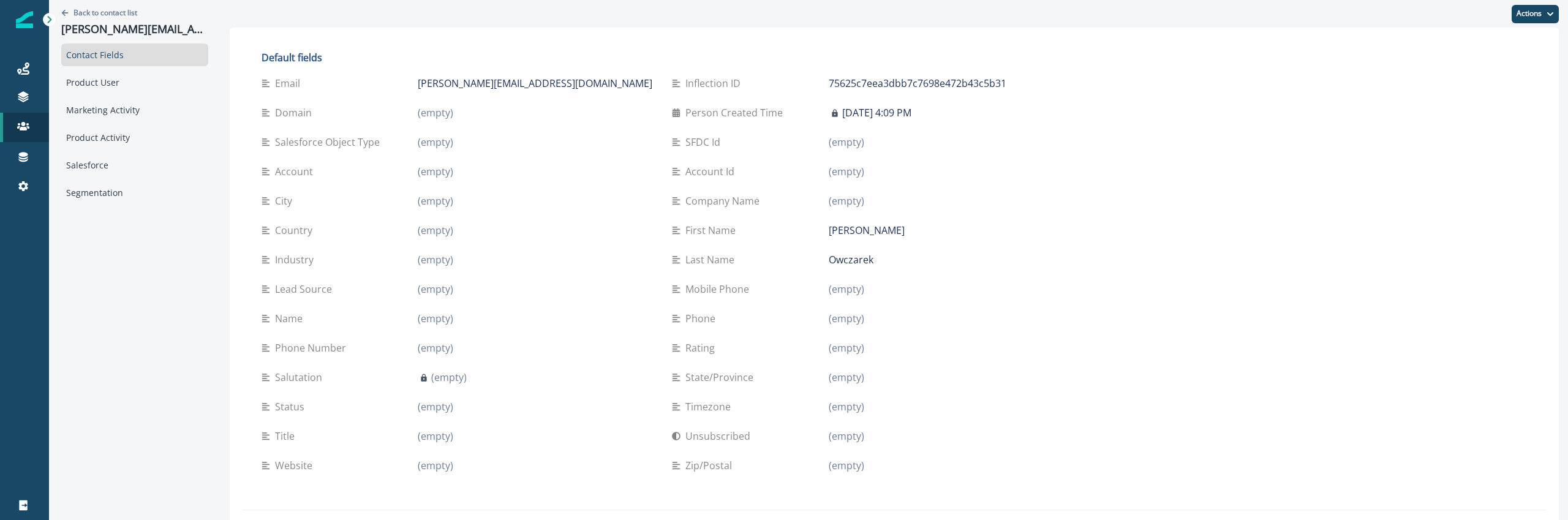
click at [1533, 8] on button "Actions" at bounding box center [1535, 14] width 47 height 18
click at [1462, 38] on button "Edit" at bounding box center [1490, 44] width 136 height 22
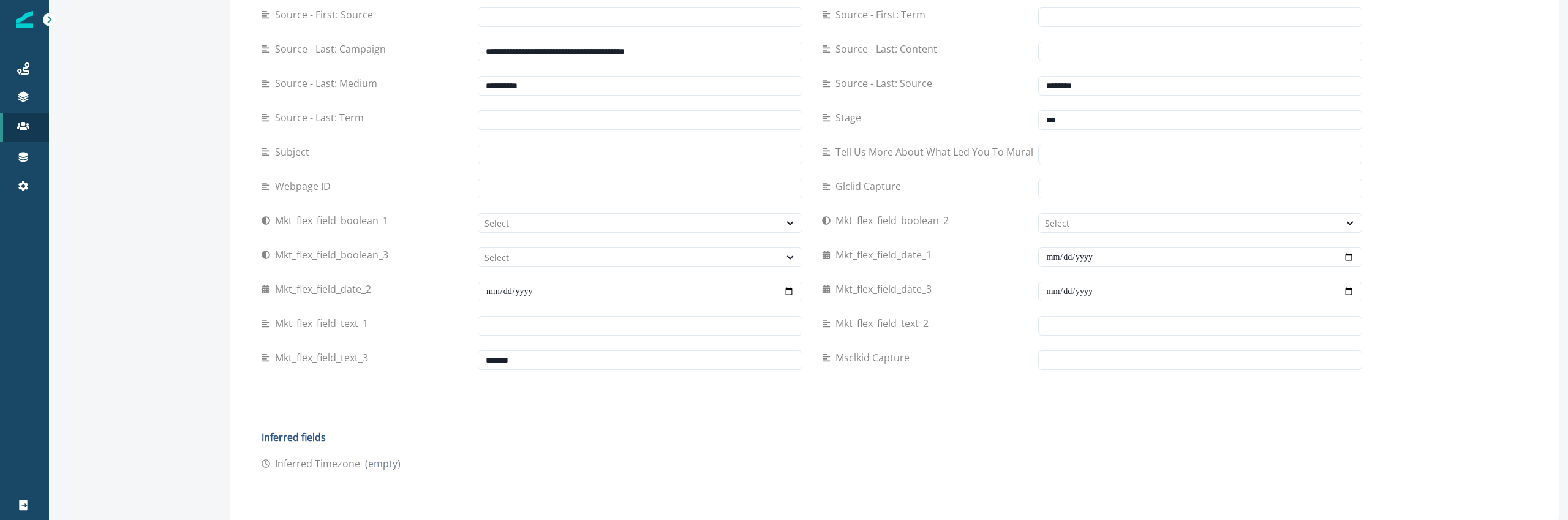
scroll to position [841, 0]
click at [504, 361] on input "******" at bounding box center [640, 359] width 325 height 20
click at [479, 373] on div "mkt_flex_field_text_3" at bounding box center [531, 359] width 541 height 34
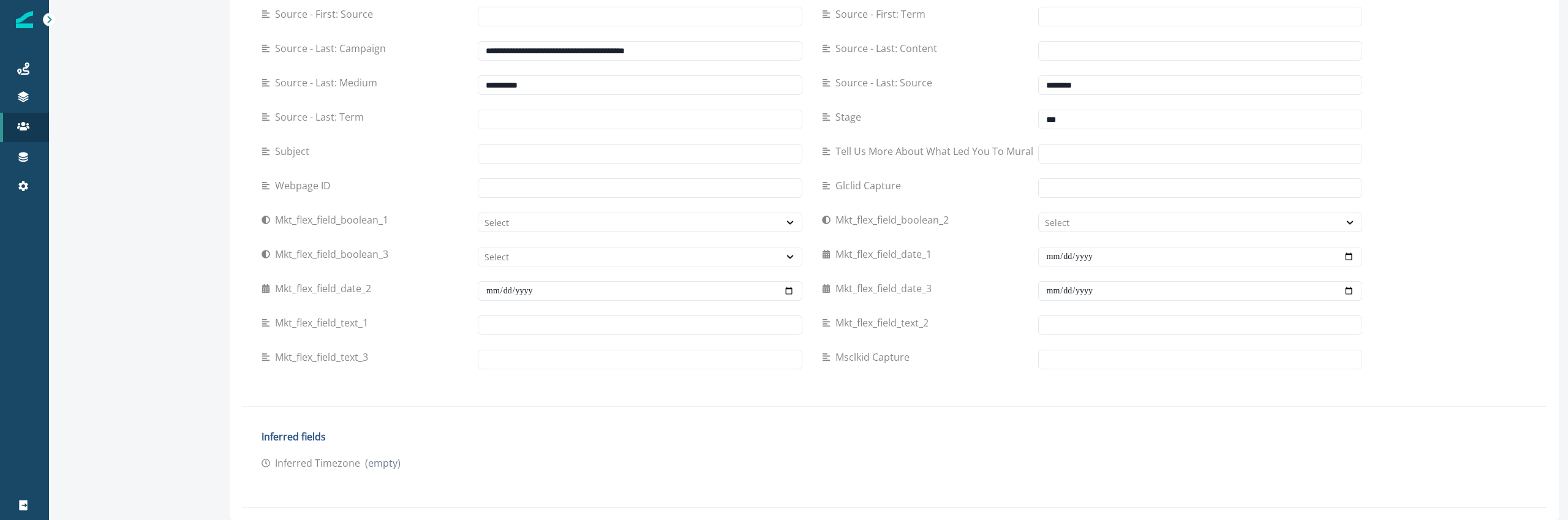
scroll to position [0, 0]
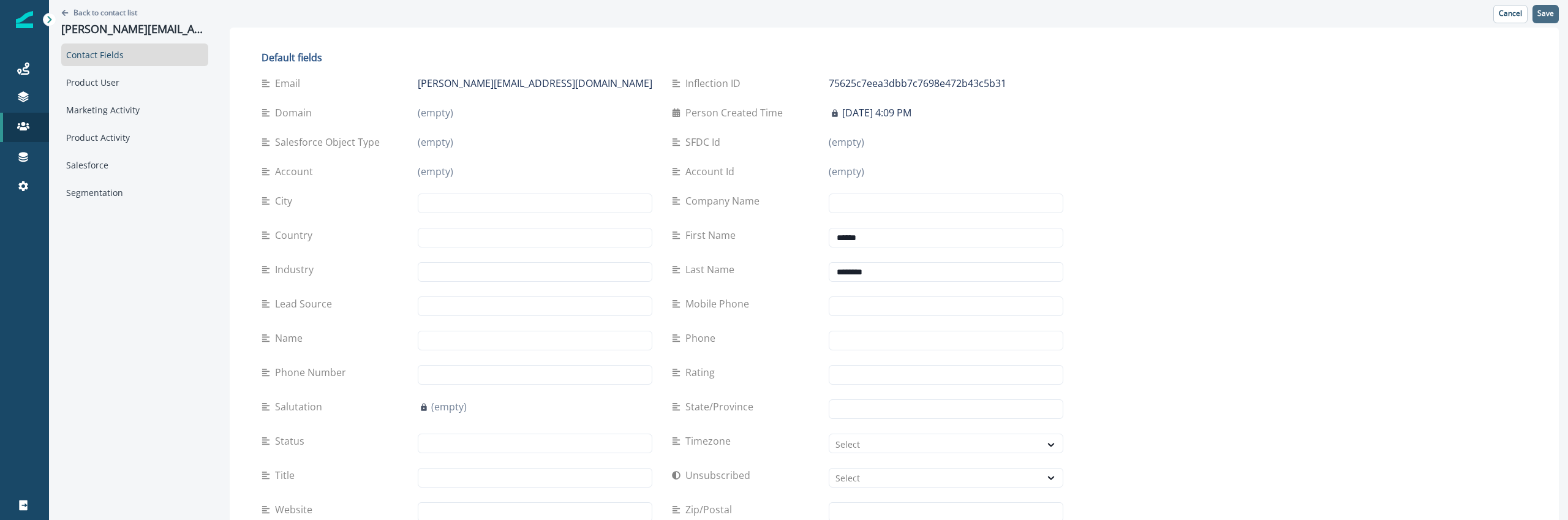
click at [1533, 14] on button "Save" at bounding box center [1545, 14] width 26 height 18
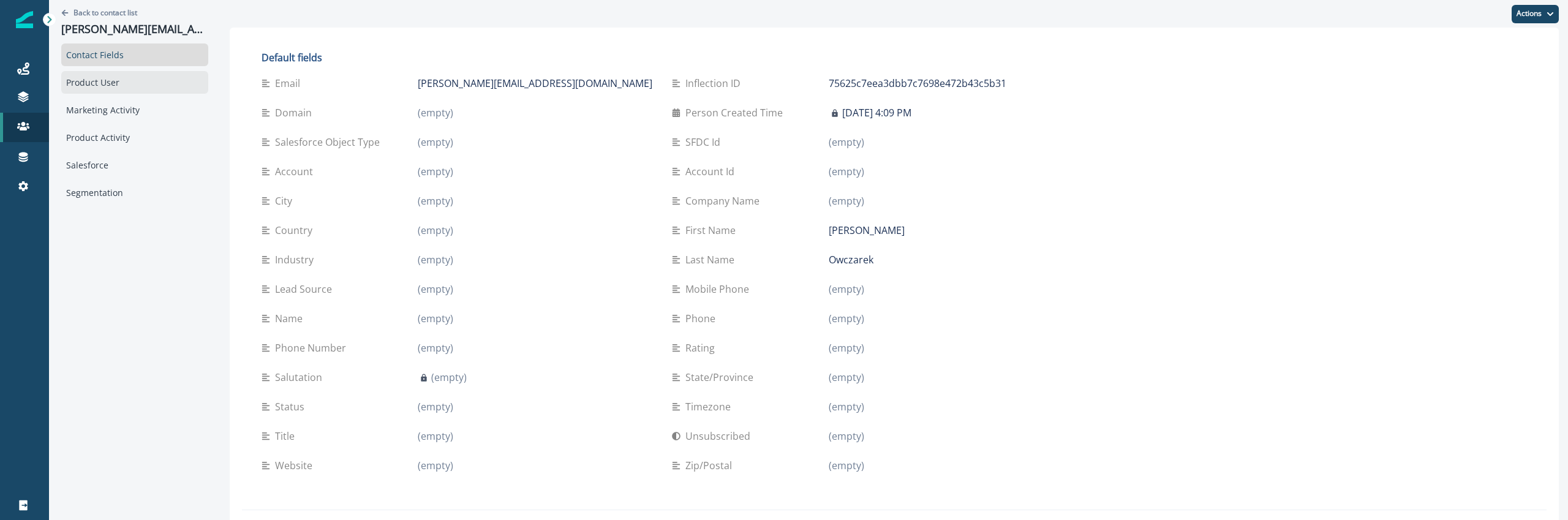
click at [133, 80] on div "Product User" at bounding box center [134, 82] width 147 height 23
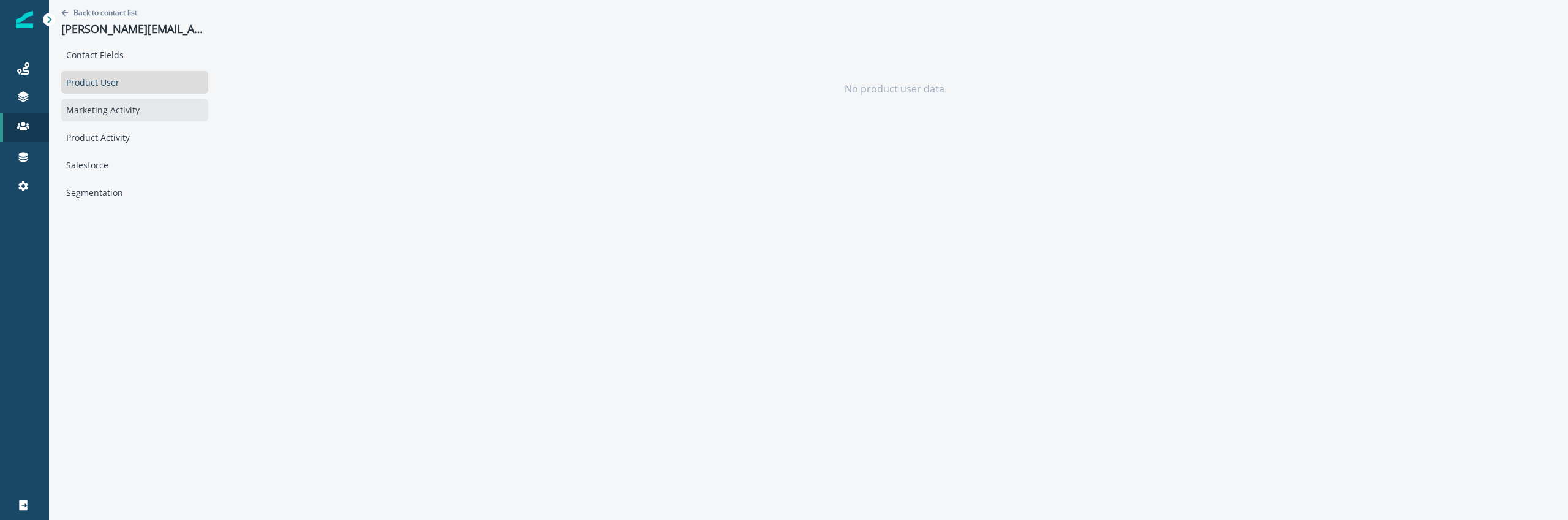
click at [121, 108] on div "Marketing Activity" at bounding box center [134, 110] width 147 height 23
click at [116, 139] on div "Product Activity" at bounding box center [134, 137] width 147 height 23
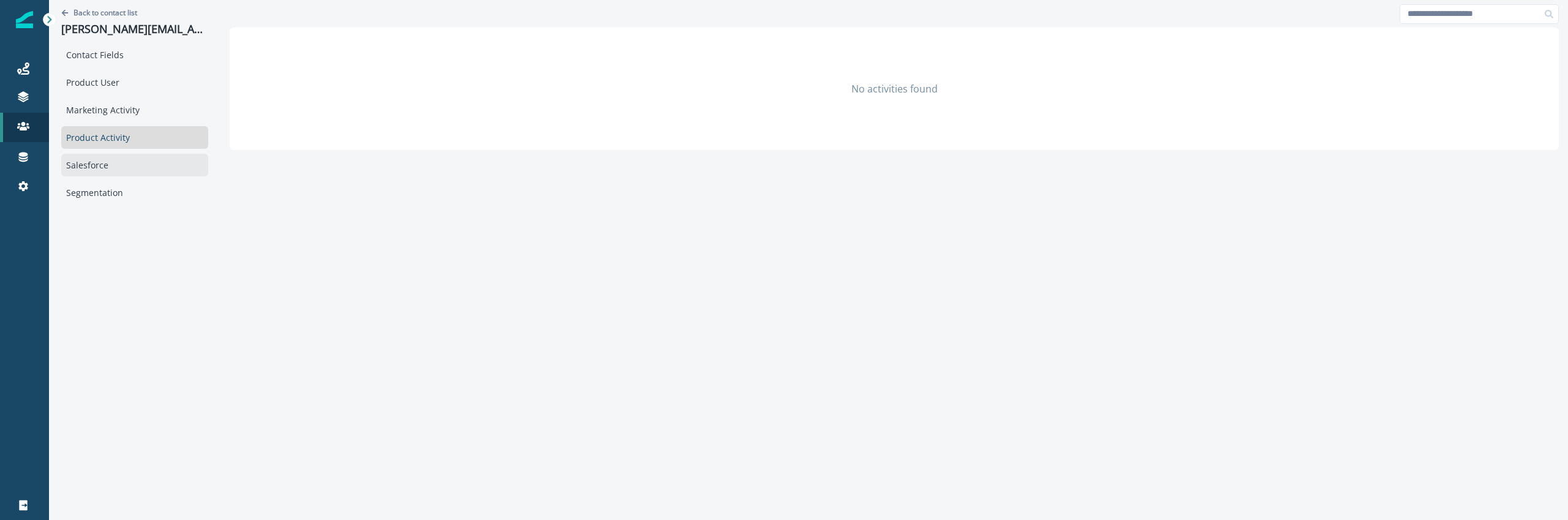
click at [112, 170] on div "Salesforce" at bounding box center [134, 165] width 147 height 23
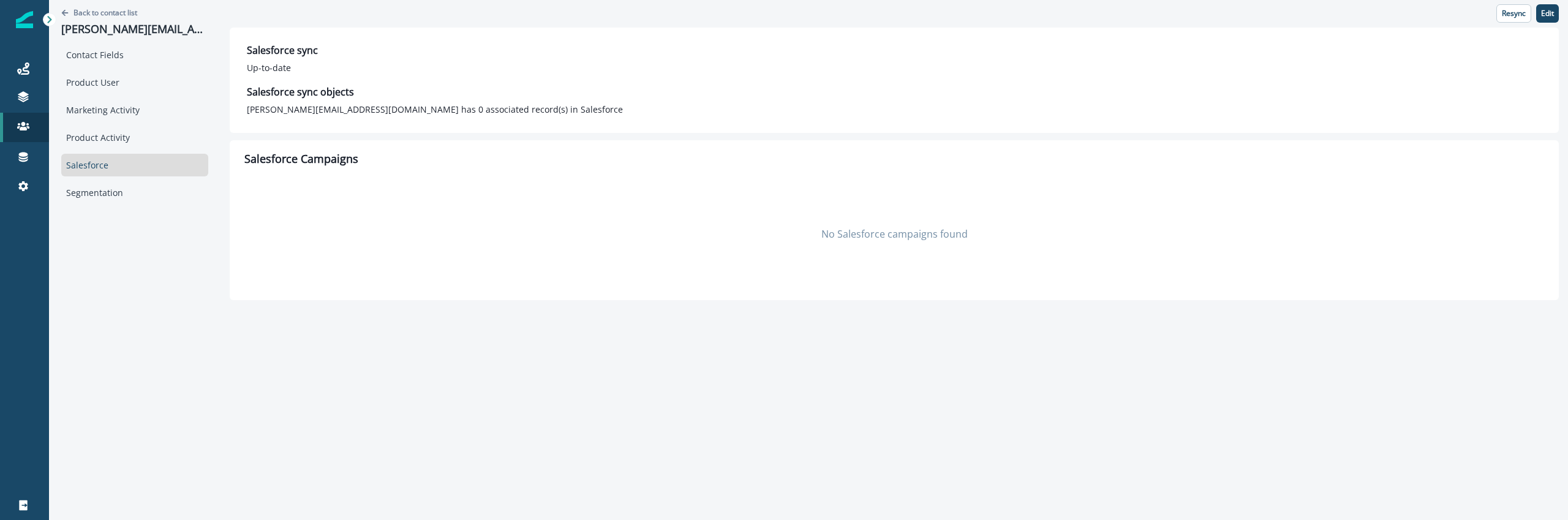
click at [117, 207] on div "Back to contact list [PERSON_NAME][EMAIL_ADDRESS][DOMAIN_NAME] Contact Fields P…" at bounding box center [134, 150] width 171 height 300
click at [118, 204] on div "Back to contact list [PERSON_NAME][EMAIL_ADDRESS][DOMAIN_NAME] Contact Fields P…" at bounding box center [134, 150] width 171 height 300
click at [118, 197] on div "Segmentation" at bounding box center [134, 192] width 147 height 23
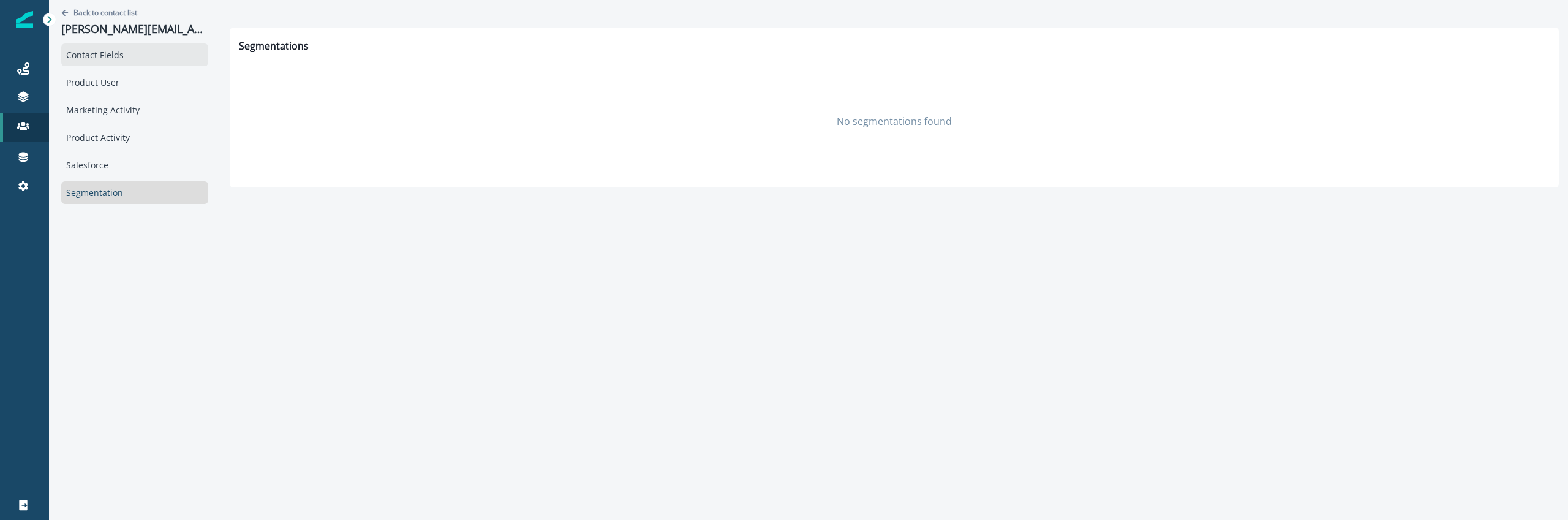
click at [125, 55] on div "Contact Fields" at bounding box center [134, 55] width 147 height 23
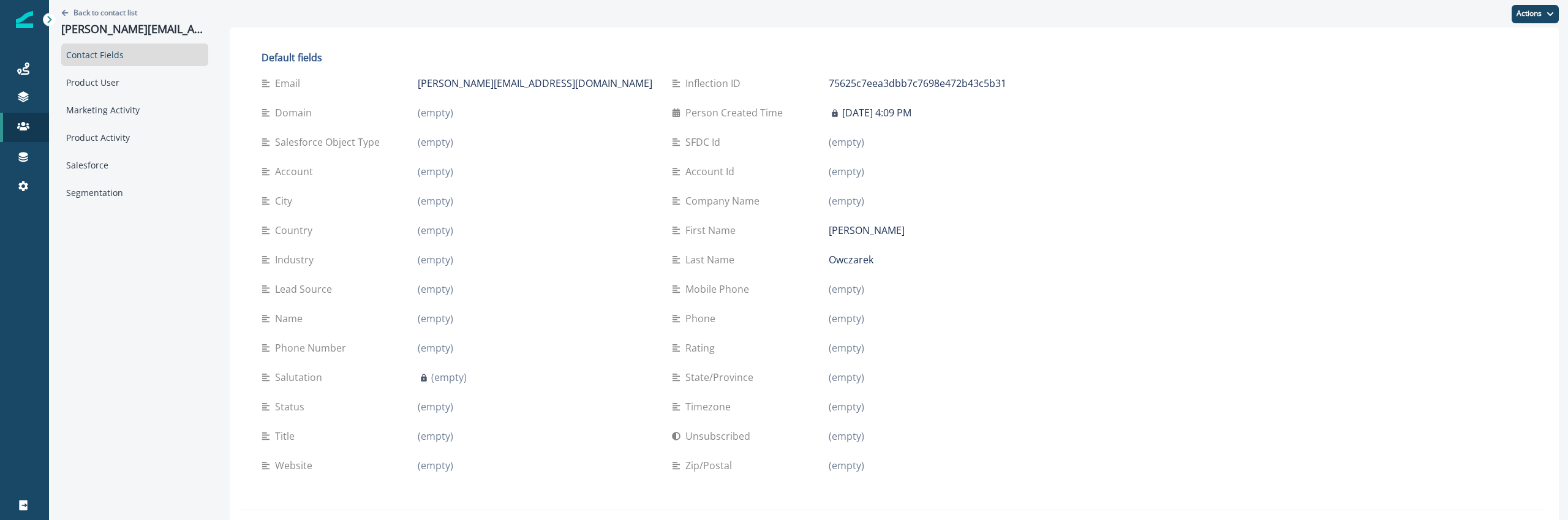
click at [14, 40] on div "Journeys Emails Tokens Static lists Outbound webhooks Forms Inbound webhooks Sa…" at bounding box center [24, 127] width 49 height 176
click at [18, 62] on div "Journeys" at bounding box center [24, 68] width 39 height 14
